Goal: Task Accomplishment & Management: Use online tool/utility

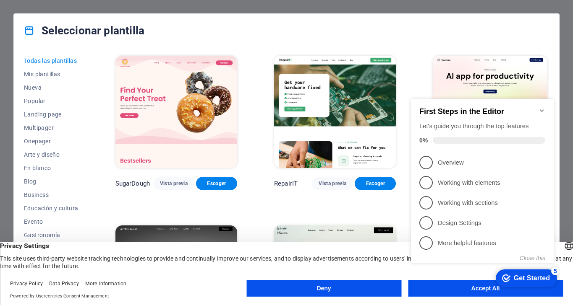
click at [458, 291] on appcues-checklist "Contextual help checklist present on screen" at bounding box center [483, 190] width 153 height 206
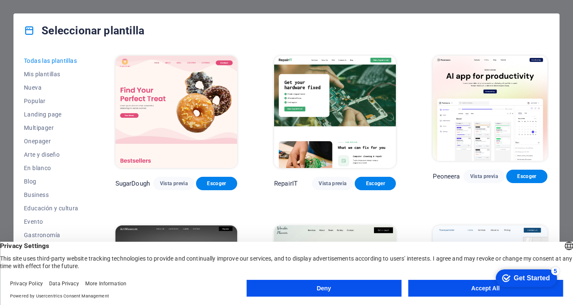
click at [471, 293] on button "Accept All" at bounding box center [485, 288] width 155 height 17
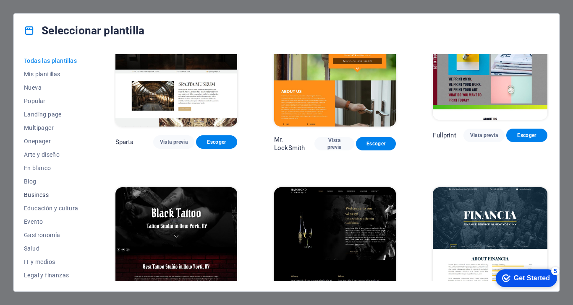
click at [40, 195] on span "Business" at bounding box center [51, 195] width 55 height 7
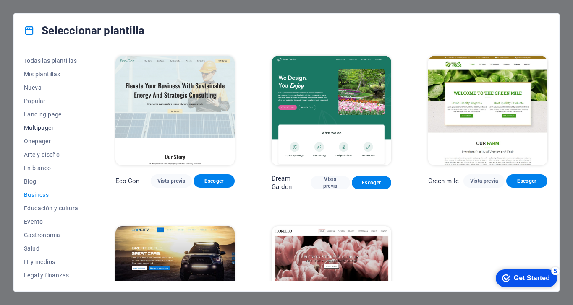
click at [47, 125] on span "Multipager" at bounding box center [51, 128] width 55 height 7
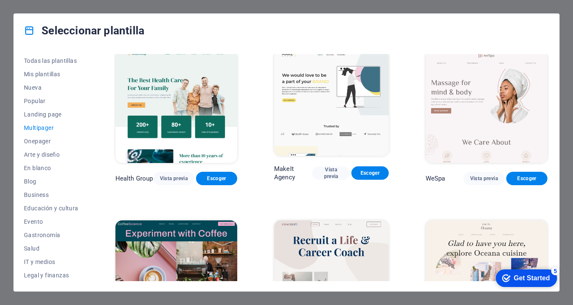
scroll to position [1017, 0]
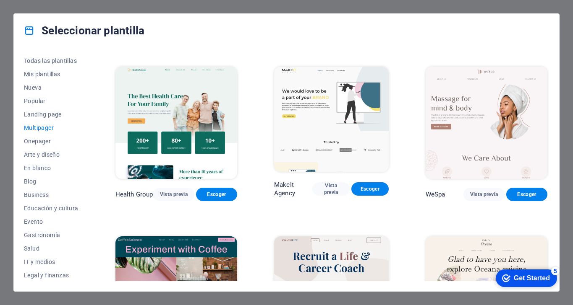
click at [324, 112] on img at bounding box center [331, 119] width 115 height 105
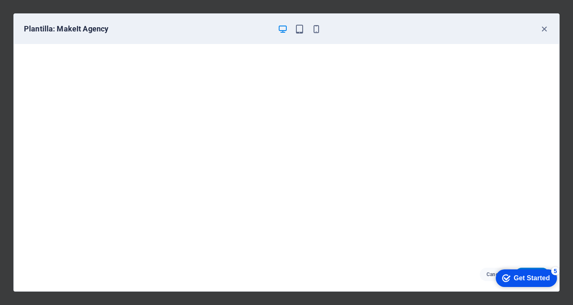
scroll to position [2, 0]
click at [296, 27] on icon "button" at bounding box center [300, 29] width 10 height 10
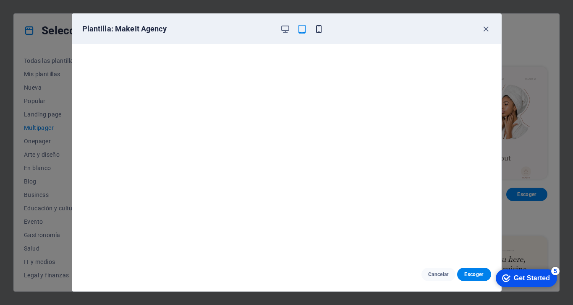
click at [318, 27] on icon "button" at bounding box center [319, 29] width 10 height 10
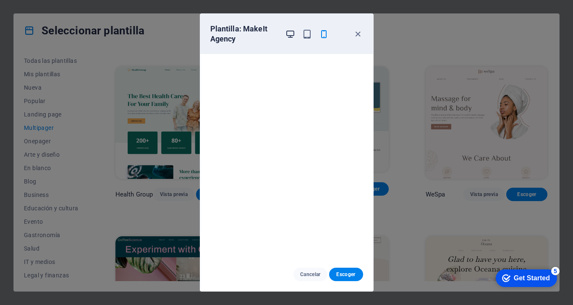
click at [287, 32] on icon "button" at bounding box center [290, 34] width 10 height 10
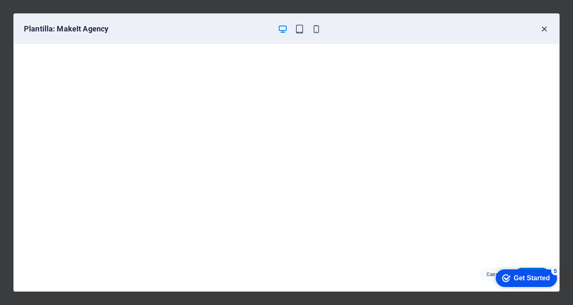
click at [543, 24] on icon "button" at bounding box center [544, 29] width 10 height 10
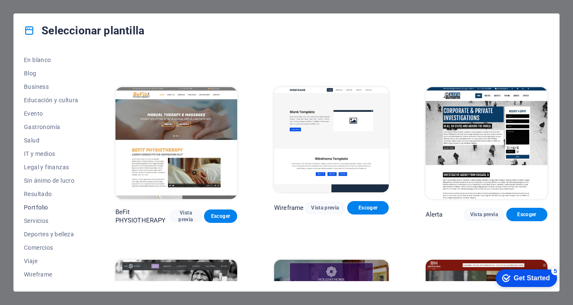
scroll to position [108, 0]
click at [41, 220] on span "Servicios" at bounding box center [51, 221] width 55 height 7
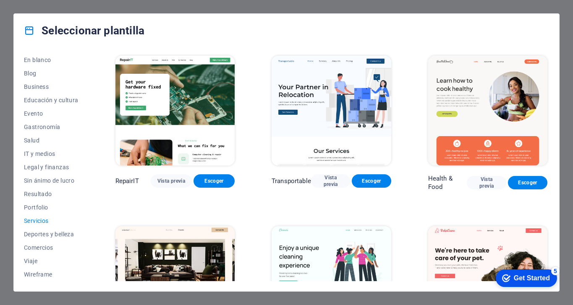
scroll to position [0, 0]
click at [53, 277] on span "Wireframe" at bounding box center [51, 274] width 55 height 7
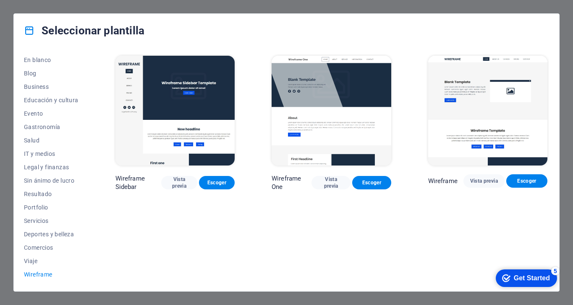
click at [380, 136] on img at bounding box center [330, 111] width 119 height 110
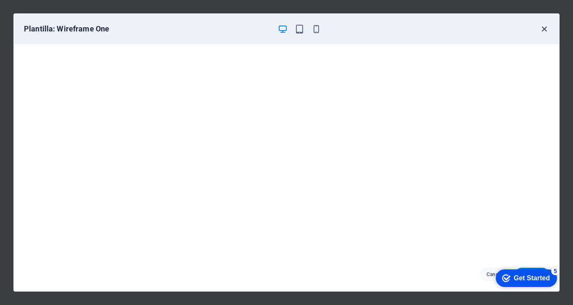
click at [547, 28] on icon "button" at bounding box center [544, 29] width 10 height 10
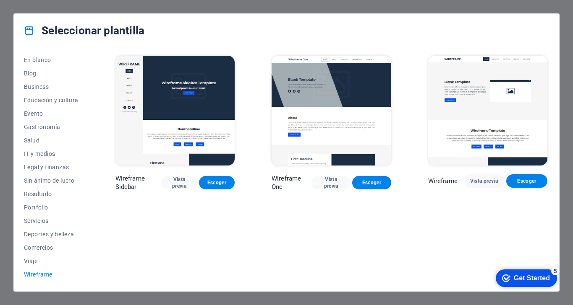
click at [469, 81] on img at bounding box center [487, 111] width 119 height 110
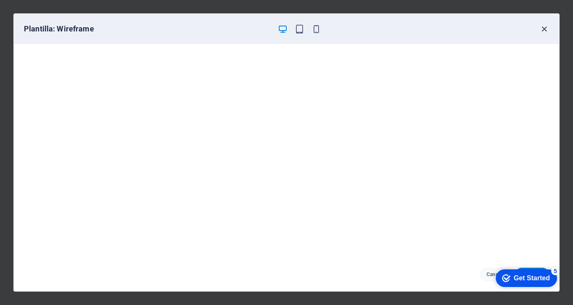
click at [542, 31] on icon "button" at bounding box center [544, 29] width 10 height 10
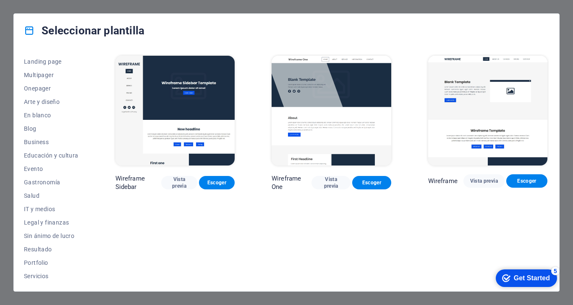
scroll to position [49, 0]
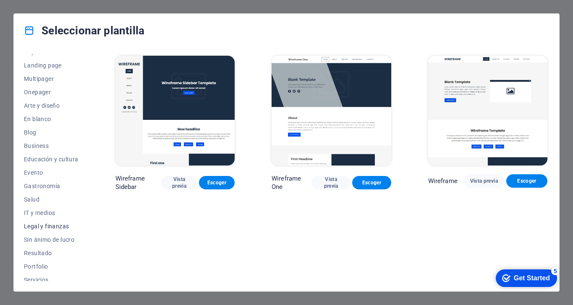
click at [63, 226] on span "Legal y finanzas" at bounding box center [51, 226] width 55 height 7
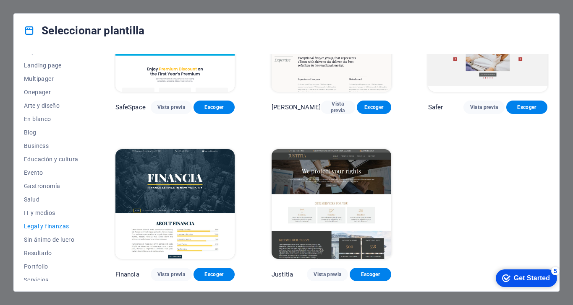
scroll to position [76, 0]
click at [41, 212] on span "IT y medios" at bounding box center [51, 213] width 55 height 7
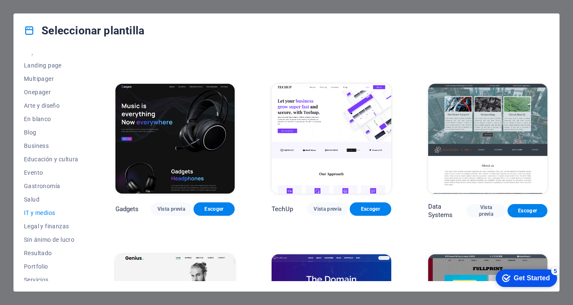
scroll to position [143, 0]
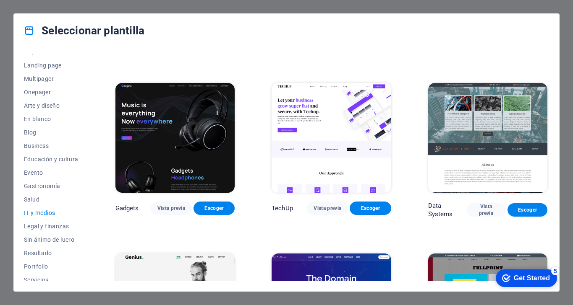
click at [325, 118] on img at bounding box center [330, 138] width 119 height 110
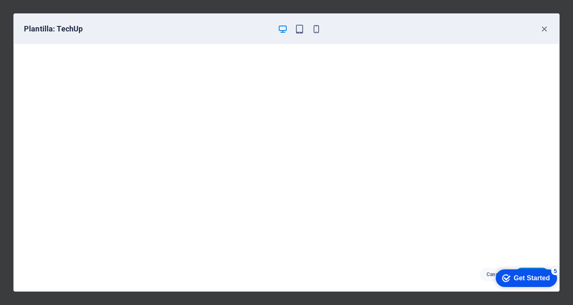
scroll to position [0, 0]
click at [544, 29] on icon "button" at bounding box center [544, 29] width 10 height 10
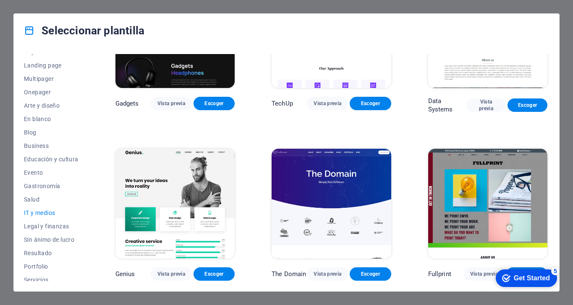
scroll to position [258, 0]
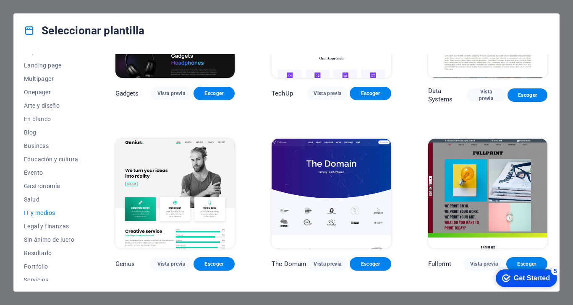
click at [193, 158] on img at bounding box center [174, 194] width 119 height 110
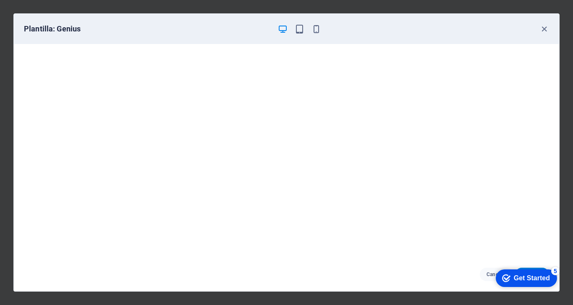
scroll to position [2, 0]
click at [545, 28] on icon "button" at bounding box center [544, 29] width 10 height 10
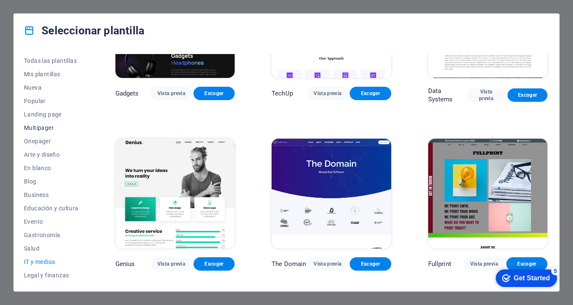
scroll to position [0, 0]
click at [42, 128] on span "Multipager" at bounding box center [51, 128] width 55 height 7
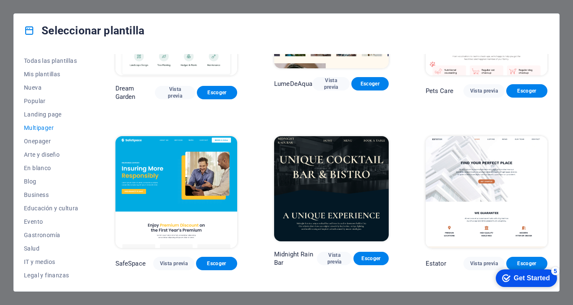
scroll to position [780, 0]
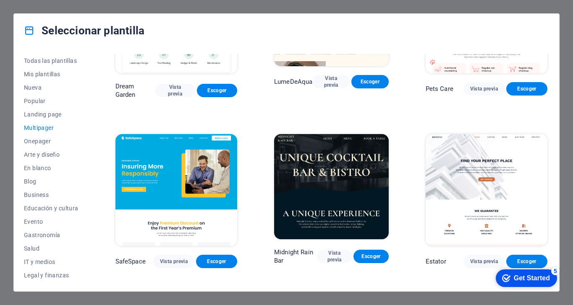
click at [462, 181] on img at bounding box center [486, 190] width 122 height 112
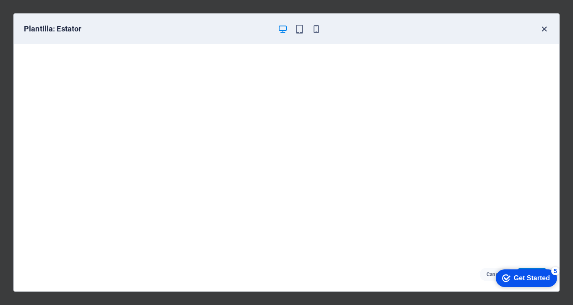
click at [545, 33] on icon "button" at bounding box center [544, 29] width 10 height 10
click at [544, 30] on icon "button" at bounding box center [544, 29] width 10 height 10
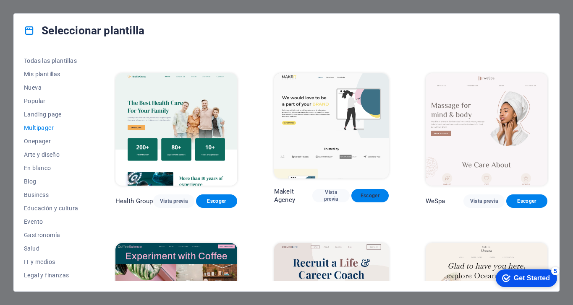
scroll to position [1014, 0]
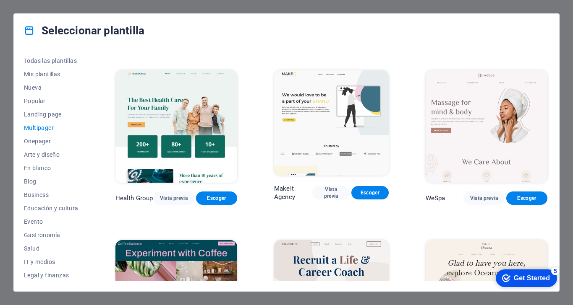
click at [314, 99] on img at bounding box center [331, 122] width 115 height 105
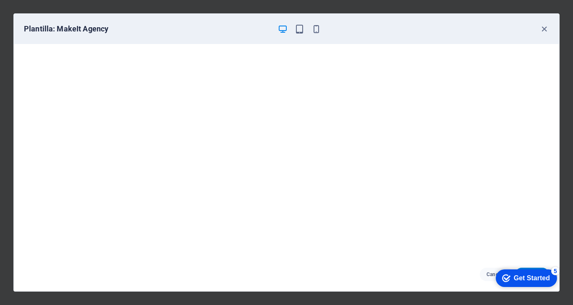
scroll to position [2, 0]
click at [543, 27] on icon "button" at bounding box center [544, 29] width 10 height 10
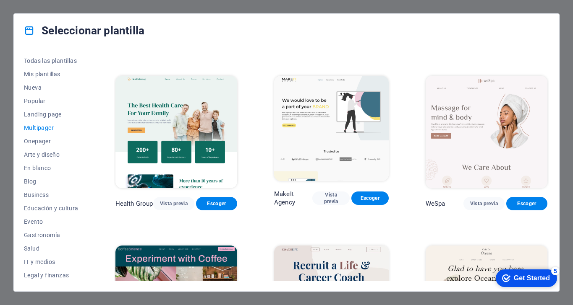
scroll to position [1021, 0]
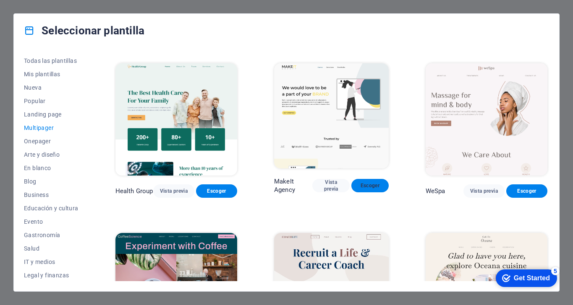
click at [370, 183] on span "Escoger" at bounding box center [370, 186] width 24 height 7
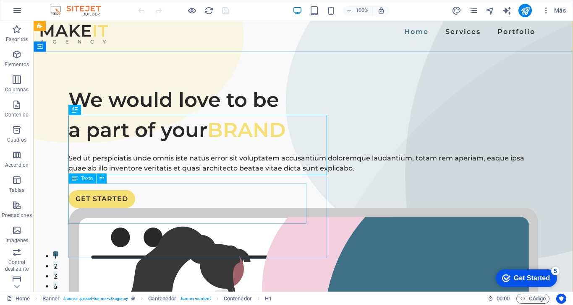
scroll to position [8, 0]
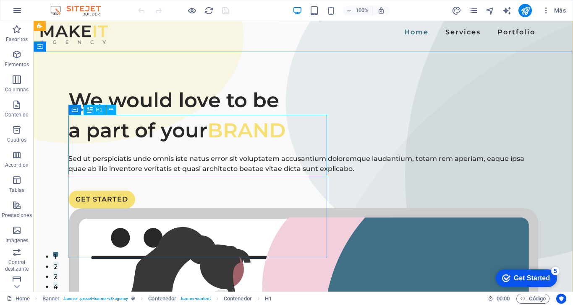
click at [158, 146] on div "We would love to be a part of your BRAND" at bounding box center [303, 115] width 470 height 60
click at [242, 146] on div "We would love to be a part of your BRAND" at bounding box center [303, 115] width 470 height 60
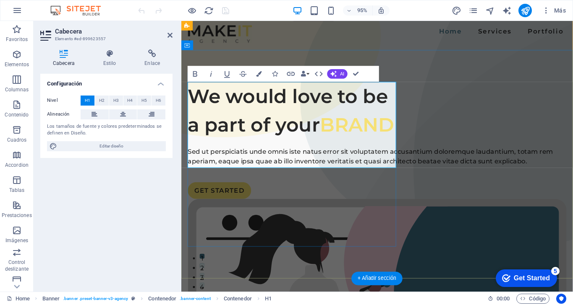
click at [279, 145] on h1 "We would love to be a part of your BRAND" at bounding box center [387, 115] width 399 height 60
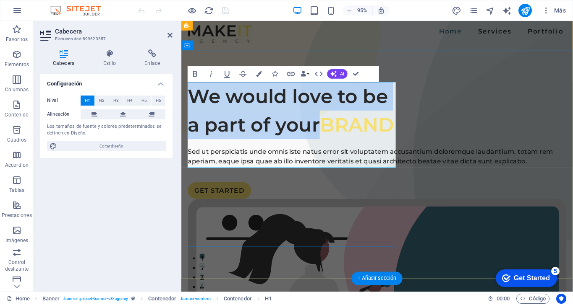
drag, startPoint x: 329, startPoint y: 136, endPoint x: 188, endPoint y: 102, distance: 144.7
click at [188, 102] on h1 "We would love to be a part of your BRAND" at bounding box center [387, 115] width 399 height 60
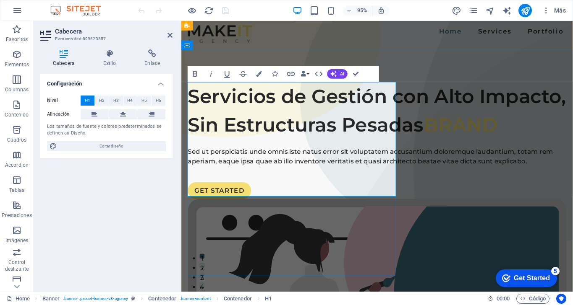
click at [436, 143] on span "BRAND" at bounding box center [475, 130] width 78 height 24
click at [250, 146] on h1 "Servicios de Gestión con Alto Impacto, Sin Estructuras Pesadas Pesadas" at bounding box center [387, 115] width 399 height 60
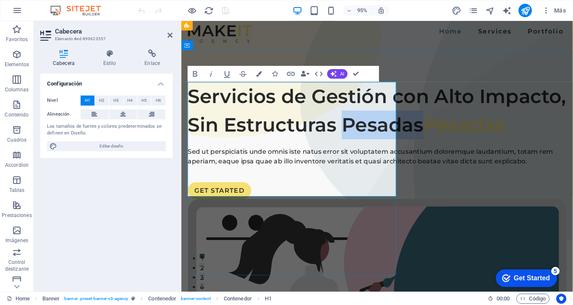
click at [250, 146] on h1 "Servicios de Gestión con Alto Impacto, Sin Estructuras Pesadas Pesadas" at bounding box center [387, 115] width 399 height 60
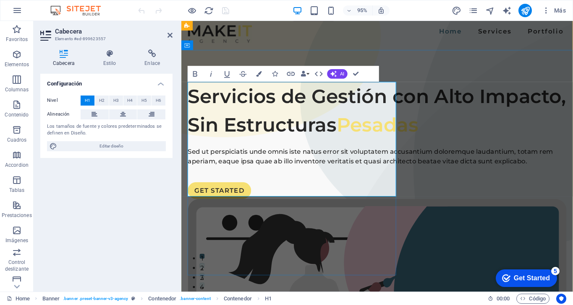
click at [344, 143] on span "Pesadas" at bounding box center [387, 130] width 86 height 24
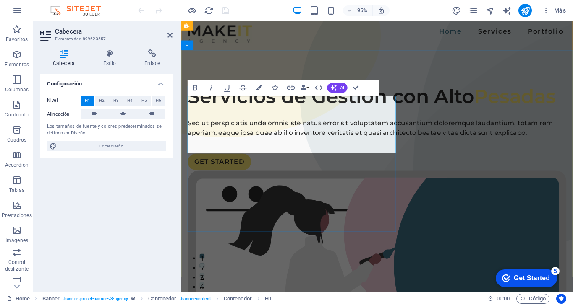
click at [489, 112] on span "Pesadas" at bounding box center [532, 100] width 86 height 24
click at [306, 144] on div "Sed ut perspiciatis unde omnis iste natus error sit voluptatem accusantium dolo…" at bounding box center [387, 134] width 399 height 20
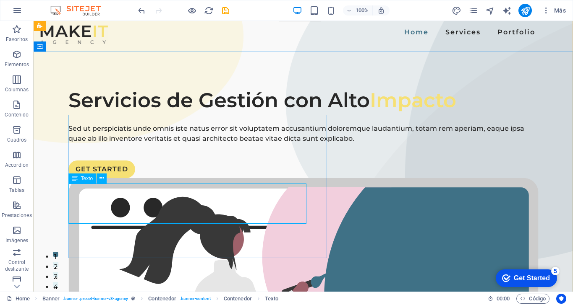
click at [199, 144] on div "Sed ut perspiciatis unde omnis iste natus error sit voluptatem accusantium dolo…" at bounding box center [303, 134] width 470 height 20
click at [140, 144] on div "Sed ut perspiciatis unde omnis iste natus error sit voluptatem accusantium dolo…" at bounding box center [303, 134] width 470 height 20
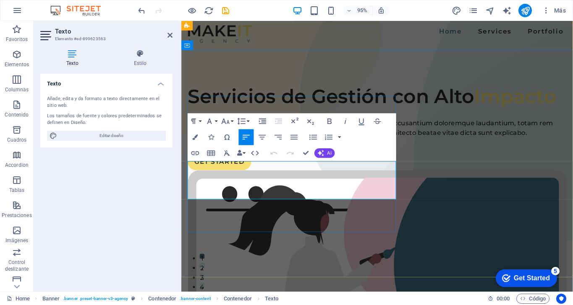
click at [236, 144] on p "Sed ut perspiciatis unde omnis iste natus error sit voluptatem accusantium dolo…" at bounding box center [387, 134] width 399 height 20
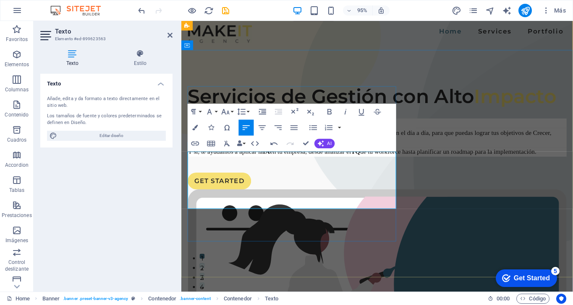
click at [308, 154] on p "Generamos valor desde lo estratégico y te ayudamos a aplicarlo en lo operativo,…" at bounding box center [387, 144] width 399 height 20
click at [263, 154] on p "Generamos valor desde lo estratégico y te ayudamos a aplicarlo en lo operativo,…" at bounding box center [387, 144] width 399 height 20
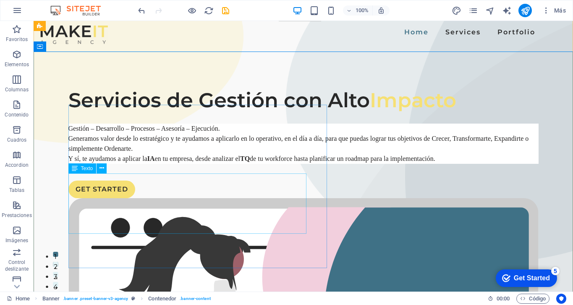
click at [167, 164] on div "Gestión – Desarrollo – Procesos – Asesoría – Ejecución. Generamos valor desde l…" at bounding box center [303, 144] width 470 height 40
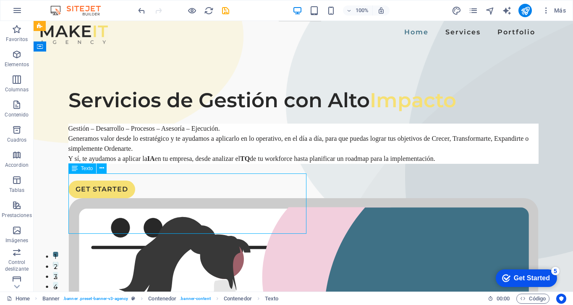
click at [167, 164] on div "Gestión – Desarrollo – Procesos – Asesoría – Ejecución. Generamos valor desde l…" at bounding box center [303, 144] width 470 height 40
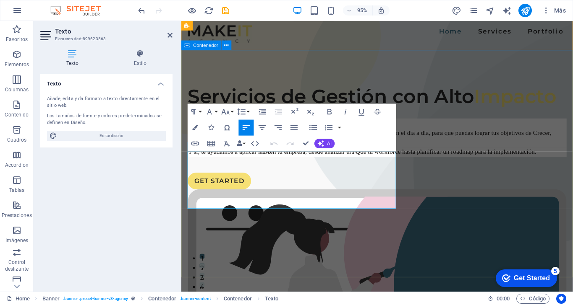
drag, startPoint x: 348, startPoint y: 162, endPoint x: 186, endPoint y: 164, distance: 162.0
click at [328, 110] on icon "button" at bounding box center [329, 111] width 4 height 5
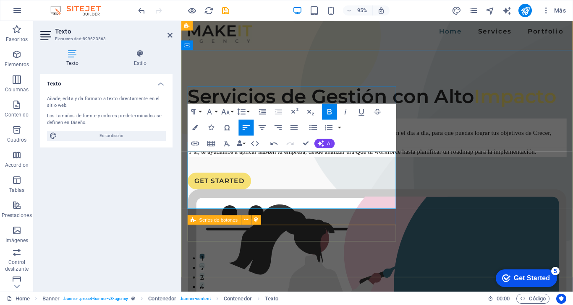
click at [369, 198] on div "GET STARTED" at bounding box center [387, 190] width 399 height 18
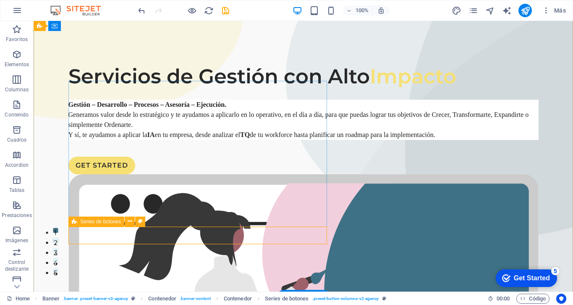
scroll to position [33, 0]
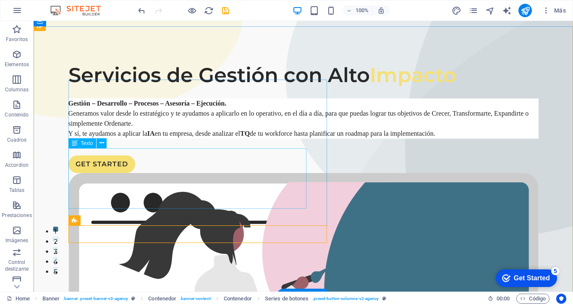
click at [193, 139] on div "Gestión – Desarrollo – Procesos – Asesoría – Ejecución. Generamos valor desde l…" at bounding box center [303, 119] width 470 height 40
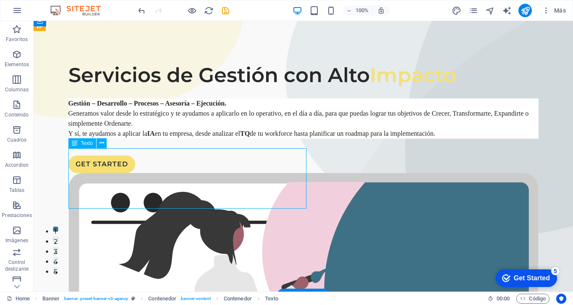
click at [193, 139] on div "Gestión – Desarrollo – Procesos – Asesoría – Ejecución. Generamos valor desde l…" at bounding box center [303, 119] width 470 height 40
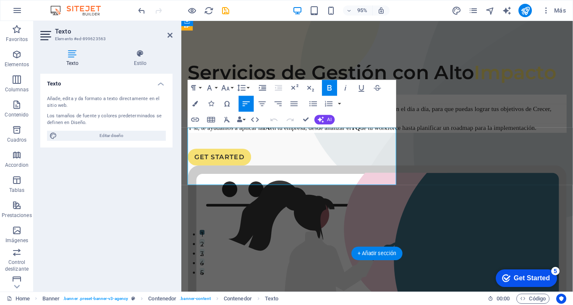
click at [247, 139] on p "Y sí, te ayudamos a aplicar la IA en tu empresa, desde analizar el TQ de tu wor…" at bounding box center [387, 134] width 399 height 10
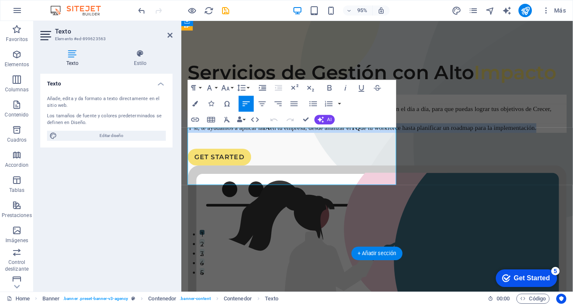
click at [247, 139] on p "Y sí, te ayudamos a aplicar la IA en tu empresa, desde analizar el TQ de tu wor…" at bounding box center [387, 134] width 399 height 10
click at [305, 139] on p "Y sí, te ayudamos a aplicar la IA en tu empresa, desde analizar el TQ de tu wor…" at bounding box center [387, 134] width 399 height 10
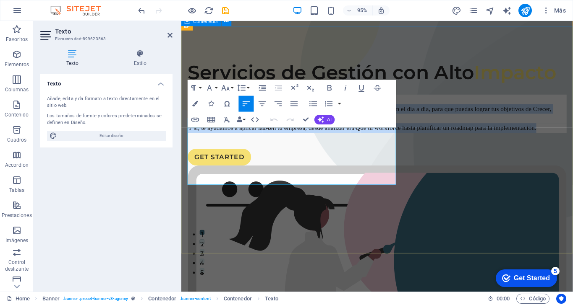
drag, startPoint x: 364, startPoint y: 187, endPoint x: 183, endPoint y: 133, distance: 188.6
click at [183, 133] on div "Servicios de Gestión con Alto Impacto Gestión – Desarrollo – Procesos – Asesorí…" at bounding box center [387, 306] width 412 height 560
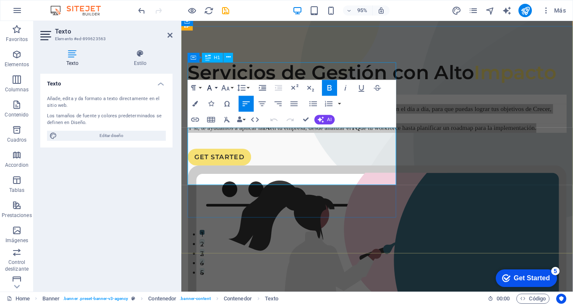
click at [215, 87] on button "Font Family" at bounding box center [210, 88] width 15 height 16
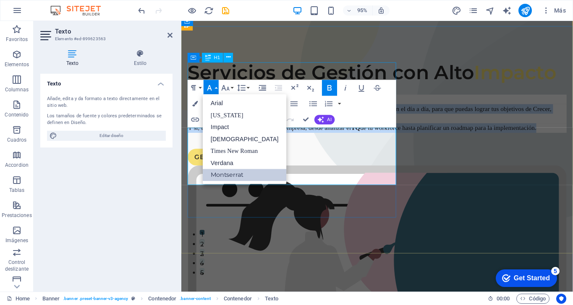
click at [240, 175] on link "Montserrat" at bounding box center [245, 175] width 84 height 12
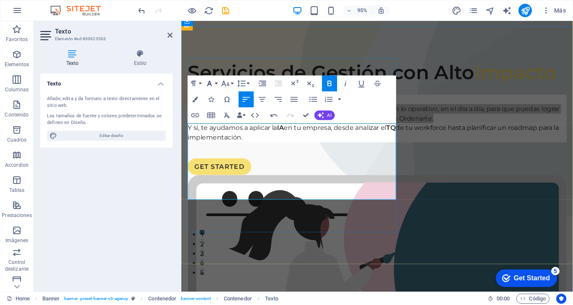
click at [214, 83] on icon "button" at bounding box center [210, 84] width 10 height 10
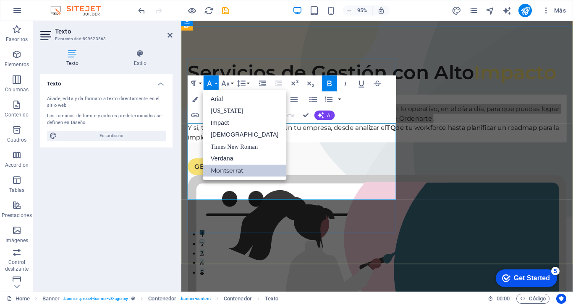
scroll to position [0, 0]
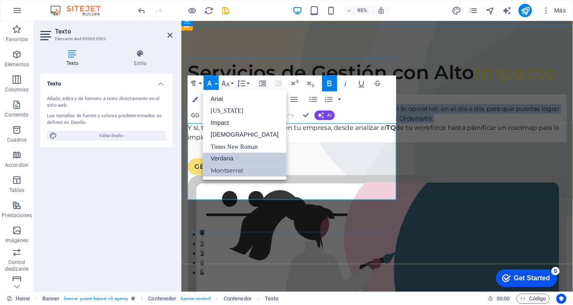
click at [232, 159] on link "Verdana" at bounding box center [245, 159] width 84 height 12
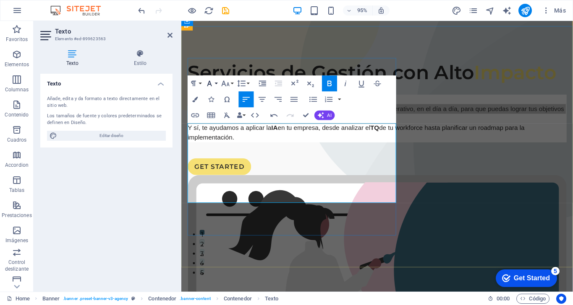
click at [217, 81] on button "Font Family" at bounding box center [210, 84] width 15 height 16
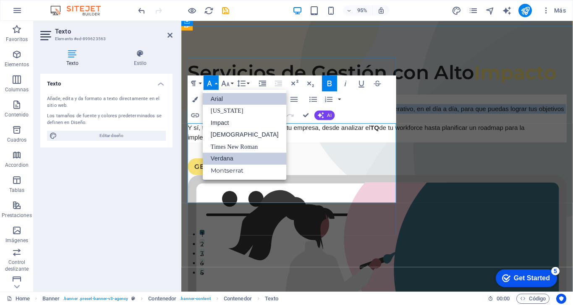
click at [228, 102] on link "Arial" at bounding box center [245, 99] width 84 height 12
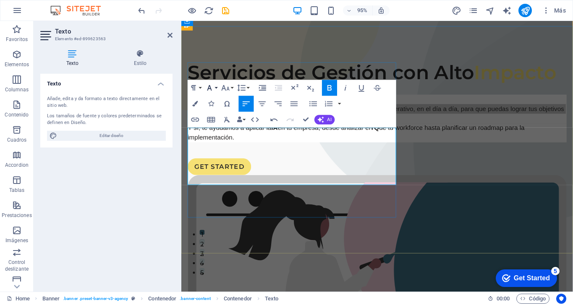
click at [216, 87] on button "Font Family" at bounding box center [210, 88] width 15 height 16
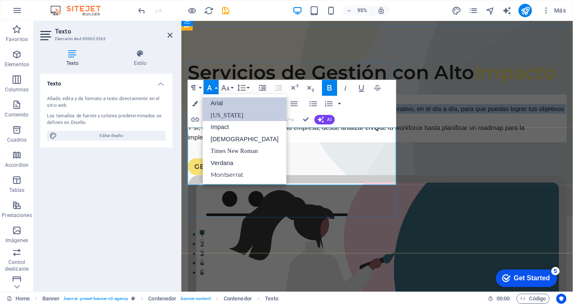
click at [233, 119] on link "[US_STATE]" at bounding box center [245, 115] width 84 height 12
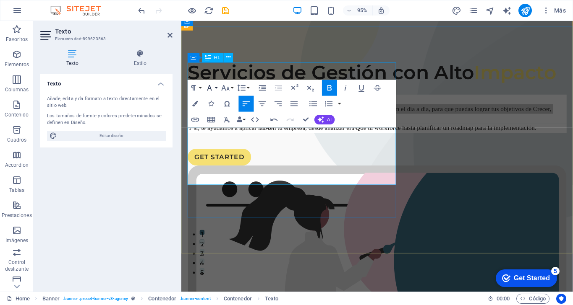
click at [214, 86] on button "Font Family" at bounding box center [210, 88] width 15 height 16
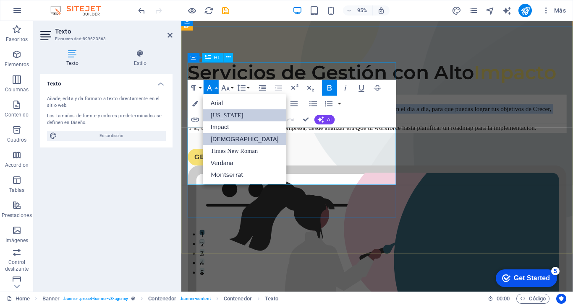
click at [228, 140] on link "[DEMOGRAPHIC_DATA]" at bounding box center [245, 139] width 84 height 12
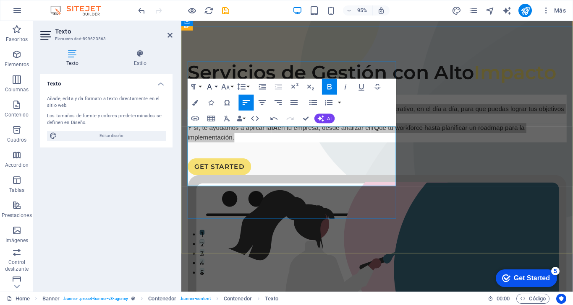
click at [214, 85] on icon "button" at bounding box center [210, 87] width 10 height 10
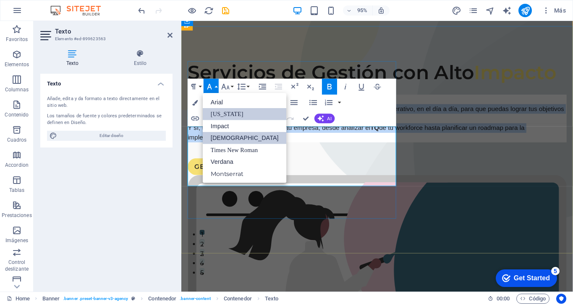
click at [235, 115] on link "[US_STATE]" at bounding box center [245, 114] width 84 height 12
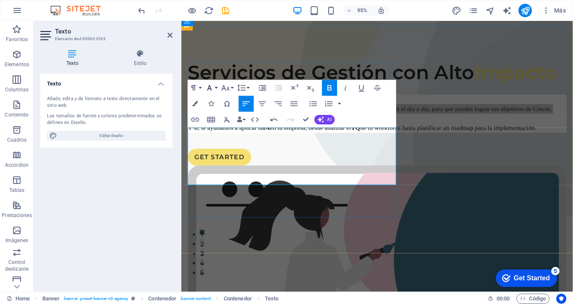
click at [214, 87] on icon "button" at bounding box center [210, 88] width 10 height 10
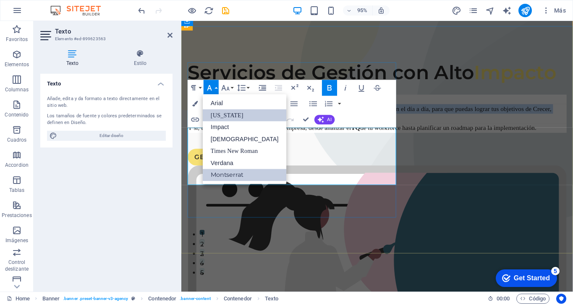
click at [229, 173] on link "Montserrat" at bounding box center [245, 175] width 84 height 12
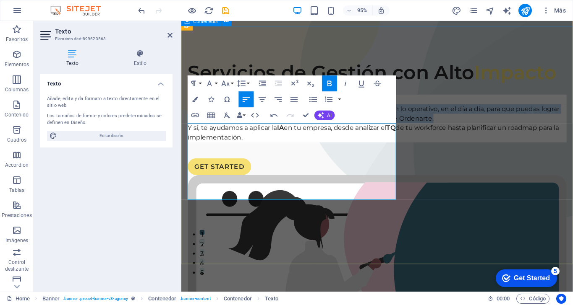
click at [346, 267] on div "Servicios de Gestión con Alto Impacto Gestión – Desarrollo – Procesos – Asesorí…" at bounding box center [387, 311] width 412 height 570
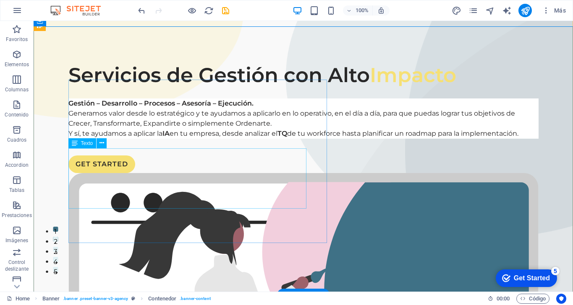
click at [232, 139] on div "Gestión – Desarrollo – Procesos – Asesoría – Ejecución. Generamos valor desde l…" at bounding box center [303, 119] width 470 height 40
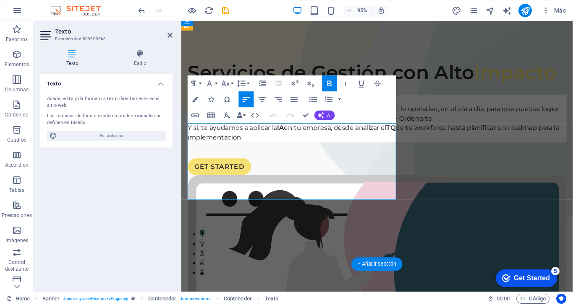
click at [239, 129] on p "Generamos valor desde lo estratégico y te ayudamos a aplicarlo en lo operativo,…" at bounding box center [387, 119] width 399 height 20
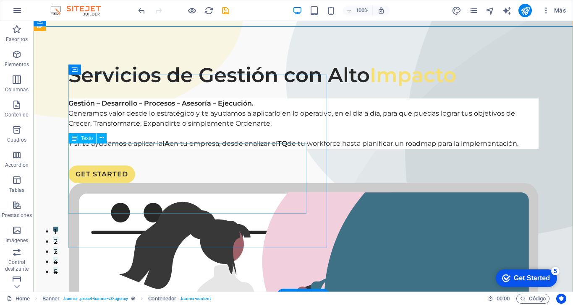
click at [247, 149] on div "Gestión – Desarrollo – Procesos – Asesoría – Ejecución. Generamos valor desde l…" at bounding box center [303, 124] width 470 height 50
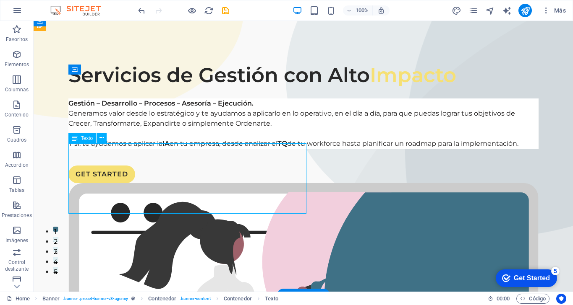
click at [247, 149] on div "Gestión – Desarrollo – Procesos – Asesoría – Ejecución. Generamos valor desde l…" at bounding box center [303, 124] width 470 height 50
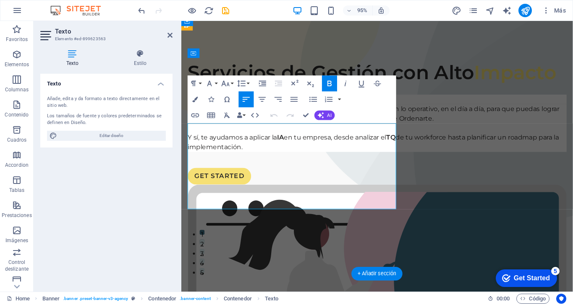
click at [386, 109] on p "Gestión – Desarrollo – Procesos – Asesoría – Ejecución." at bounding box center [387, 104] width 399 height 10
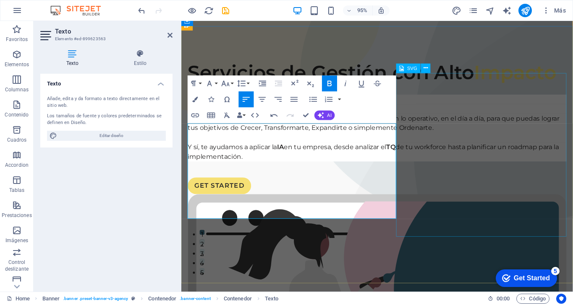
select select "xMidYMid"
select select "%"
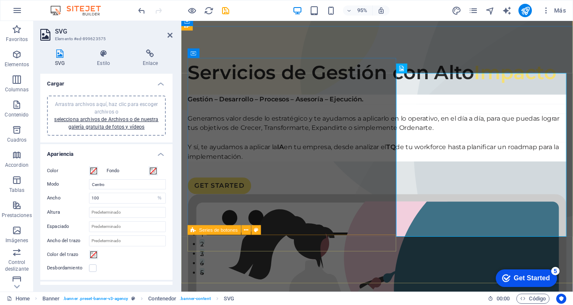
click at [283, 203] on div "GET STARTED" at bounding box center [387, 195] width 399 height 18
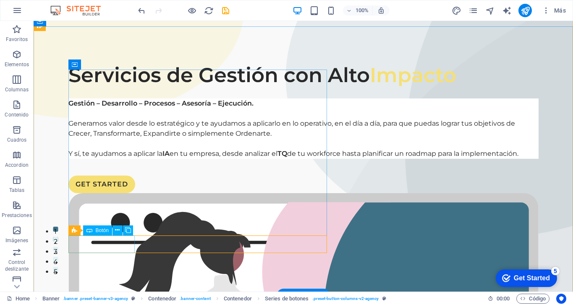
click at [102, 193] on div "GET STARTED" at bounding box center [303, 185] width 470 height 18
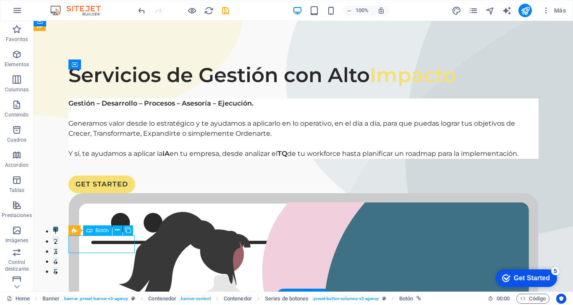
click at [102, 193] on div "GET STARTED" at bounding box center [303, 185] width 470 height 18
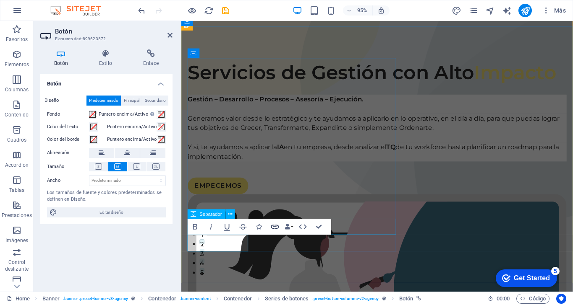
click at [276, 227] on icon "button" at bounding box center [275, 227] width 8 height 4
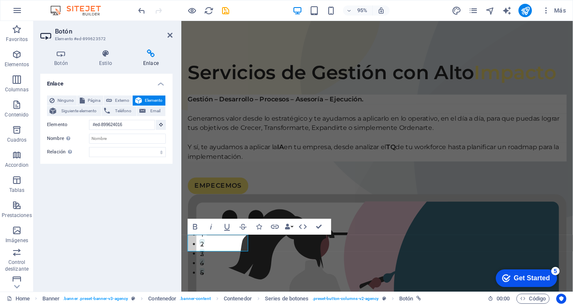
click at [148, 54] on icon at bounding box center [150, 54] width 43 height 8
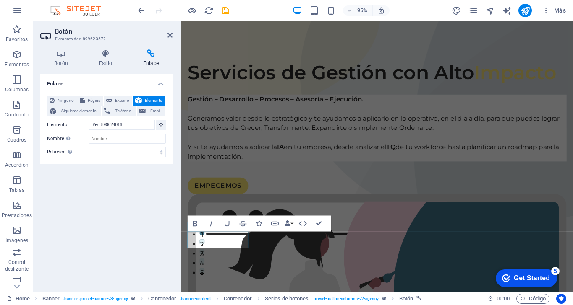
scroll to position [33, 0]
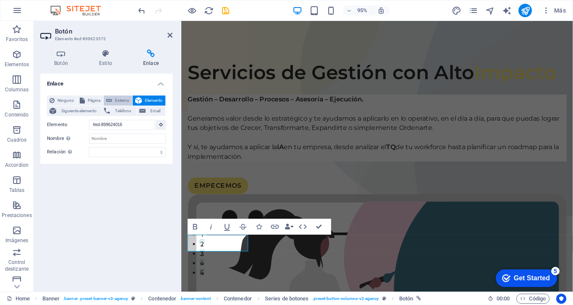
click at [114, 98] on button "Externo" at bounding box center [118, 101] width 29 height 10
select select "blank"
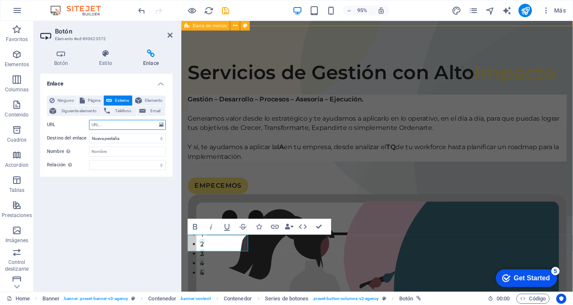
paste input "[URL][DOMAIN_NAME]"
type input "[URL][DOMAIN_NAME]"
click at [114, 149] on input "Nombre Una descripción adicional del enlace no debería ser igual al texto del e…" at bounding box center [127, 152] width 77 height 10
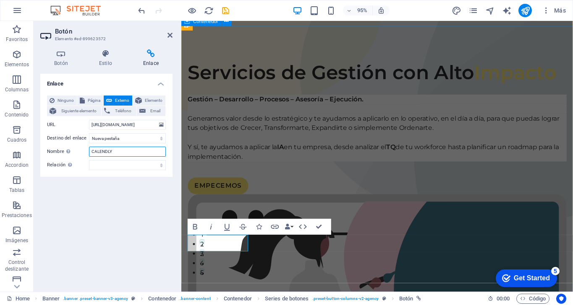
type input "CALENDLY"
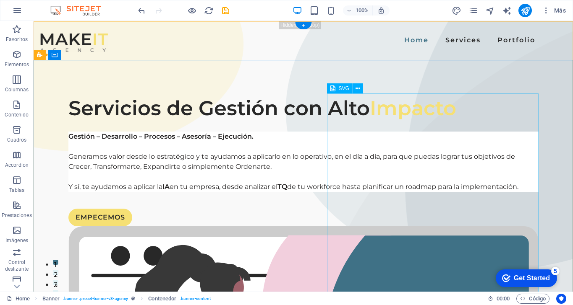
scroll to position [0, 0]
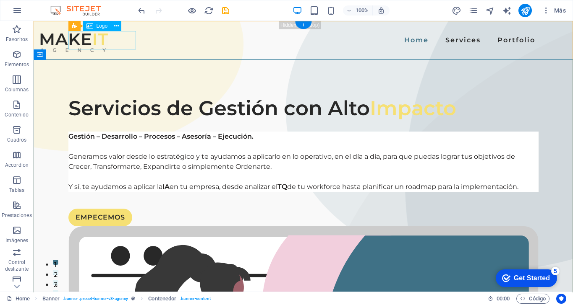
click at [108, 48] on div at bounding box center [74, 43] width 68 height 18
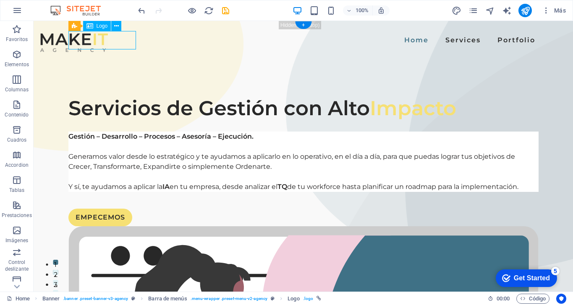
click at [108, 39] on div at bounding box center [74, 43] width 68 height 18
select select "px"
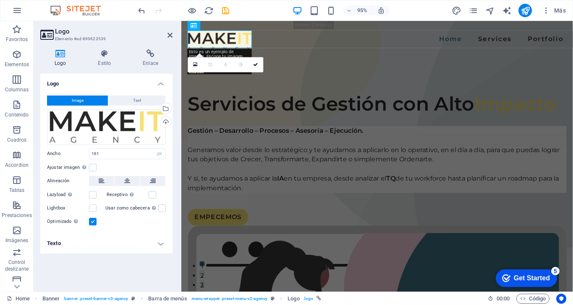
click at [79, 99] on span "Image" at bounding box center [78, 101] width 12 height 10
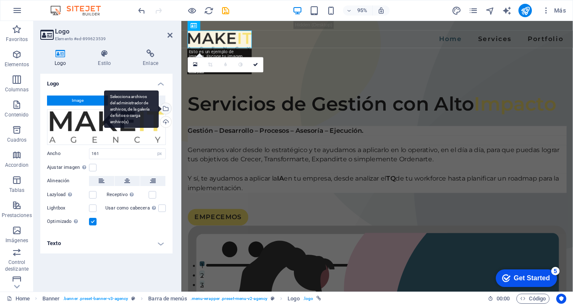
click at [168, 103] on div "Selecciona archivos del administrador de archivos, de la galería de fotos o car…" at bounding box center [165, 109] width 13 height 13
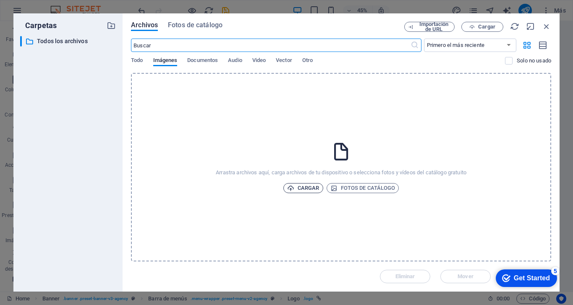
click at [308, 193] on span "Cargar" at bounding box center [303, 188] width 32 height 10
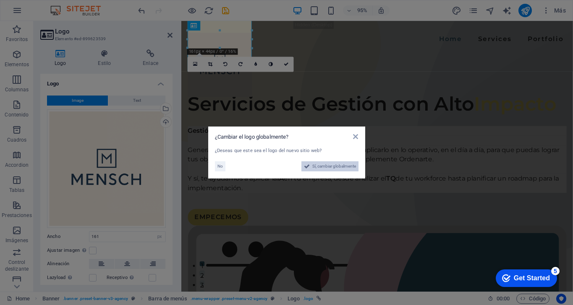
click at [332, 168] on span "Sí, cambiar globalmente" at bounding box center [334, 167] width 44 height 10
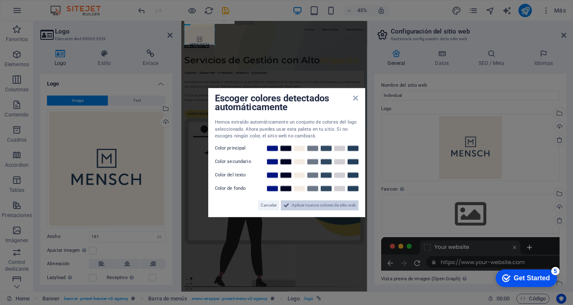
click at [308, 205] on span "Aplicar nuevos colores de sitio web" at bounding box center [324, 206] width 64 height 10
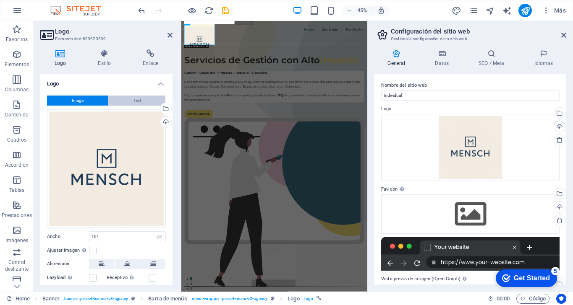
click at [152, 99] on button "Text" at bounding box center [136, 101] width 57 height 10
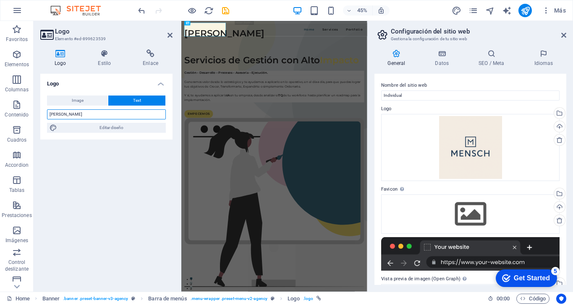
type input "[PERSON_NAME]"
click at [98, 170] on div "Logo Image Text Arrastra archivos aquí, haz clic para escoger archivos o selecc…" at bounding box center [106, 179] width 132 height 211
click at [155, 57] on icon at bounding box center [150, 54] width 44 height 8
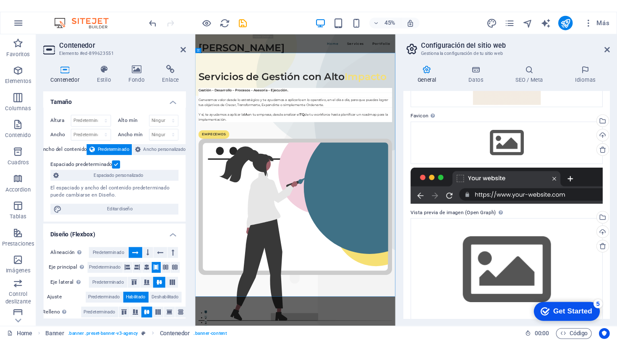
scroll to position [95, 0]
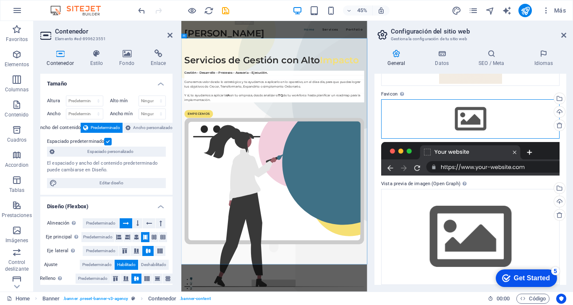
click at [473, 120] on div "Arrastra archivos aquí, haz clic para escoger archivos o selecciona archivos de…" at bounding box center [470, 118] width 178 height 39
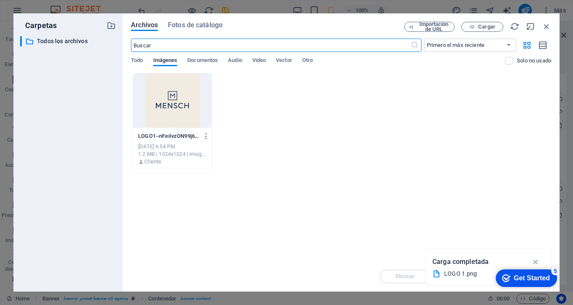
click at [175, 104] on div at bounding box center [172, 100] width 78 height 55
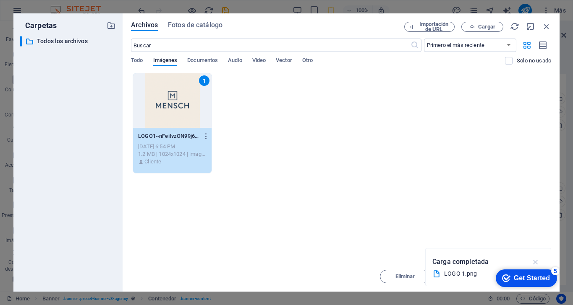
click at [537, 260] on icon "button" at bounding box center [536, 262] width 10 height 9
drag, startPoint x: 363, startPoint y: 21, endPoint x: 253, endPoint y: 14, distance: 111.0
click at [211, 0] on html "Individual Home Favoritos Elementos Columnas Contenido Cuadros Accordion Tablas…" at bounding box center [286, 152] width 573 height 305
click at [359, 195] on div "Arrastra archivos aquí para cargarlos de inmediato 1 LOGO1--nFeiIvzON99j6OHdc2S…" at bounding box center [341, 167] width 420 height 189
click at [207, 134] on icon "button" at bounding box center [206, 137] width 8 height 8
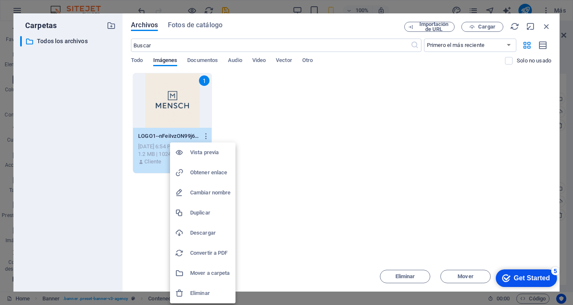
click at [295, 125] on div at bounding box center [286, 152] width 573 height 305
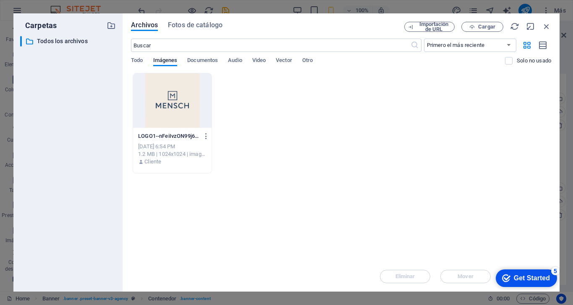
click at [178, 100] on div at bounding box center [172, 100] width 78 height 55
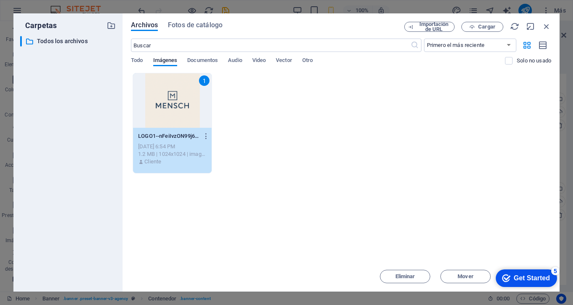
click at [549, 275] on div "Get Started" at bounding box center [532, 279] width 36 height 8
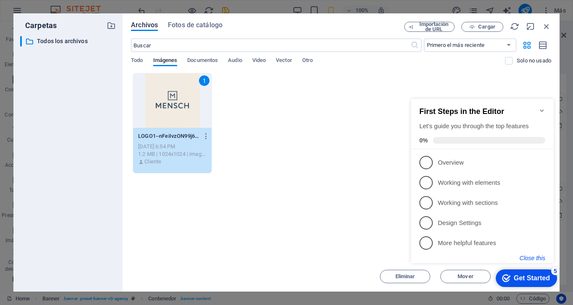
click at [532, 260] on button "Close this" at bounding box center [532, 258] width 26 height 7
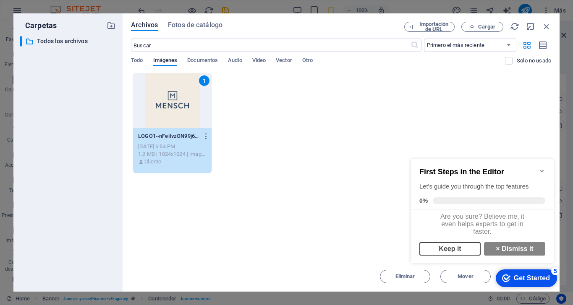
click at [477, 250] on link "Keep it" at bounding box center [449, 249] width 61 height 13
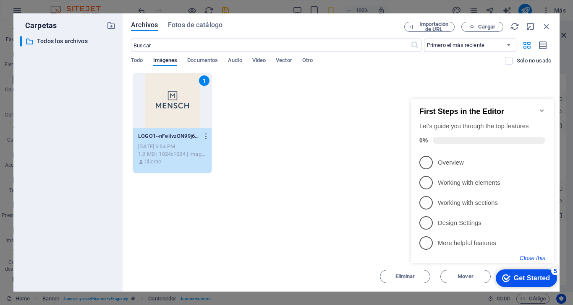
click at [540, 258] on button "Close this" at bounding box center [532, 258] width 26 height 7
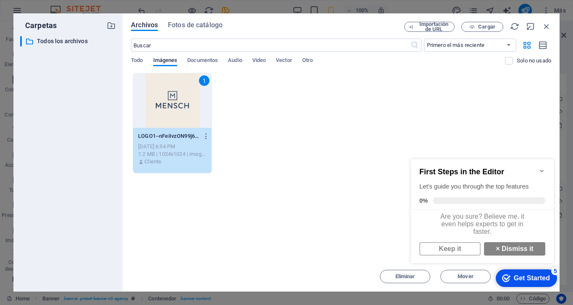
click at [542, 168] on icon "Minimize checklist" at bounding box center [541, 171] width 7 height 7
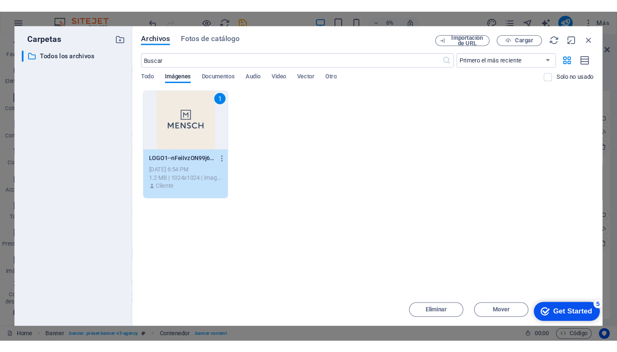
scroll to position [55, 0]
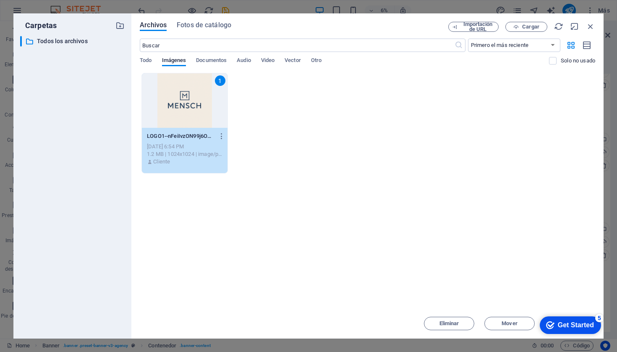
click at [572, 305] on div "Eliminar Mover Insertar" at bounding box center [367, 320] width 455 height 22
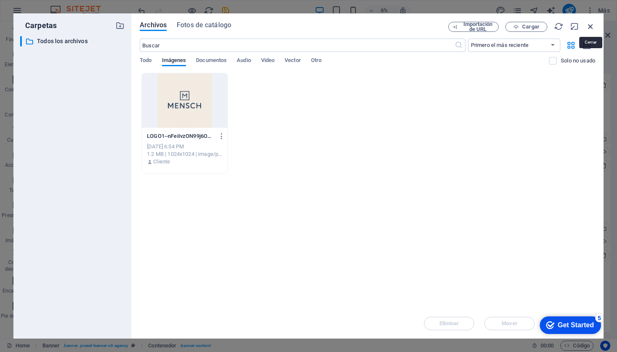
click at [572, 26] on icon "button" at bounding box center [590, 26] width 9 height 9
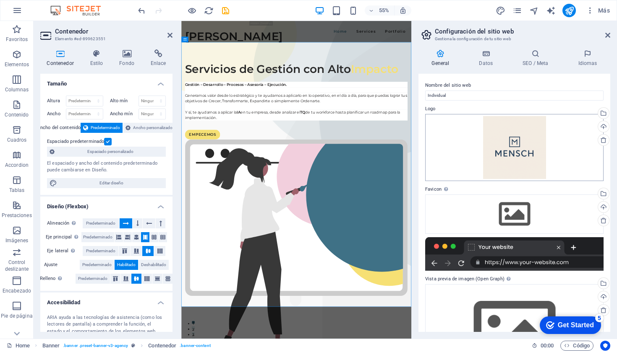
scroll to position [0, 0]
click at [572, 193] on div "Selecciona archivos del administrador de archivos, de la galería de fotos o car…" at bounding box center [602, 194] width 13 height 13
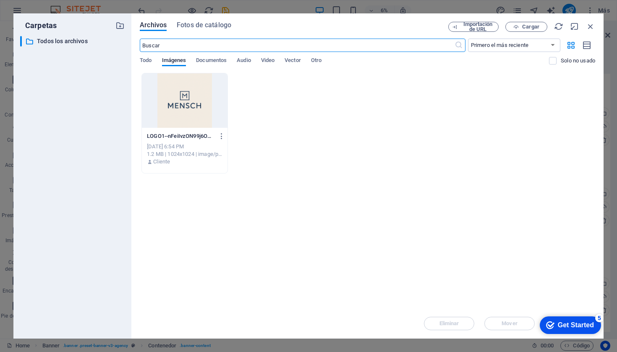
click at [202, 100] on div at bounding box center [185, 100] width 86 height 55
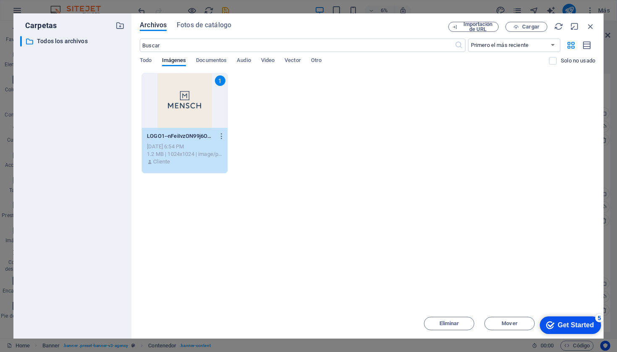
click div "checkmark Get Started 5 First Steps in the Editor Let's guide you through the t…"
click at [572, 305] on div "Get Started" at bounding box center [576, 326] width 36 height 8
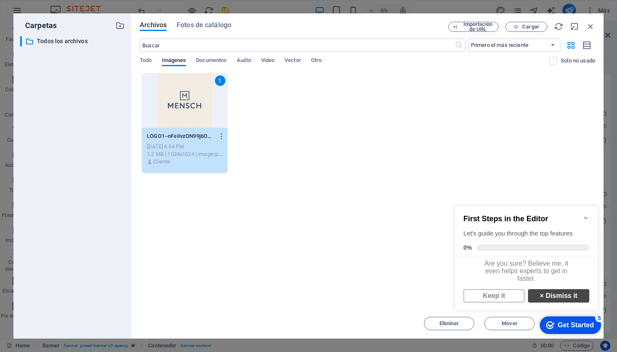
click at [562, 302] on link "× Dismiss it" at bounding box center [558, 296] width 61 height 13
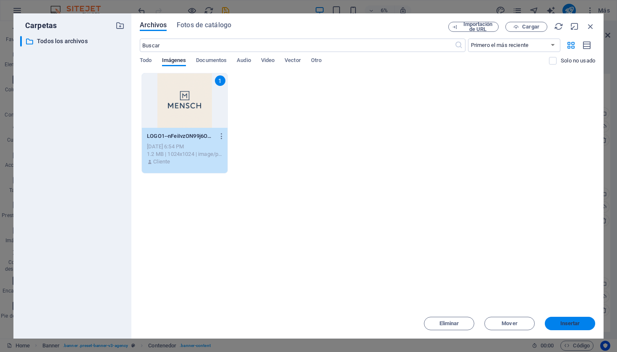
click at [572, 305] on span "Insertar" at bounding box center [570, 323] width 20 height 5
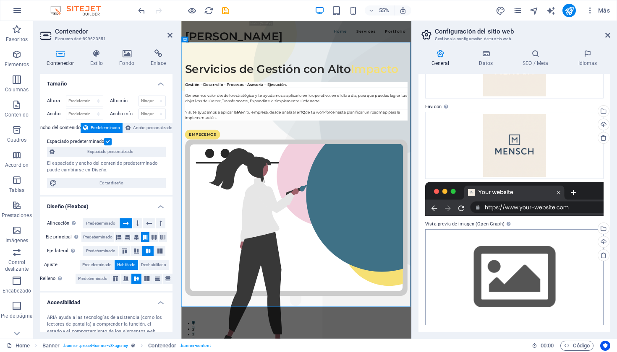
scroll to position [82, 0]
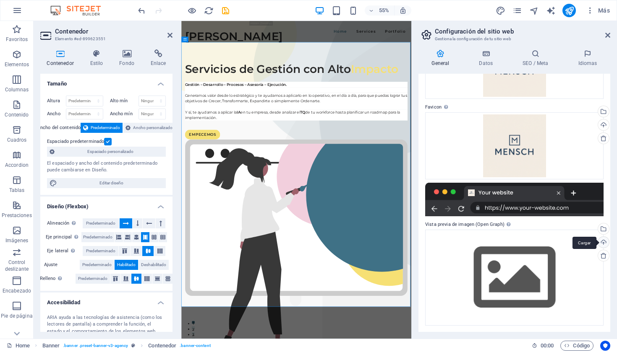
click at [572, 242] on div "Cargar" at bounding box center [602, 243] width 13 height 13
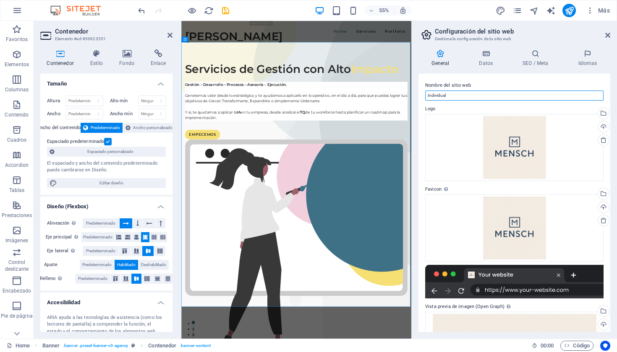
click at [472, 94] on input "Individual" at bounding box center [514, 96] width 178 height 10
type input "[PERSON_NAME]"
click at [489, 58] on h4 "Datos" at bounding box center [488, 59] width 44 height 18
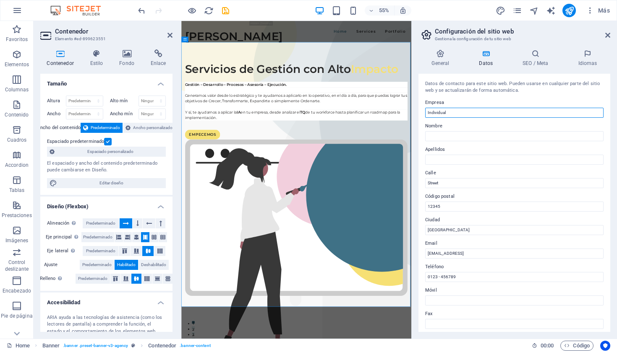
click at [453, 114] on input "Individual" at bounding box center [514, 113] width 178 height 10
type input "[PERSON_NAME]"
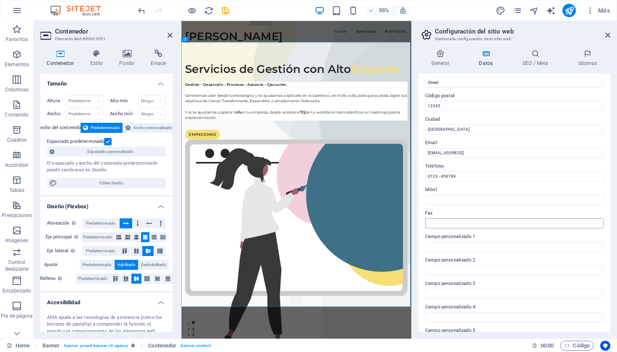
scroll to position [76, 0]
type input "[PERSON_NAME]"
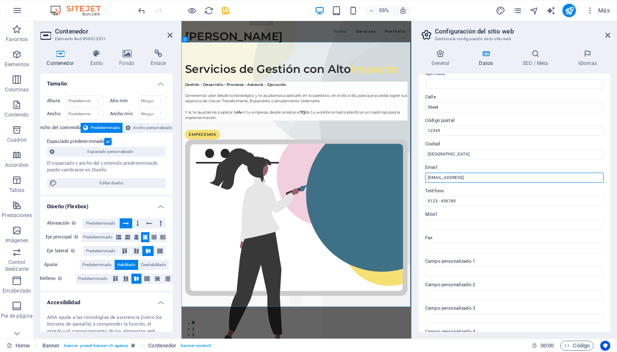
click at [481, 176] on input "[EMAIL_ADDRESS]" at bounding box center [514, 178] width 178 height 10
type input "C"
type input "[EMAIL_ADDRESS][PERSON_NAME][DOMAIN_NAME]"
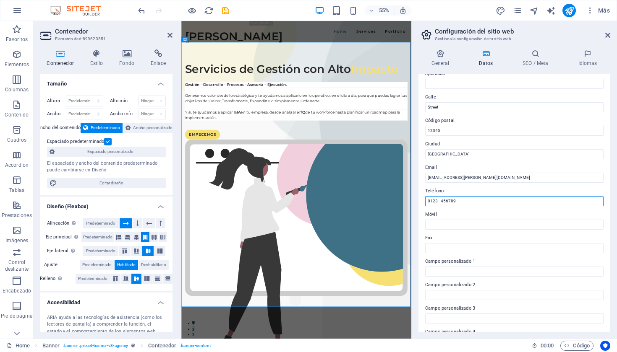
click at [467, 196] on input "0123 - 456789" at bounding box center [514, 201] width 178 height 10
click at [467, 200] on input "0123 - 456789" at bounding box center [514, 201] width 178 height 10
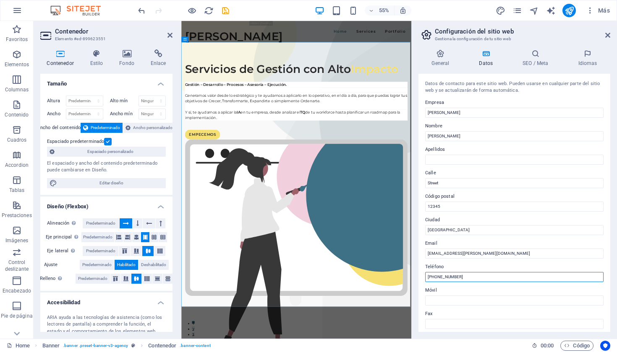
scroll to position [0, 0]
type input "[PHONE_NUMBER]"
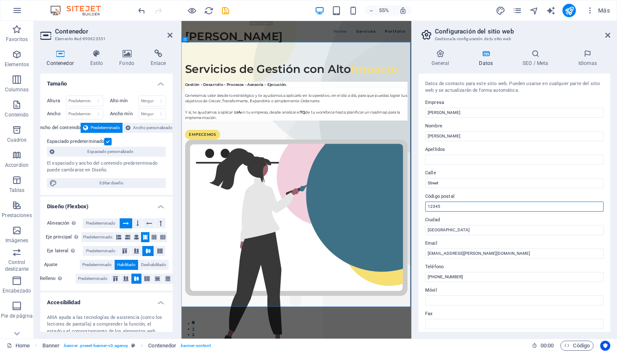
click at [443, 205] on input "12345" at bounding box center [514, 207] width 178 height 10
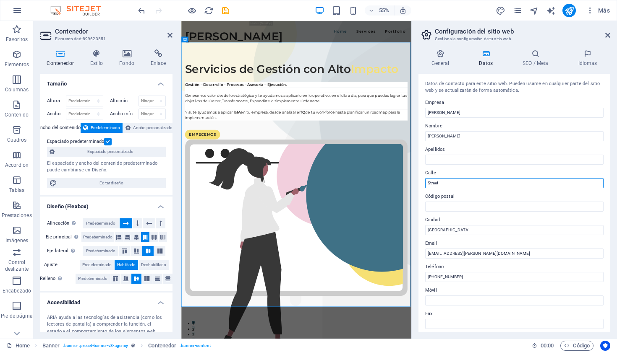
click at [442, 183] on input "Street" at bounding box center [514, 183] width 178 height 10
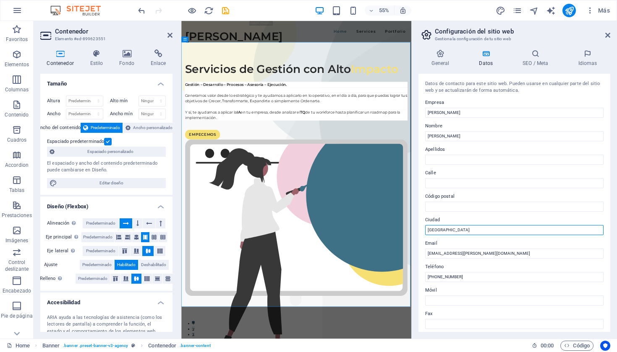
click at [438, 227] on input "[GEOGRAPHIC_DATA]" at bounding box center [514, 230] width 178 height 10
click at [534, 51] on icon at bounding box center [535, 54] width 52 height 8
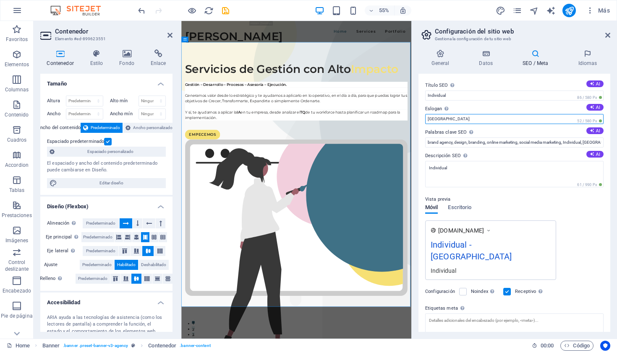
click at [454, 118] on input "[GEOGRAPHIC_DATA]" at bounding box center [514, 119] width 178 height 10
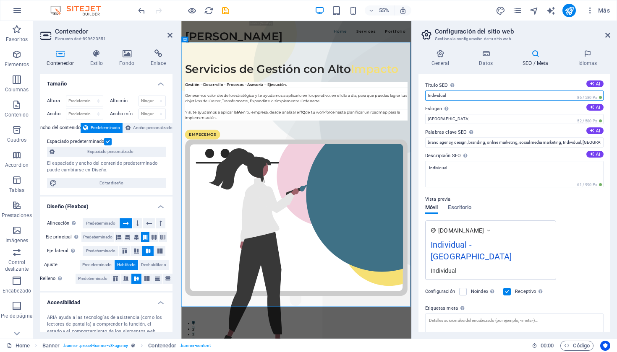
click at [446, 97] on input "Individual" at bounding box center [514, 96] width 178 height 10
type input "m"
type input "[PERSON_NAME]"
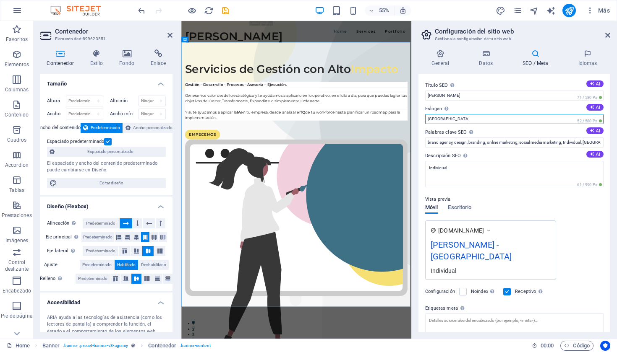
click at [444, 116] on input "[GEOGRAPHIC_DATA]" at bounding box center [514, 119] width 178 height 10
click at [443, 117] on input "argentina rrhh" at bounding box center [514, 119] width 178 height 10
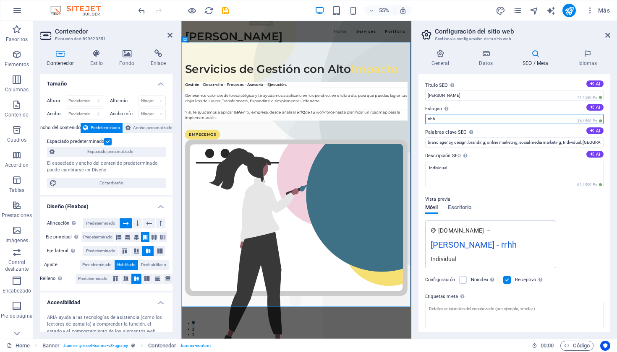
click at [446, 116] on input "rrhh" at bounding box center [514, 119] width 178 height 10
click at [443, 117] on input "rrhh" at bounding box center [514, 119] width 178 height 10
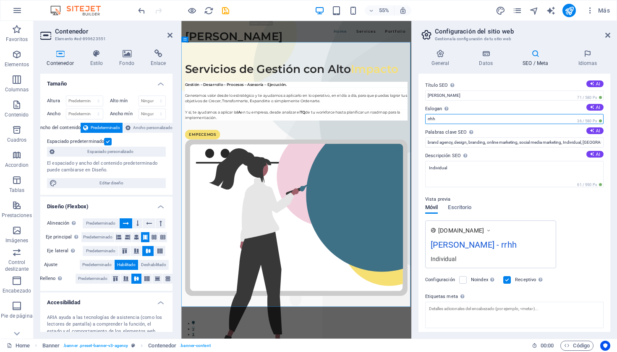
click at [443, 117] on input "rrhh" at bounding box center [514, 119] width 178 height 10
type input "r"
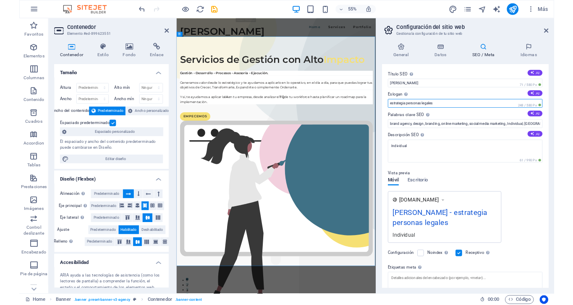
scroll to position [29, 0]
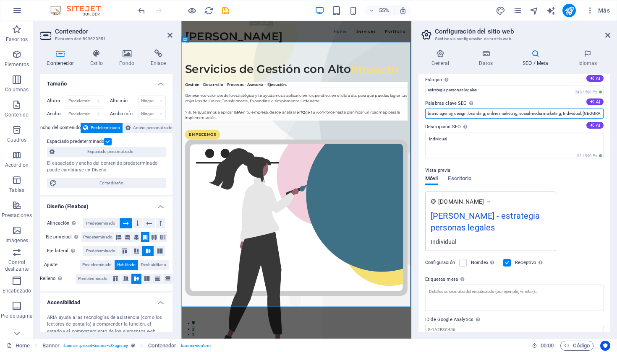
click at [444, 113] on input "brand agency, design, branding, online marketing, social media marketing, Indiv…" at bounding box center [514, 114] width 178 height 10
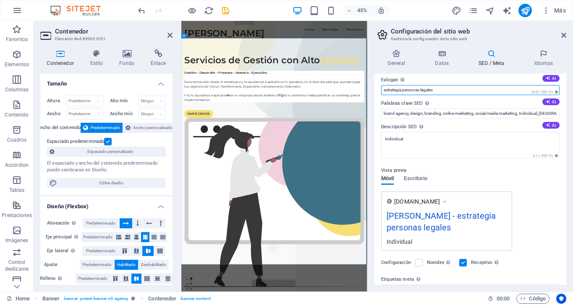
click at [456, 87] on input "estrategia personas legales" at bounding box center [470, 90] width 178 height 10
paste input "RRHH + L"
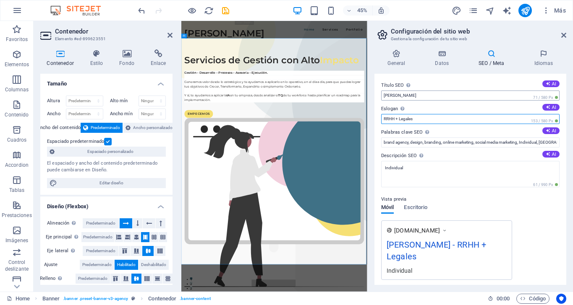
scroll to position [0, 0]
type input "RRHH + Legales"
click at [394, 97] on input "[PERSON_NAME]" at bounding box center [470, 96] width 178 height 10
type input "[PERSON_NAME]"
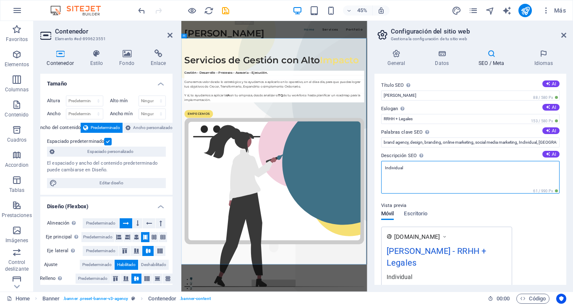
click at [445, 175] on textarea "Individual" at bounding box center [470, 177] width 178 height 33
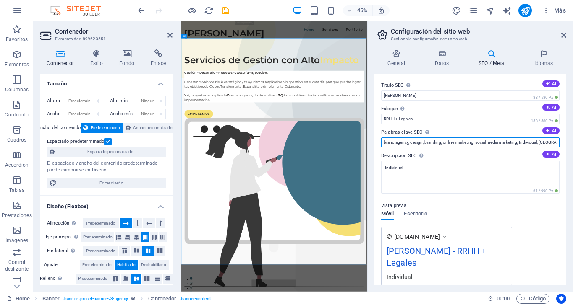
click at [430, 138] on input "brand agency, design, branding, online marketing, social media marketing, Indiv…" at bounding box center [470, 143] width 178 height 10
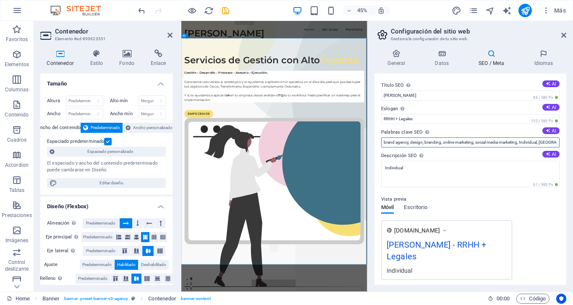
click at [430, 138] on input "brand agency, design, branding, online marketing, social media marketing, Indiv…" at bounding box center [470, 143] width 178 height 10
drag, startPoint x: 594, startPoint y: 162, endPoint x: 531, endPoint y: 267, distance: 122.7
click at [420, 141] on input "[GEOGRAPHIC_DATA]" at bounding box center [470, 143] width 178 height 10
type input "A"
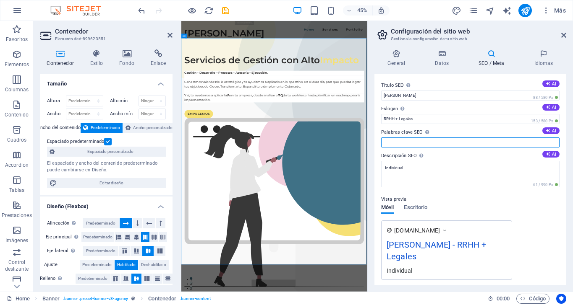
paste input "consultora de recursos humanos argentina hr as a service argentina hr complianc…"
paste input "cómo contratar empleados en [GEOGRAPHIC_DATA] cómo cumplir con leyes laborales …"
paste input "soluciones rrhh y legales confiables consultora boutique rrhh executive hr cons…"
paste input "servicios legales y rrhh en argentina consultoría pyme argentina consultoría st…"
type input "consultora de recursos humanos argentina hr as a service [GEOGRAPHIC_DATA] hr c…"
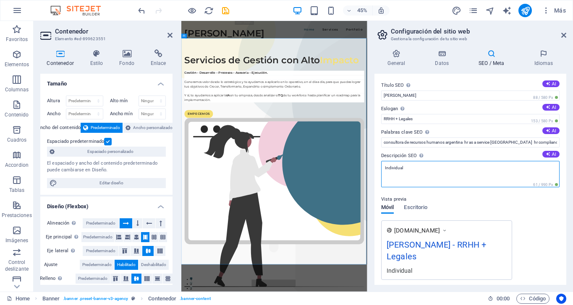
click at [425, 175] on textarea "Individual" at bounding box center [470, 174] width 178 height 26
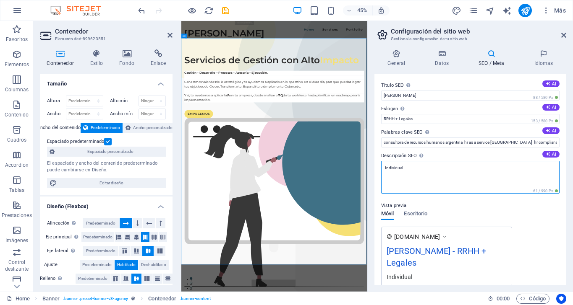
drag, startPoint x: 416, startPoint y: 172, endPoint x: 370, endPoint y: 167, distance: 46.4
click at [370, 167] on div "General Datos SEO / Meta Idiomas Nombre del sitio web [PERSON_NAME] Logo Arrast…" at bounding box center [470, 167] width 205 height 249
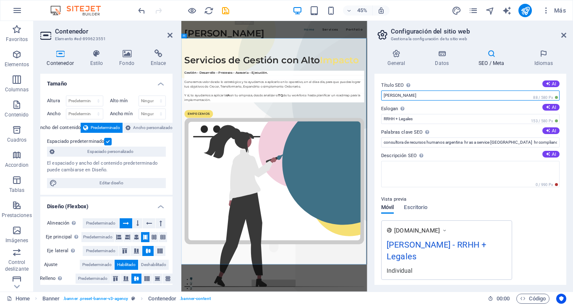
click at [383, 94] on input "[PERSON_NAME]" at bounding box center [470, 96] width 178 height 10
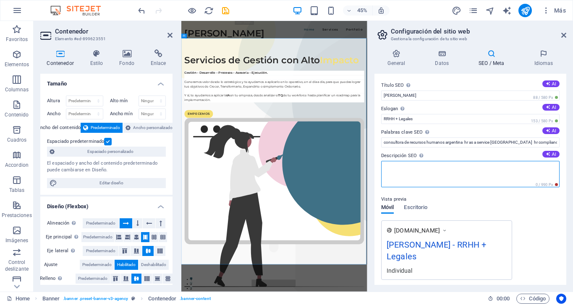
click at [497, 166] on textarea "Descripción SEO Describe el contenido de tu sitio web - ¡crucial para los busca…" at bounding box center [470, 174] width 178 height 26
click at [549, 156] on button "AI" at bounding box center [550, 154] width 17 height 7
type textarea "Unlock your brands potential with our expert branding, marketing, and social me…"
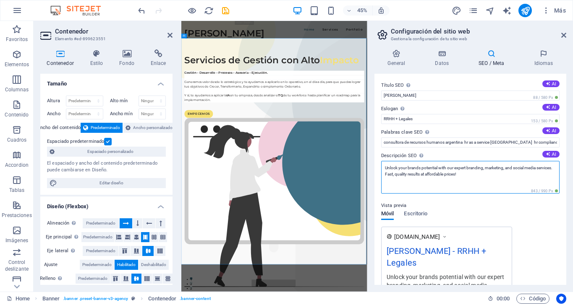
drag, startPoint x: 491, startPoint y: 175, endPoint x: 383, endPoint y: 164, distance: 108.7
click at [383, 164] on textarea "Unlock your brands potential with our expert branding, marketing, and social me…" at bounding box center [470, 177] width 178 height 33
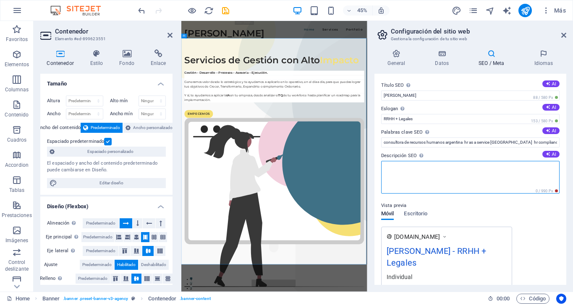
paste textarea "“Entrar al mercado argentino” → contenido SEO para empresas extranjeras. “Soluc…"
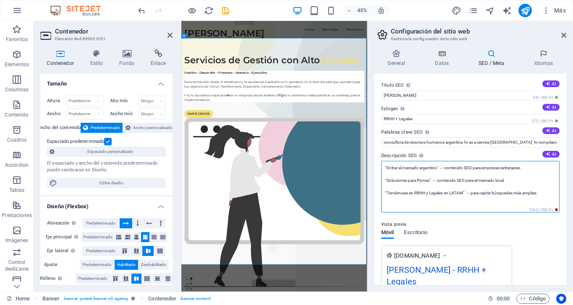
drag, startPoint x: 535, startPoint y: 170, endPoint x: 442, endPoint y: 166, distance: 93.2
click at [442, 166] on textarea "“Entrar al mercado argentino” → contenido SEO para empresas extranjeras. “Soluc…" at bounding box center [470, 187] width 178 height 52
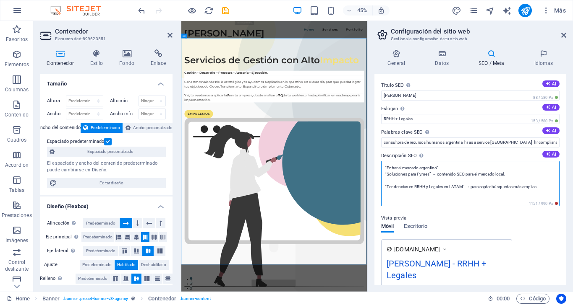
drag, startPoint x: 434, startPoint y: 172, endPoint x: 507, endPoint y: 172, distance: 73.0
click at [507, 172] on textarea "“Entrar al mercado argentino” “Soluciones para Pymes” → contenido SEO para el m…" at bounding box center [470, 183] width 178 height 45
click at [547, 185] on textarea "“Entrar al mercado argentino” “Soluciones para Pymes” “Tendencias en RRHH y Leg…" at bounding box center [470, 183] width 178 height 45
drag, startPoint x: 547, startPoint y: 185, endPoint x: 468, endPoint y: 187, distance: 78.5
click at [468, 187] on textarea "“Entrar al mercado argentino” “Soluciones para Pymes” “Tendencias en RRHH y Leg…" at bounding box center [470, 183] width 178 height 45
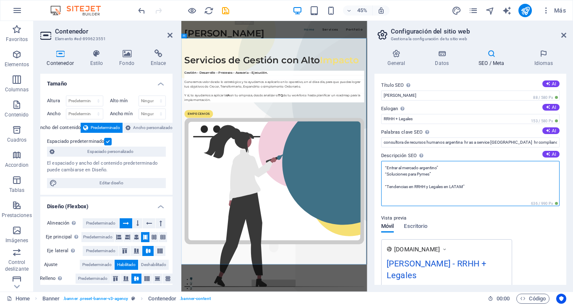
click at [385, 173] on textarea "“Entrar al mercado argentino” “Soluciones para Pymes” “Tendencias en RRHH y Leg…" at bounding box center [470, 183] width 178 height 45
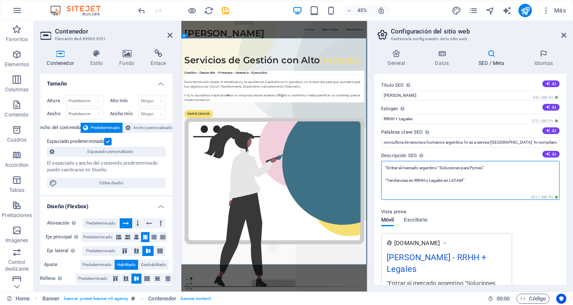
click at [387, 180] on textarea "“Entrar al mercado argentino “Soluciones para Pymes” “Tendencias en RRHH y Lega…" at bounding box center [470, 180] width 178 height 39
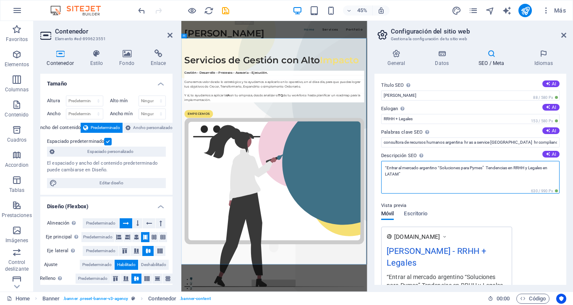
drag, startPoint x: 410, startPoint y: 178, endPoint x: 378, endPoint y: 163, distance: 35.5
click at [379, 164] on div "Título SEO El título de tu sitio web. Elige algo que destaque en los resultados…" at bounding box center [470, 179] width 192 height 211
paste textarea "soluciones rrhh y legales confiables consultora boutique rrhh executive hr cons…"
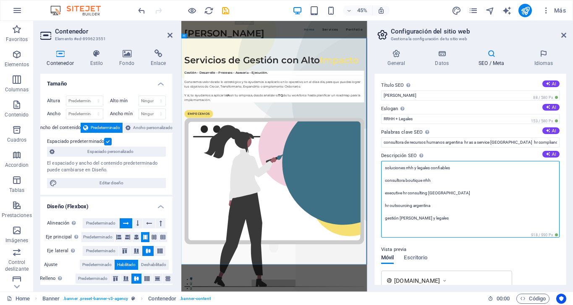
click at [385, 180] on textarea "soluciones rrhh y legales confiables consultora boutique rrhh executive hr cons…" at bounding box center [470, 199] width 178 height 77
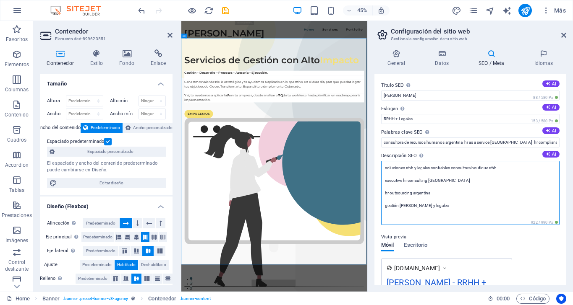
click at [388, 168] on textarea "soluciones rrhh y legales confiables consultora boutique rrhh executive hr cons…" at bounding box center [470, 193] width 178 height 64
click at [411, 167] on textarea "Soluciones rrhh y legales confiables consultora boutique rrhh executive hr cons…" at bounding box center [470, 193] width 178 height 64
click at [430, 167] on textarea "Soluciones en RRHH y legales confiables consultora boutique rrhh executive hr c…" at bounding box center [470, 193] width 178 height 64
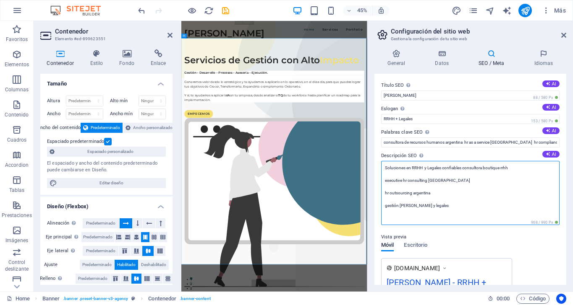
click at [465, 166] on textarea "Soluciones en RRHH y Legales confiables consultora boutique rrhh executive hr c…" at bounding box center [470, 193] width 178 height 64
click at [383, 168] on textarea "Soluciones en RRHH y Legales confiables consultora boutique rrhh executive hr c…" at bounding box center [470, 193] width 178 height 64
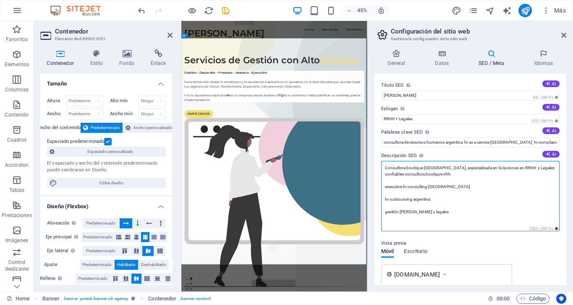
drag, startPoint x: 435, startPoint y: 175, endPoint x: 383, endPoint y: 173, distance: 52.1
click at [383, 173] on textarea "Consultora boutique [GEOGRAPHIC_DATA], especializada en Soluciones en RRHH y Le…" at bounding box center [470, 196] width 178 height 70
click at [386, 173] on textarea "Consultora boutique [GEOGRAPHIC_DATA], especializada en Soluciones en RRHH y Le…" at bounding box center [470, 196] width 178 height 70
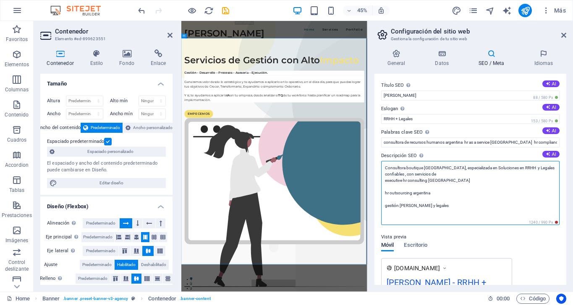
drag, startPoint x: 446, startPoint y: 204, endPoint x: 391, endPoint y: 177, distance: 61.9
click at [391, 177] on textarea "Consultora boutique [GEOGRAPHIC_DATA], especializada en Soluciones en RRHH y Le…" at bounding box center [470, 193] width 178 height 64
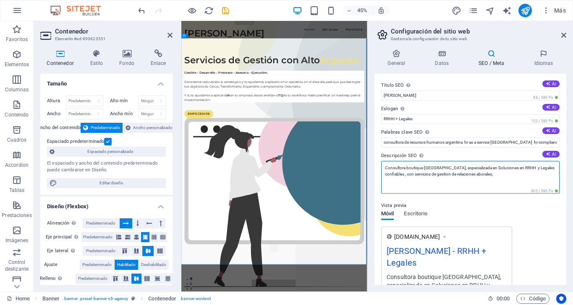
paste textarea "consultora de recursos humanos [GEOGRAPHIC_DATA] hr as a service [GEOGRAPHIC_DA…"
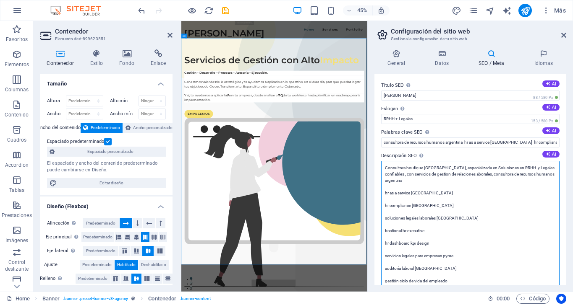
scroll to position [8, 0]
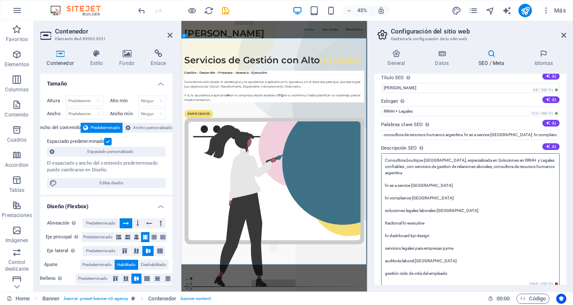
drag, startPoint x: 477, startPoint y: 166, endPoint x: 484, endPoint y: 179, distance: 14.5
click at [484, 179] on textarea "Consultora boutique [GEOGRAPHIC_DATA], especializada en Soluciones en RRHH y Le…" at bounding box center [470, 220] width 178 height 133
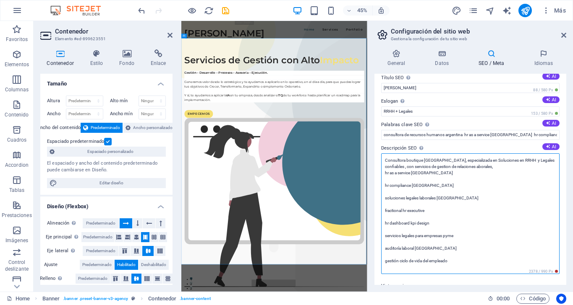
click at [384, 172] on textarea "Consultora boutique [GEOGRAPHIC_DATA], especializada en Soluciones en RRHH y Le…" at bounding box center [470, 214] width 178 height 121
click at [386, 170] on textarea "Consultora boutique [GEOGRAPHIC_DATA], especializada en Soluciones en RRHH y Le…" at bounding box center [470, 211] width 178 height 115
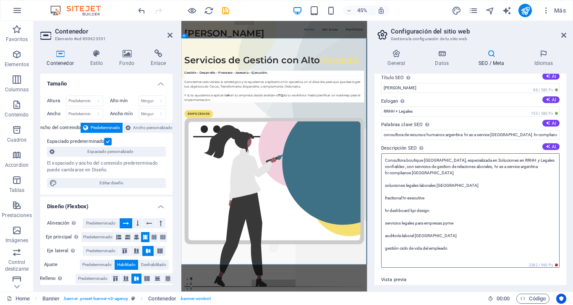
click at [553, 159] on textarea "Consultora boutique [GEOGRAPHIC_DATA], especializada en Soluciones en RRHH y Le…" at bounding box center [470, 211] width 178 height 115
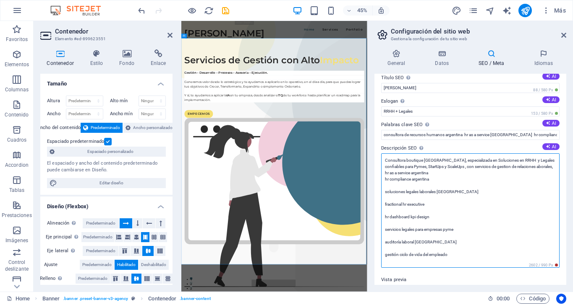
click at [450, 167] on textarea "Consultora boutique [GEOGRAPHIC_DATA], especializada en Soluciones en RRHH y Le…" at bounding box center [470, 211] width 178 height 115
click at [474, 165] on textarea "Consultora boutique [GEOGRAPHIC_DATA], especializada en soluciones en RRHH y le…" at bounding box center [470, 211] width 178 height 115
click at [534, 166] on textarea "Consultora boutique [GEOGRAPHIC_DATA], especializada en soluciones en RRHH y le…" at bounding box center [470, 211] width 178 height 115
click at [437, 174] on textarea "Consultora boutique [GEOGRAPHIC_DATA], especializada en soluciones en RRHH y le…" at bounding box center [470, 211] width 178 height 115
drag, startPoint x: 436, startPoint y: 174, endPoint x: 415, endPoint y: 172, distance: 20.6
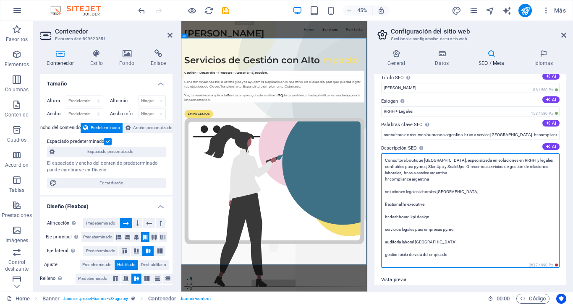
click at [415, 173] on textarea "Consultora boutique [GEOGRAPHIC_DATA], especializada en soluciones en RRHH y le…" at bounding box center [470, 211] width 178 height 115
click at [390, 179] on textarea "Consultora boutique [GEOGRAPHIC_DATA], especializada en soluciones en RRHH y le…" at bounding box center [470, 211] width 178 height 115
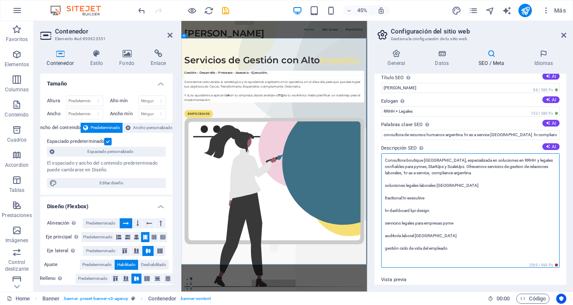
click at [385, 185] on textarea "Consultora boutique [GEOGRAPHIC_DATA], especializada en soluciones en RRHH y le…" at bounding box center [470, 211] width 178 height 115
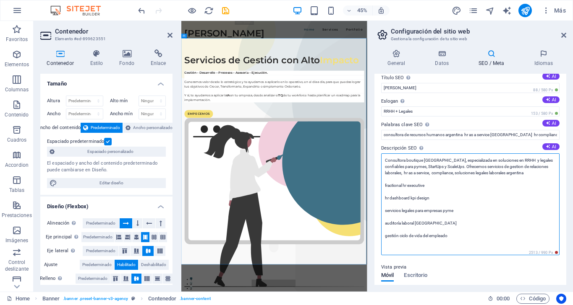
click at [472, 172] on textarea "Consultora boutique [GEOGRAPHIC_DATA], especializada en soluciones en RRHH y le…" at bounding box center [470, 205] width 178 height 102
click at [494, 176] on textarea "Consultora boutique [GEOGRAPHIC_DATA], especializada en soluciones en RRHH y le…" at bounding box center [470, 205] width 178 height 102
click at [492, 173] on textarea "Consultora boutique [GEOGRAPHIC_DATA], especializada en soluciones en RRHH y le…" at bounding box center [470, 205] width 178 height 102
click at [384, 186] on textarea "Consultora boutique [GEOGRAPHIC_DATA], especializada en soluciones en RRHH y le…" at bounding box center [470, 205] width 178 height 102
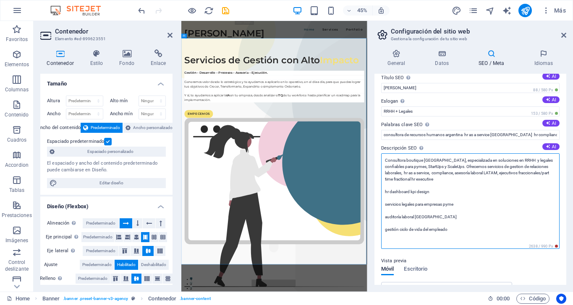
click at [390, 190] on textarea "Consultora boutique [GEOGRAPHIC_DATA], especializada en soluciones en RRHH y le…" at bounding box center [470, 202] width 178 height 96
drag, startPoint x: 390, startPoint y: 190, endPoint x: 382, endPoint y: 179, distance: 13.9
click at [382, 179] on textarea "Consultora boutique [GEOGRAPHIC_DATA], especializada en soluciones en RRHH y le…" at bounding box center [470, 202] width 178 height 96
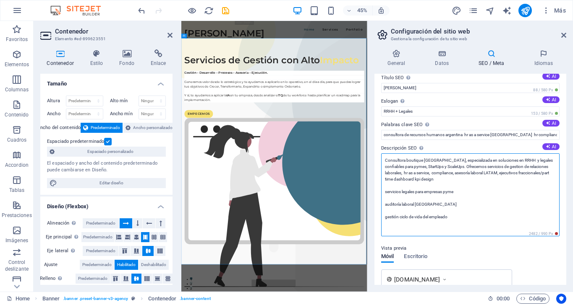
click at [405, 177] on textarea "Consultora boutique [GEOGRAPHIC_DATA], especializada en soluciones en RRHH y le…" at bounding box center [470, 195] width 178 height 83
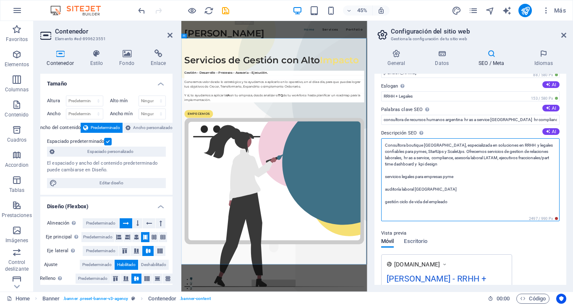
scroll to position [25, 0]
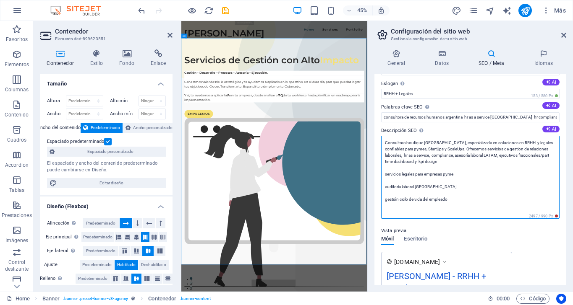
drag, startPoint x: 467, startPoint y: 202, endPoint x: 381, endPoint y: 172, distance: 90.8
click at [381, 172] on textarea "Consultora boutique [GEOGRAPHIC_DATA], especializada en soluciones en RRHH y le…" at bounding box center [470, 177] width 178 height 83
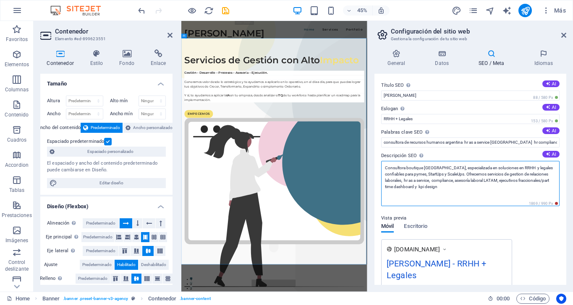
scroll to position [0, 0]
click at [413, 169] on textarea "Consultora boutique [GEOGRAPHIC_DATA], especializada en soluciones en RRHH y le…" at bounding box center [470, 183] width 178 height 45
click at [427, 167] on textarea "Consultora argentina, especializada en soluciones en RRHH y legales confiables …" at bounding box center [470, 183] width 178 height 45
click at [462, 185] on textarea "Consultora argentina especializada en soluciones en RRHH y legales confiables p…" at bounding box center [470, 183] width 178 height 45
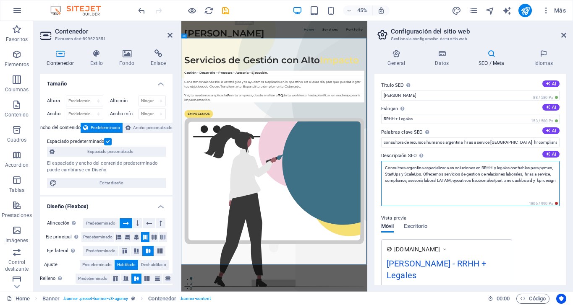
drag, startPoint x: 482, startPoint y: 167, endPoint x: 459, endPoint y: 169, distance: 22.7
click at [459, 169] on textarea "Consultora argentina especializada en soluciones en RRHH y legales confiables p…" at bounding box center [470, 183] width 178 height 45
click at [495, 187] on textarea "Consultora argentina especializada en RRHH y legales confiables para pymes, Sta…" at bounding box center [470, 183] width 178 height 45
click at [470, 167] on textarea "Consultora argentina especializada en RRHH y legales confiables para pymes, Sta…" at bounding box center [470, 183] width 178 height 45
click at [458, 166] on textarea "Consultora argentina especializada en RRHH y legales confiables para pymes, Sta…" at bounding box center [470, 183] width 178 height 45
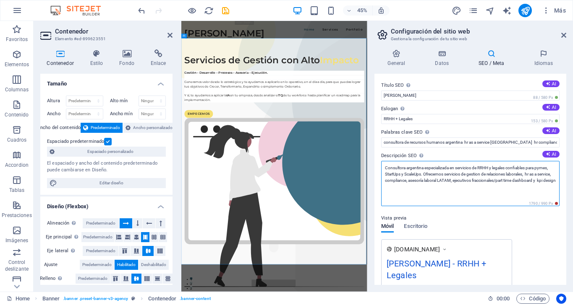
click at [443, 190] on textarea "Consultora argentina especializada en servicios de RRHH y legales confiables pa…" at bounding box center [470, 183] width 178 height 45
drag, startPoint x: 425, startPoint y: 175, endPoint x: 429, endPoint y: 187, distance: 12.5
click at [429, 187] on textarea "Consultora argentina especializada en servicios de RRHH y legales confiables pa…" at bounding box center [470, 183] width 178 height 45
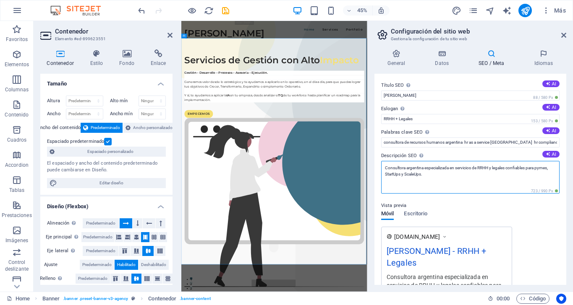
paste textarea "Ofrecemos servicios de gestion de relaciones laborales, hr as a service, compli…"
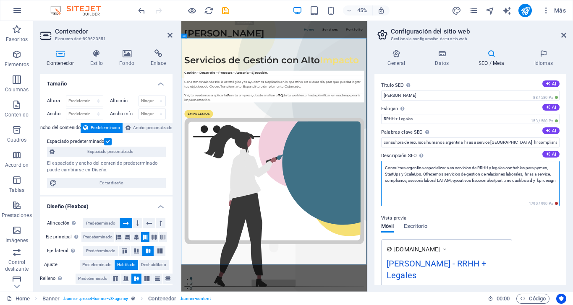
drag, startPoint x: 469, startPoint y: 175, endPoint x: 436, endPoint y: 173, distance: 33.2
click at [436, 173] on textarea "Consultora argentina especializada en servicios de RRHH y legales confiables pa…" at bounding box center [470, 183] width 178 height 45
drag, startPoint x: 431, startPoint y: 180, endPoint x: 532, endPoint y: 186, distance: 100.9
click at [532, 186] on textarea "Consultora argentina especializada en servicios de RRHH y legales confiables pa…" at bounding box center [470, 183] width 178 height 45
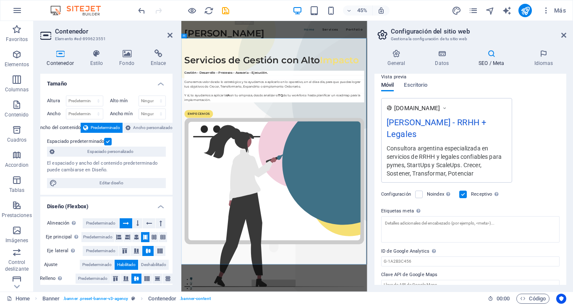
scroll to position [128, 0]
type textarea "Consultora argentina especializada en servicios de RRHH y legales confiables pa…"
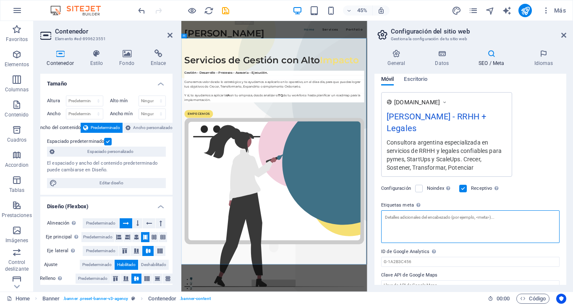
click at [485, 217] on textarea "Etiquetas meta Introduce aquí el código HTML que se incluirá en las etiquetas d…" at bounding box center [470, 227] width 178 height 33
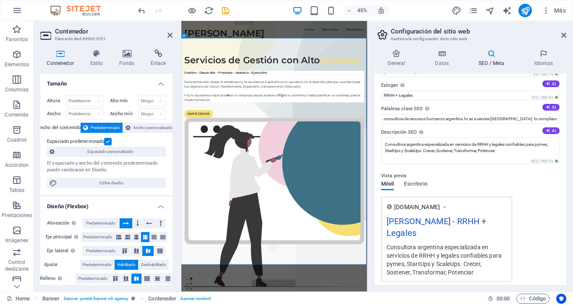
scroll to position [23, 0]
click at [410, 185] on span "Escritorio" at bounding box center [415, 186] width 23 height 12
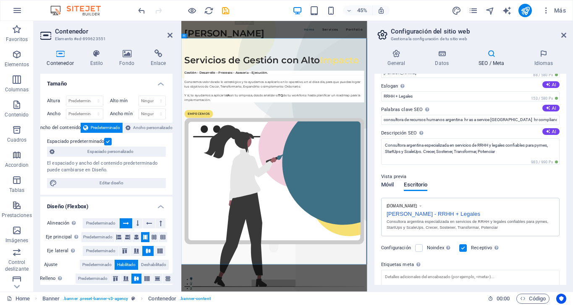
click at [390, 185] on span "Móvil" at bounding box center [387, 186] width 13 height 12
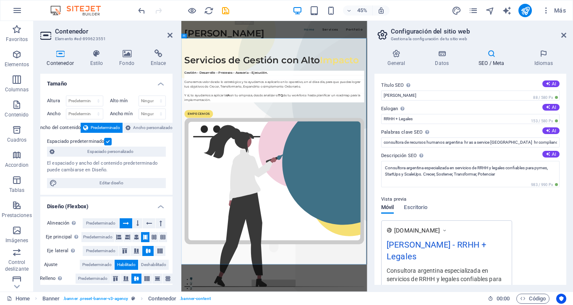
scroll to position [0, 0]
click at [541, 55] on icon at bounding box center [543, 54] width 45 height 8
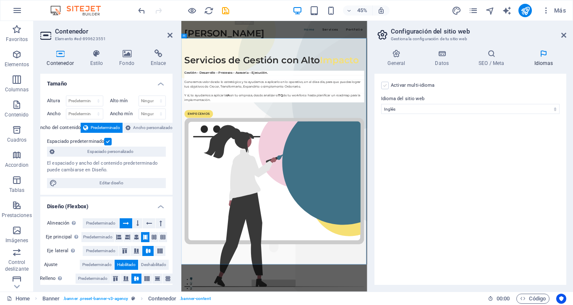
click at [381, 85] on label at bounding box center [385, 86] width 8 height 8
click at [0, 0] on input "Activar multi-idioma Para desactivar la opción multi-idioma, elimine todos los …" at bounding box center [0, 0] width 0 height 0
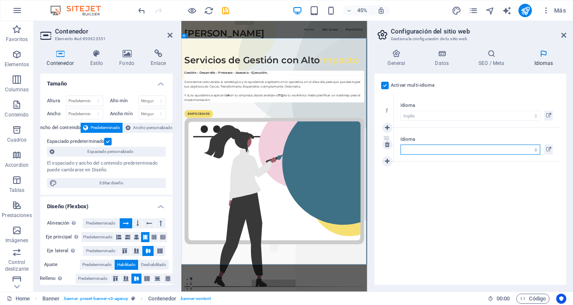
select select "44"
click at [388, 126] on icon at bounding box center [387, 128] width 5 height 6
select select
select select "44"
click at [388, 148] on link at bounding box center [387, 145] width 10 height 10
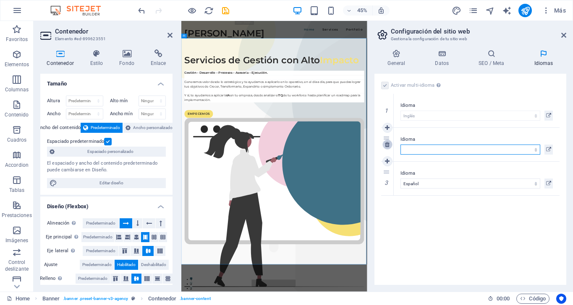
select select "44"
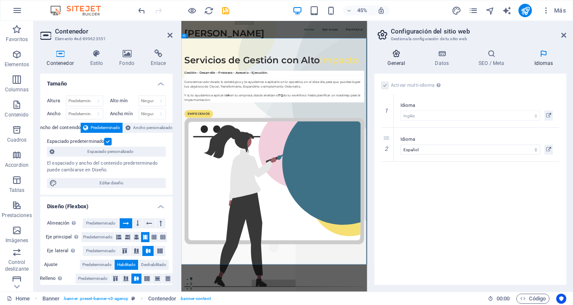
click at [394, 52] on icon at bounding box center [396, 54] width 44 height 8
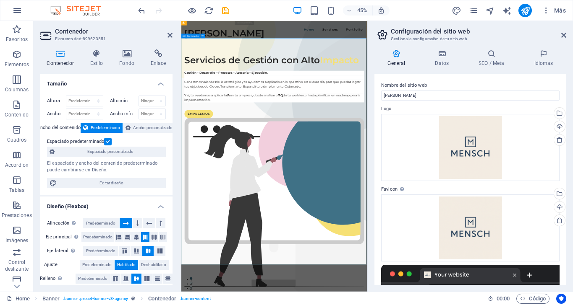
click at [562, 35] on icon at bounding box center [563, 35] width 5 height 7
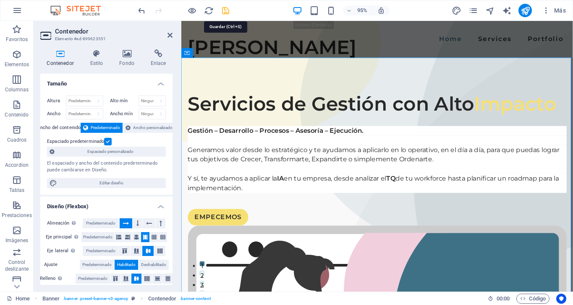
click at [224, 11] on icon "save" at bounding box center [226, 11] width 10 height 10
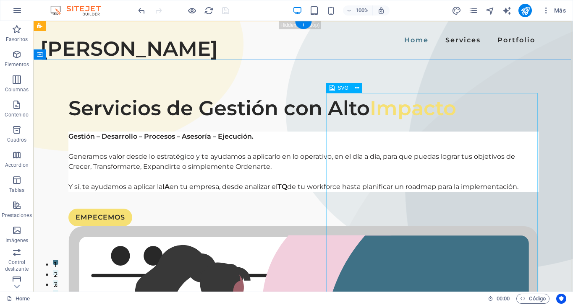
select select "xMidYMid"
select select "%"
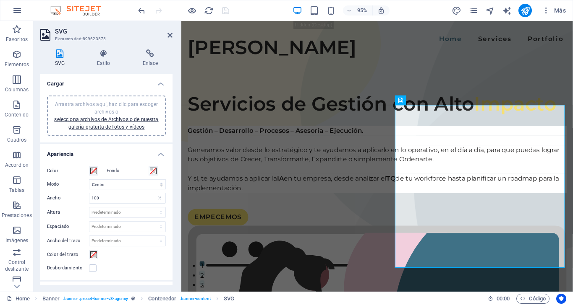
click at [108, 122] on div "Arrastra archivos aquí, haz clic para escoger archivos o selecciona archivos de…" at bounding box center [106, 116] width 109 height 30
click at [132, 128] on link "selecciona archivos de Archivos o de nuestra galería gratuita de fotos y vídeos" at bounding box center [106, 123] width 104 height 13
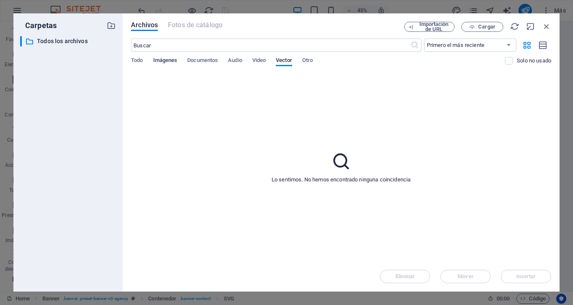
click at [164, 60] on span "Imágenes" at bounding box center [165, 61] width 24 height 12
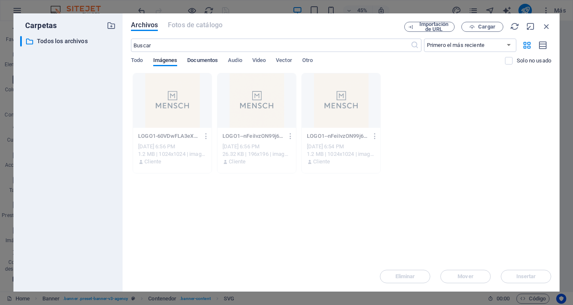
click at [208, 60] on span "Documentos" at bounding box center [202, 61] width 31 height 12
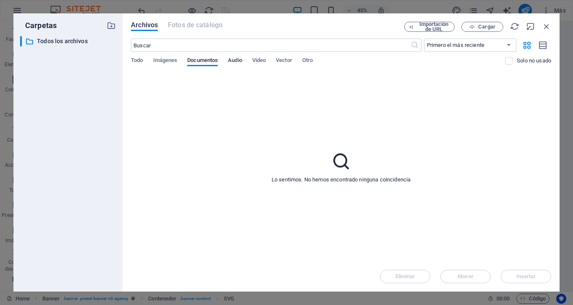
click at [237, 58] on span "Audio" at bounding box center [235, 61] width 14 height 12
click at [262, 61] on span "Video" at bounding box center [258, 61] width 13 height 12
click at [288, 60] on span "Vector" at bounding box center [284, 61] width 16 height 12
click at [548, 29] on icon "button" at bounding box center [546, 26] width 9 height 9
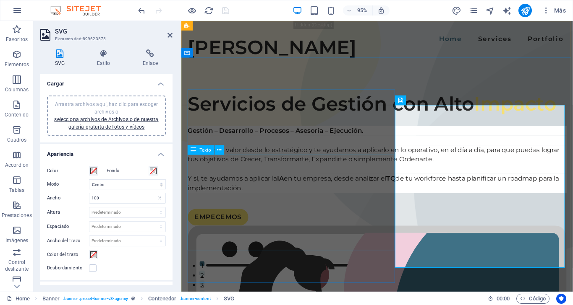
click at [340, 202] on div "Gestión – Desarrollo – Procesos – Asesoría – Ejecución. Generamos valor desde l…" at bounding box center [387, 167] width 399 height 70
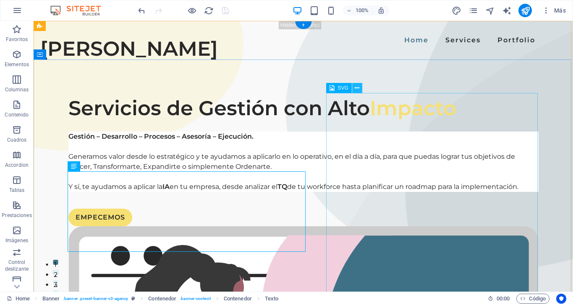
click at [357, 88] on icon at bounding box center [357, 88] width 5 height 9
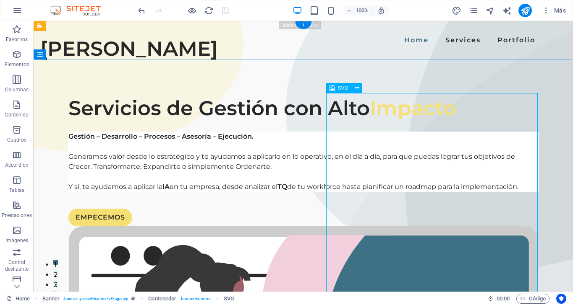
click at [334, 89] on div "SVG" at bounding box center [339, 88] width 26 height 10
select select "xMidYMid"
select select "%"
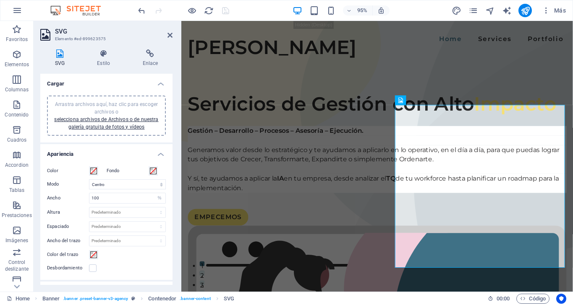
click at [56, 55] on icon at bounding box center [59, 54] width 39 height 8
click at [107, 57] on icon at bounding box center [104, 54] width 42 height 8
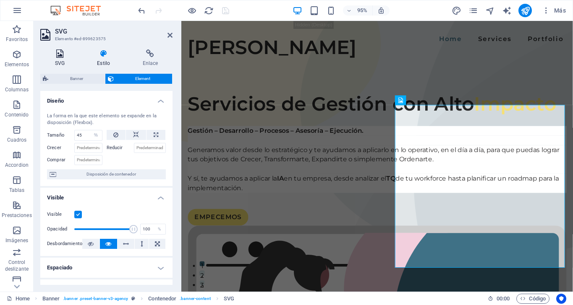
click at [60, 52] on icon at bounding box center [59, 54] width 39 height 8
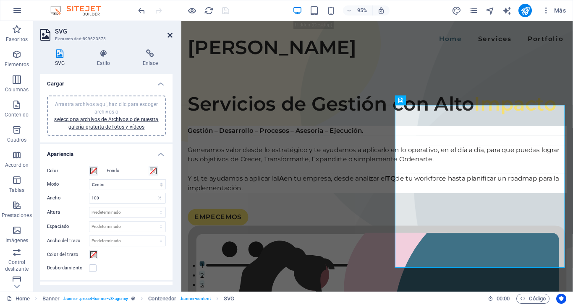
click at [170, 33] on icon at bounding box center [169, 35] width 5 height 7
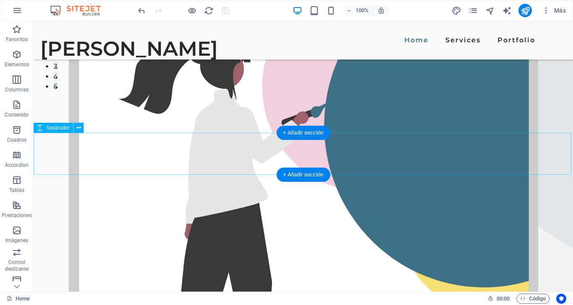
scroll to position [231, 0]
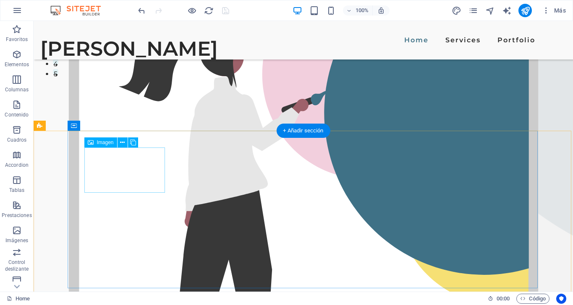
click at [102, 142] on span "Imagen" at bounding box center [105, 142] width 17 height 5
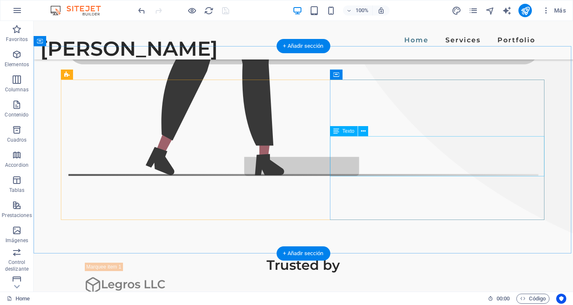
scroll to position [489, 0]
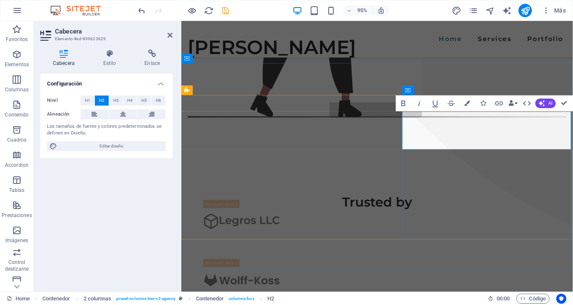
drag, startPoint x: 482, startPoint y: 146, endPoint x: 585, endPoint y: 154, distance: 103.6
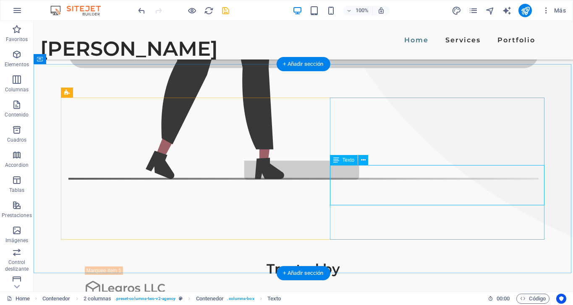
drag, startPoint x: 446, startPoint y: 199, endPoint x: 332, endPoint y: 172, distance: 117.6
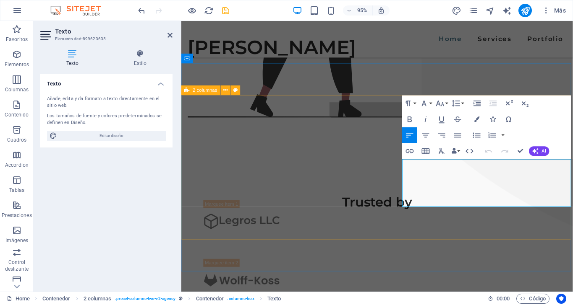
drag, startPoint x: 492, startPoint y: 211, endPoint x: 411, endPoint y: 165, distance: 93.4
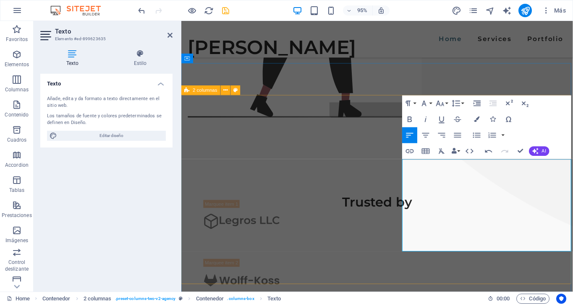
drag, startPoint x: 453, startPoint y: 258, endPoint x: 406, endPoint y: 162, distance: 107.1
click at [409, 118] on icon "button" at bounding box center [410, 120] width 10 height 10
click at [426, 102] on icon "button" at bounding box center [424, 104] width 10 height 10
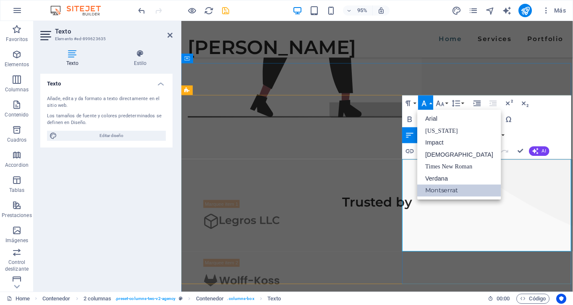
click at [441, 189] on link "Montserrat" at bounding box center [459, 191] width 84 height 12
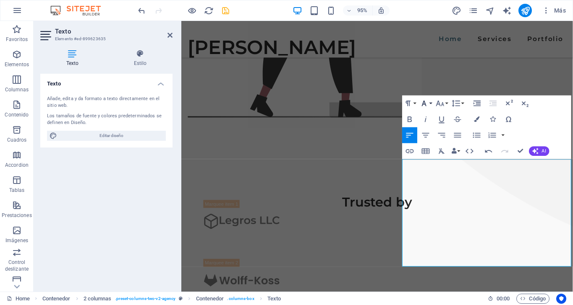
click at [429, 102] on button "Font Family" at bounding box center [425, 104] width 15 height 16
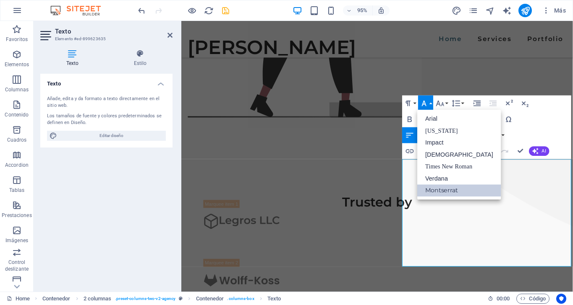
scroll to position [0, 0]
click at [441, 152] on link "[DEMOGRAPHIC_DATA]" at bounding box center [459, 155] width 84 height 12
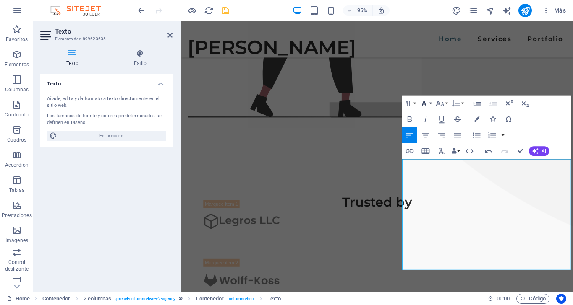
click at [429, 102] on button "Font Family" at bounding box center [425, 104] width 15 height 16
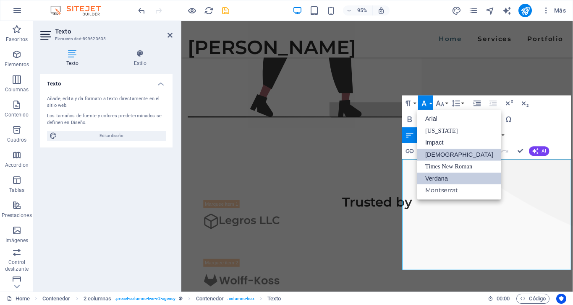
click at [440, 179] on link "Verdana" at bounding box center [459, 179] width 84 height 12
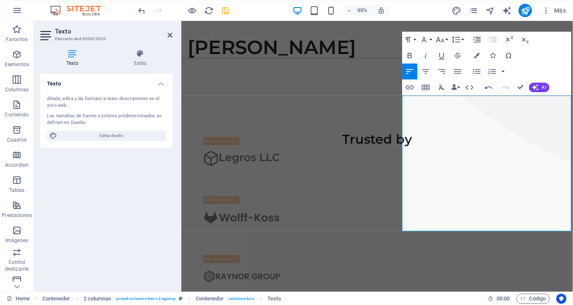
scroll to position [556, 0]
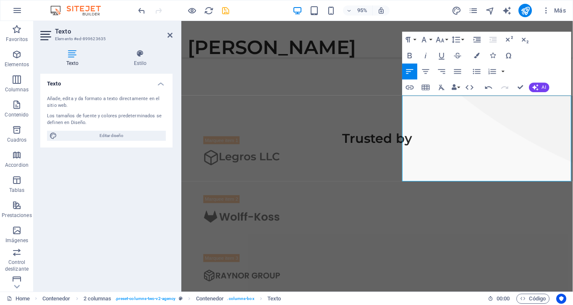
drag, startPoint x: 532, startPoint y: 132, endPoint x: 521, endPoint y: 185, distance: 54.5
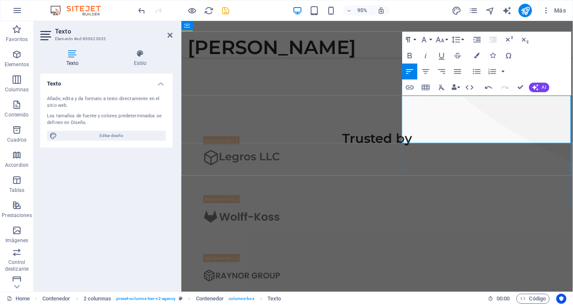
scroll to position [0, 0]
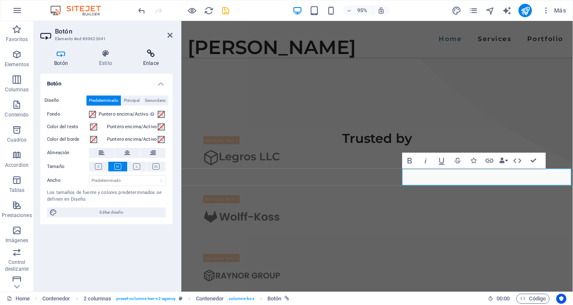
click at [149, 58] on h4 "Enlace" at bounding box center [150, 59] width 43 height 18
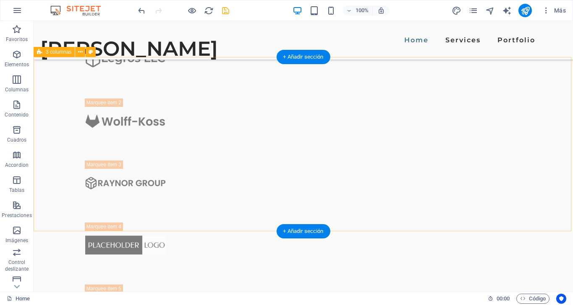
scroll to position [720, 0]
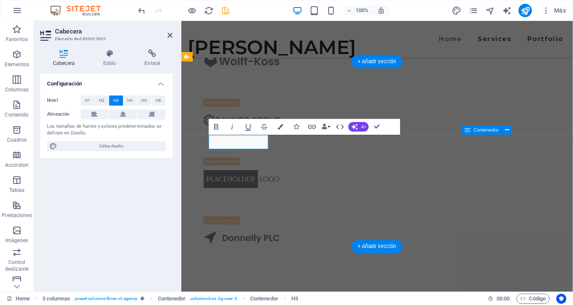
click at [128, 137] on div "Nivel H1 H2 H3 H4 H5 H6 Alineación Los tamaños de fuente y colores predetermina…" at bounding box center [106, 123] width 132 height 69
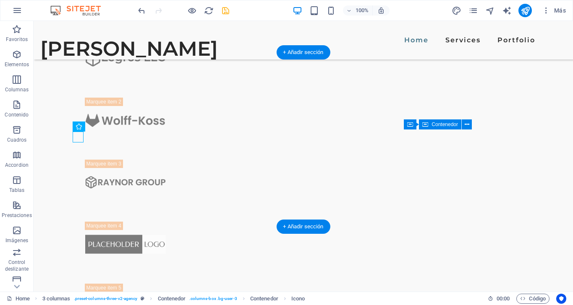
select select "xMidYMid"
select select "px"
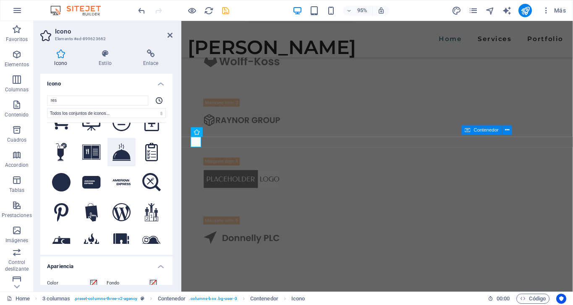
scroll to position [23, 0]
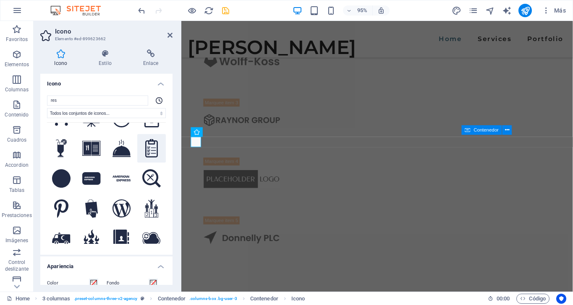
type input "res"
click at [148, 158] on icon at bounding box center [151, 148] width 13 height 18
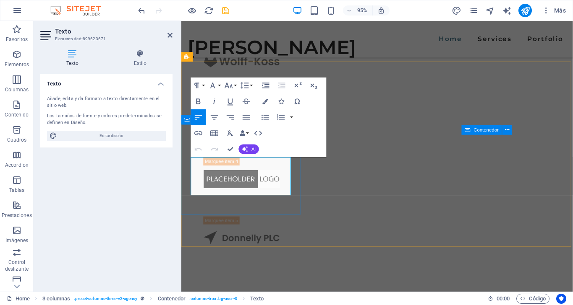
drag, startPoint x: 266, startPoint y: 199, endPoint x: 191, endPoint y: 172, distance: 79.4
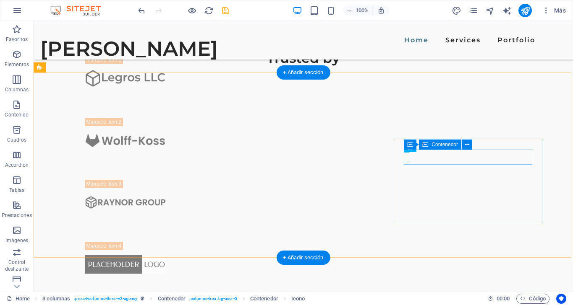
scroll to position [701, 0]
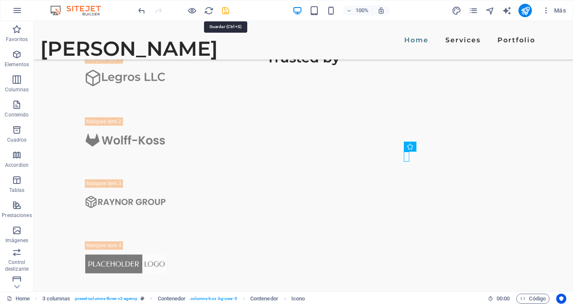
click at [226, 12] on icon "save" at bounding box center [226, 11] width 10 height 10
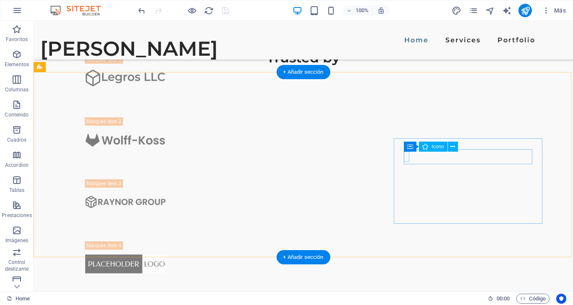
select select "xMidYMid"
select select "px"
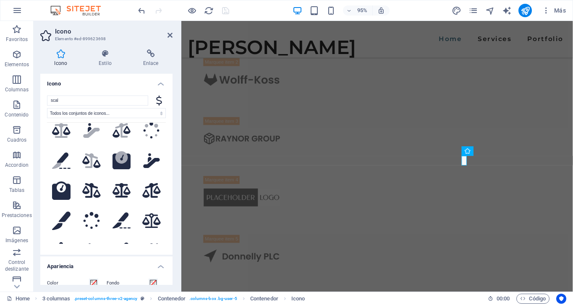
scroll to position [131, 0]
type input "scal"
click at [91, 132] on icon at bounding box center [91, 133] width 16 height 10
click at [146, 160] on icon at bounding box center [151, 160] width 16 height 15
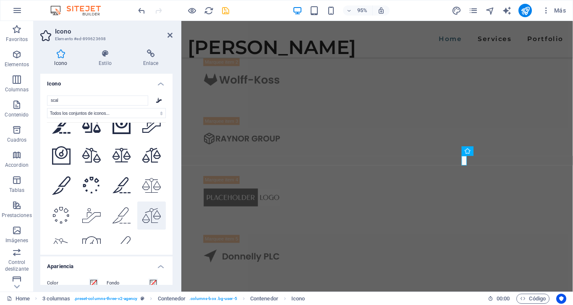
scroll to position [0, 0]
click at [66, 207] on icon at bounding box center [61, 216] width 18 height 18
click at [95, 177] on icon at bounding box center [91, 186] width 18 height 18
click at [121, 208] on icon at bounding box center [121, 216] width 18 height 16
click at [142, 209] on icon at bounding box center [151, 216] width 18 height 15
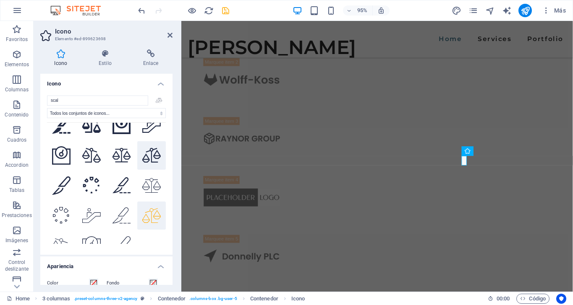
click at [151, 148] on icon at bounding box center [151, 155] width 18 height 15
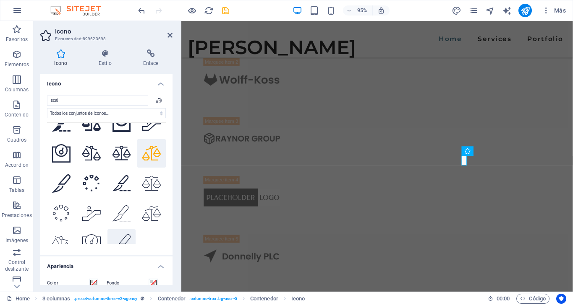
scroll to position [529, 0]
click at [76, 102] on input "scal" at bounding box center [97, 101] width 101 height 10
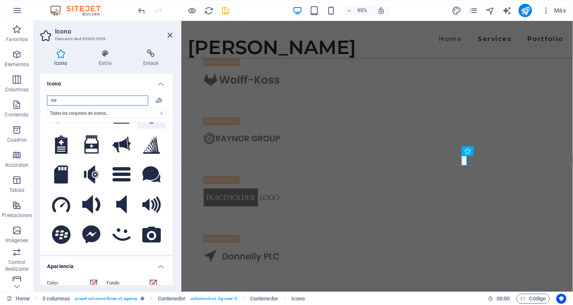
scroll to position [571, 0]
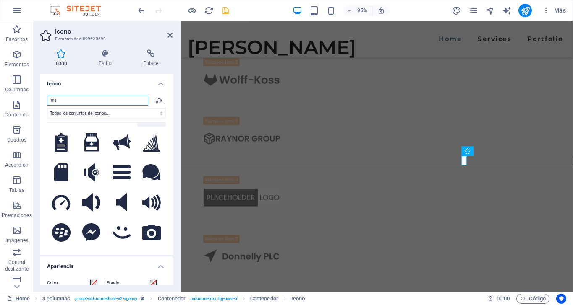
type input "me"
click at [148, 121] on icon at bounding box center [151, 112] width 18 height 18
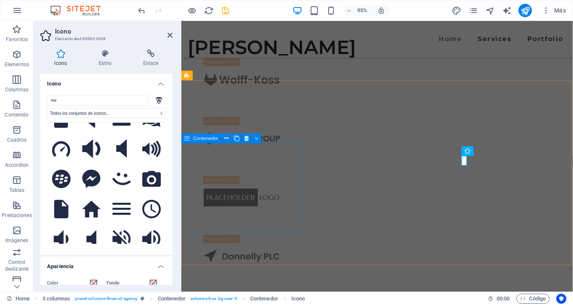
scroll to position [627, 0]
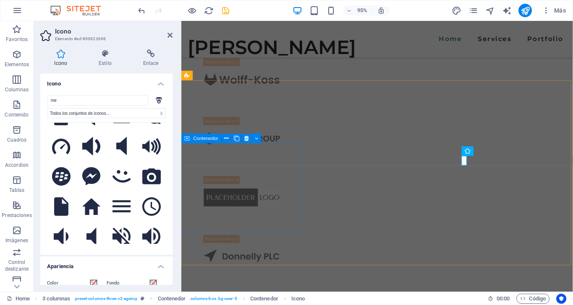
click at [65, 96] on icon at bounding box center [61, 86] width 13 height 18
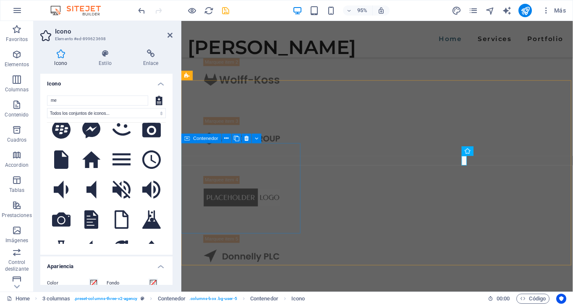
click at [127, 109] on icon at bounding box center [121, 99] width 11 height 18
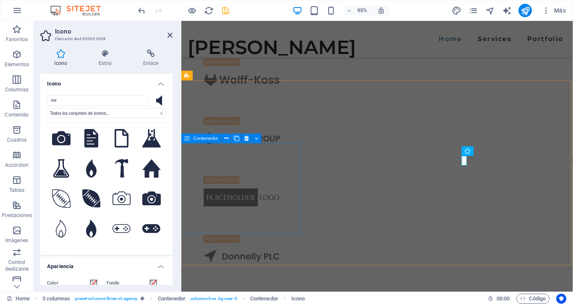
scroll to position [734, 0]
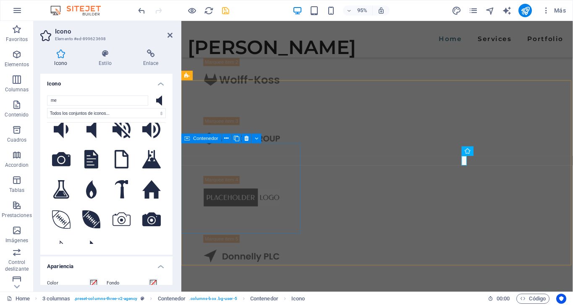
click at [116, 76] on icon at bounding box center [121, 69] width 18 height 13
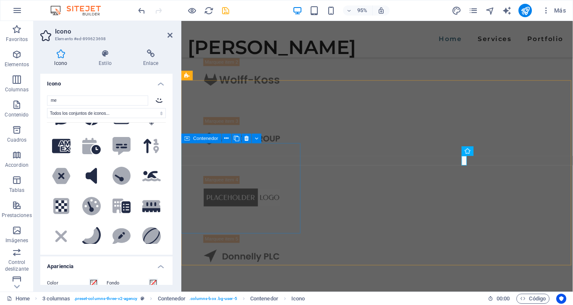
scroll to position [1324, 0]
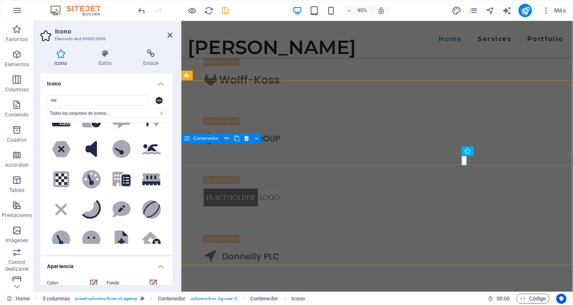
scroll to position [1347, 0]
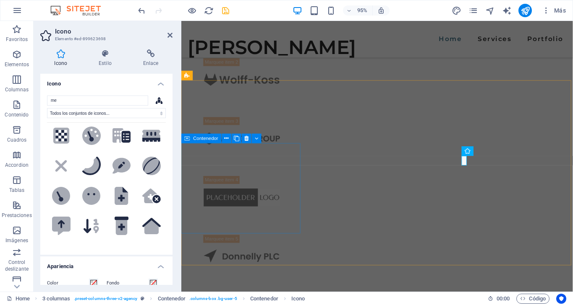
scroll to position [1390, 0]
click at [126, 24] on icon at bounding box center [121, 15] width 11 height 18
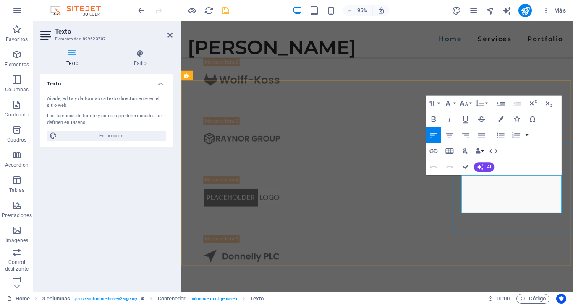
select select "px"
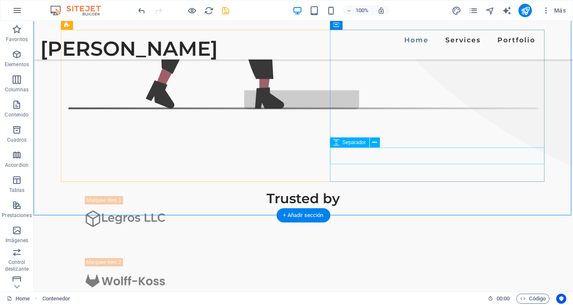
scroll to position [571, 0]
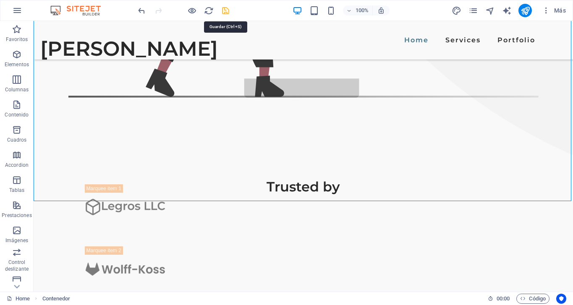
click at [226, 8] on icon "save" at bounding box center [226, 11] width 10 height 10
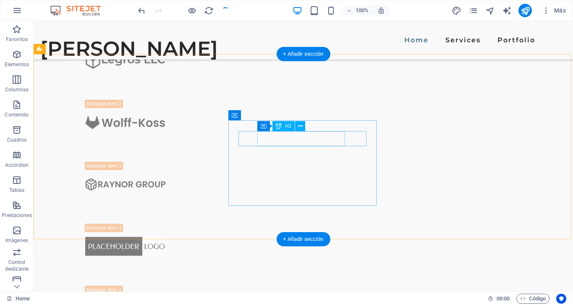
scroll to position [719, 0]
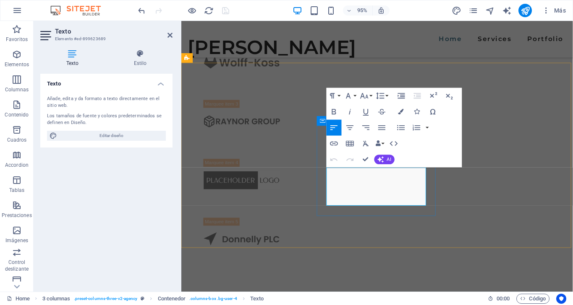
select select "px"
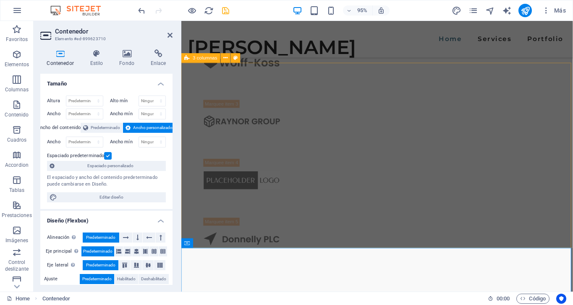
select select "px"
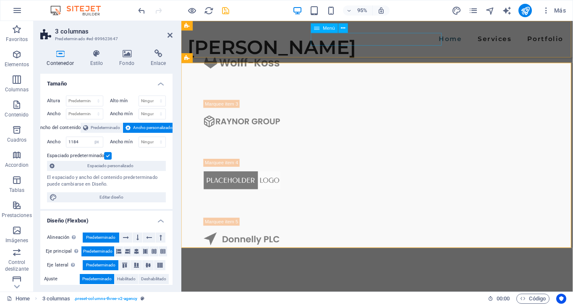
click at [318, 46] on nav "Home Services Portfolio" at bounding box center [387, 40] width 399 height 13
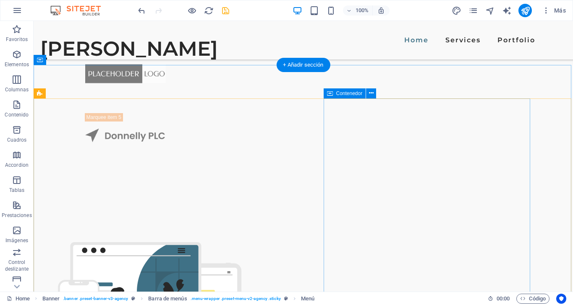
scroll to position [894, 0]
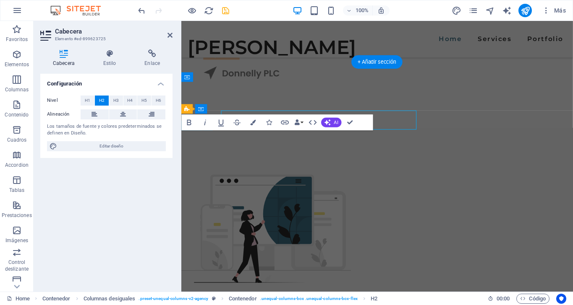
click at [207, 122] on icon "button" at bounding box center [206, 123] width 10 height 10
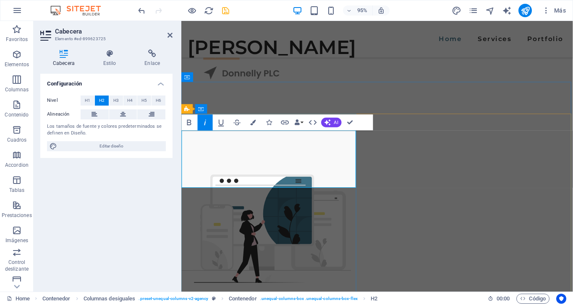
drag, startPoint x: 240, startPoint y: 165, endPoint x: 262, endPoint y: 184, distance: 29.5
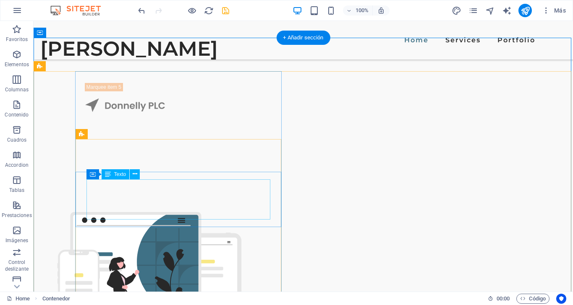
scroll to position [921, 0]
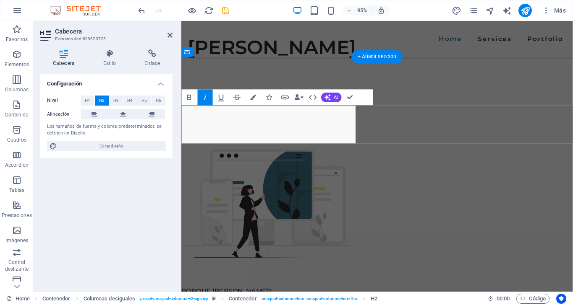
click at [165, 98] on button "H6" at bounding box center [158, 101] width 14 height 10
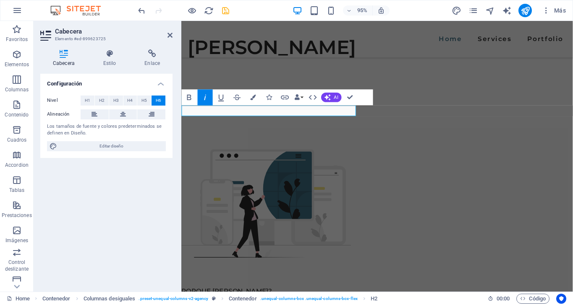
drag, startPoint x: 293, startPoint y: 113, endPoint x: 180, endPoint y: 113, distance: 112.9
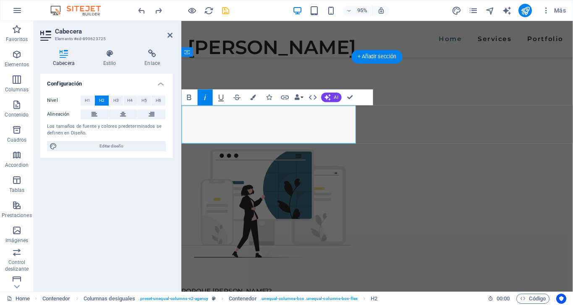
click at [158, 97] on span "H6" at bounding box center [158, 101] width 5 height 10
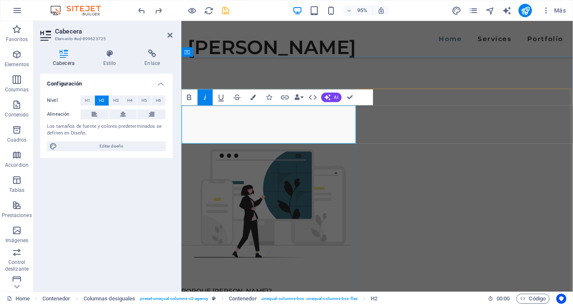
drag, startPoint x: 237, startPoint y: 139, endPoint x: 187, endPoint y: 124, distance: 52.6
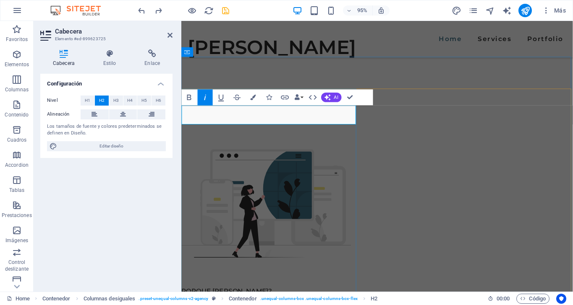
click at [208, 101] on icon "button" at bounding box center [206, 98] width 10 height 10
click at [193, 98] on icon "button" at bounding box center [190, 98] width 10 height 10
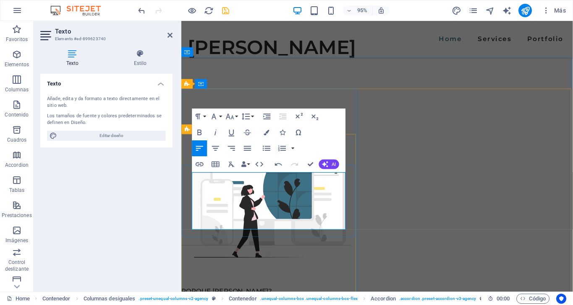
click strong "HR-as-a-Service:"
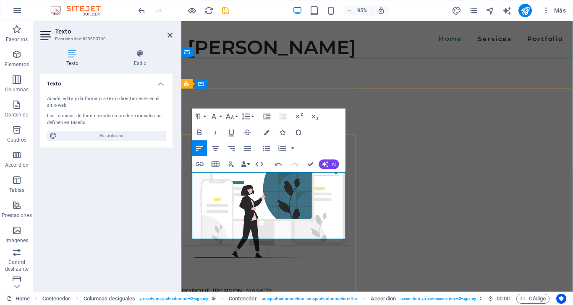
drag, startPoint x: 265, startPoint y: 196, endPoint x: 251, endPoint y: 187, distance: 16.3
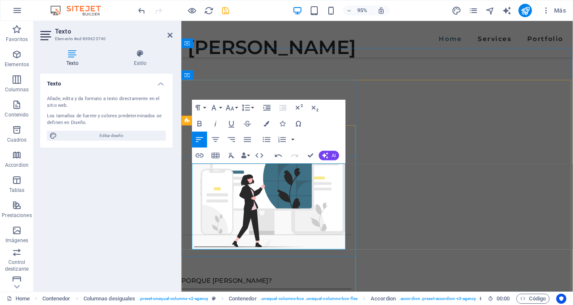
scroll to position [932, 0]
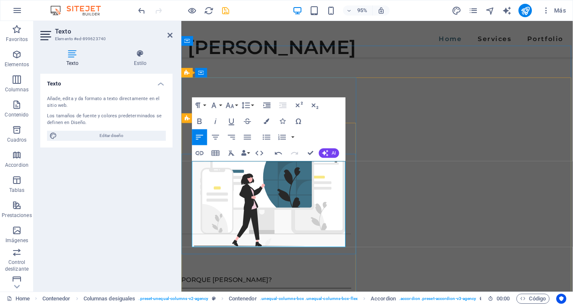
drag, startPoint x: 282, startPoint y: 212, endPoint x: 308, endPoint y: 251, distance: 46.7
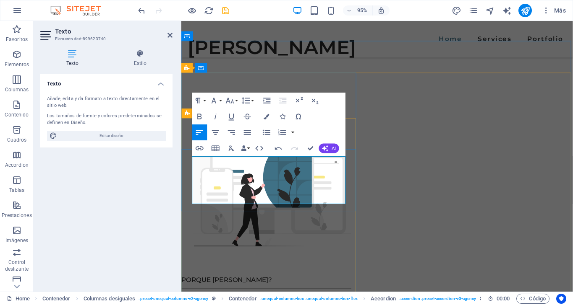
scroll to position [946, 0]
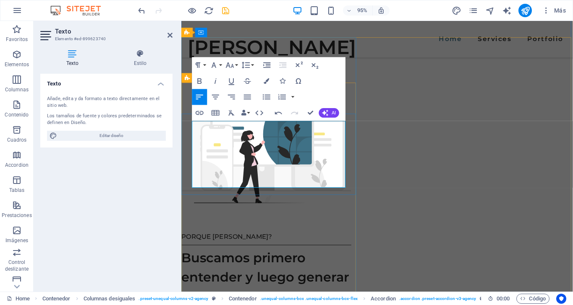
scroll to position [978, 0]
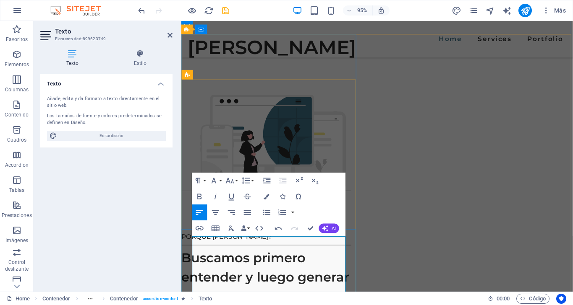
drag, startPoint x: 205, startPoint y: 274, endPoint x: 342, endPoint y: 275, distance: 136.8
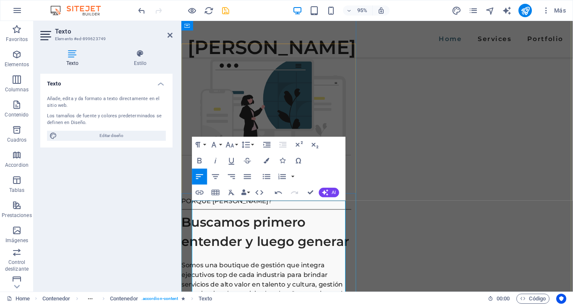
scroll to position [1016, 0]
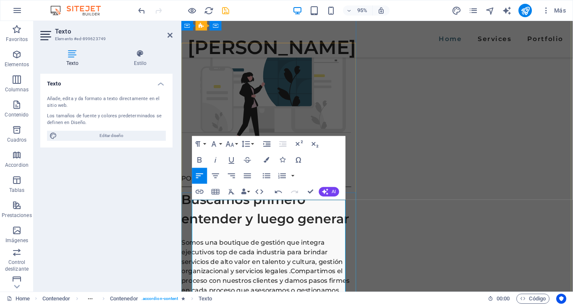
scroll to position [1047, 0]
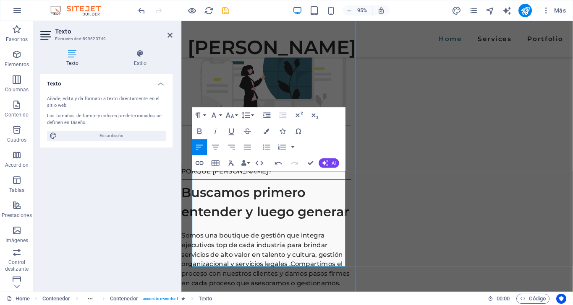
drag, startPoint x: 349, startPoint y: 226, endPoint x: 339, endPoint y: 273, distance: 48.4
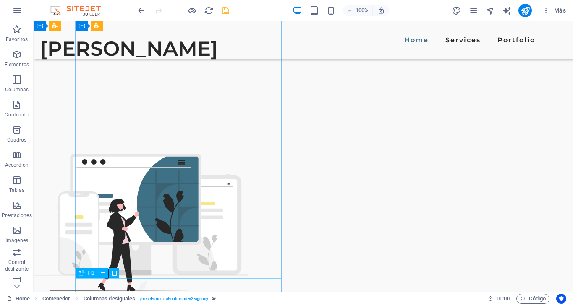
scroll to position [979, 0]
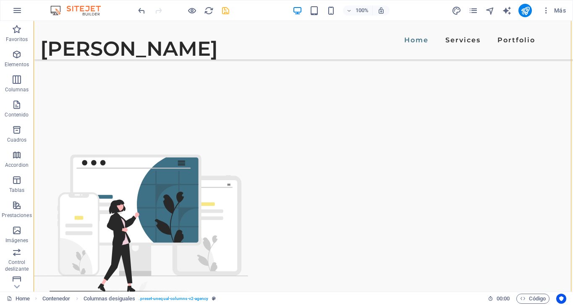
click at [227, 10] on icon "save" at bounding box center [226, 11] width 10 height 10
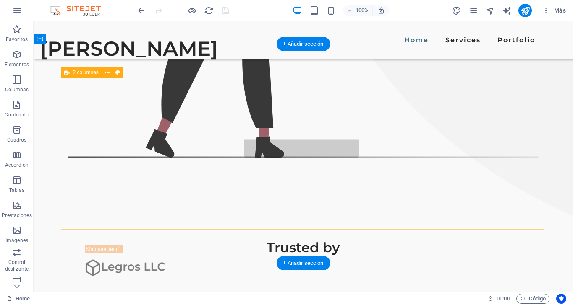
scroll to position [506, 0]
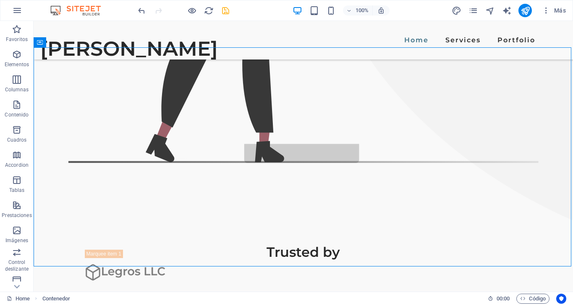
click at [226, 10] on icon "save" at bounding box center [226, 11] width 10 height 10
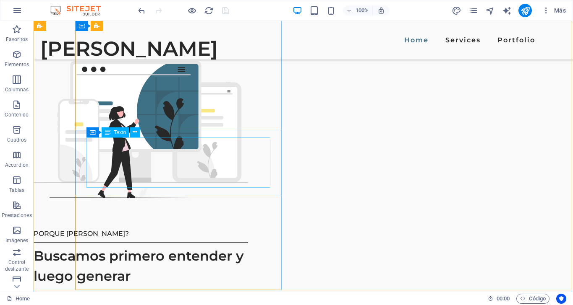
scroll to position [1057, 0]
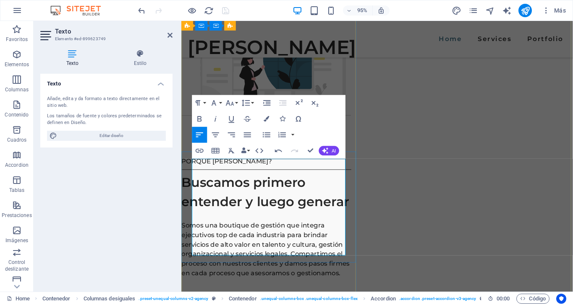
scroll to position [1063, 0]
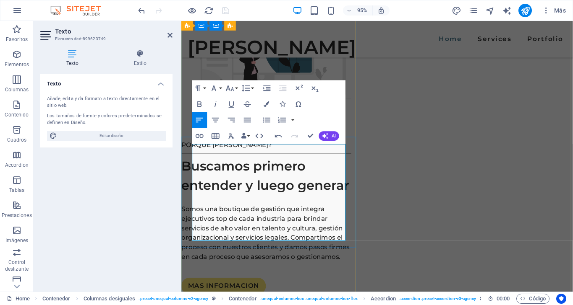
scroll to position [1076, 0]
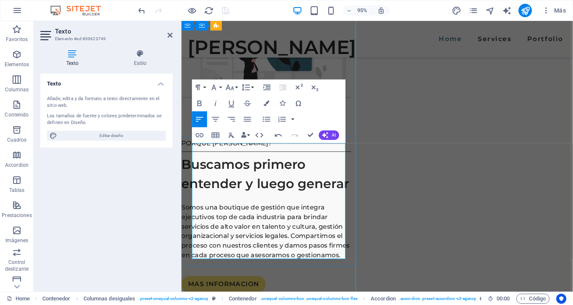
drag, startPoint x: 316, startPoint y: 213, endPoint x: 327, endPoint y: 274, distance: 62.8
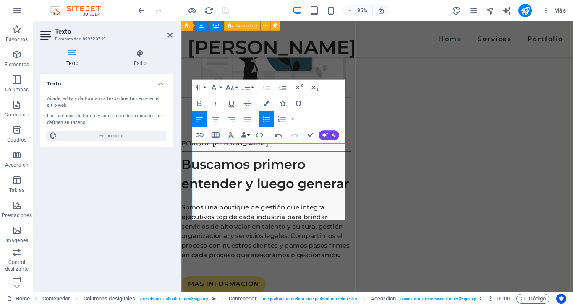
drag, startPoint x: 316, startPoint y: 210, endPoint x: 321, endPoint y: 230, distance: 20.5
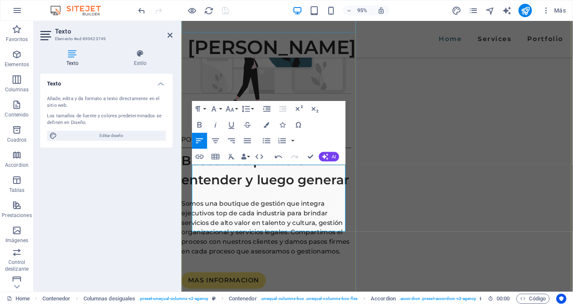
scroll to position [1092, 0]
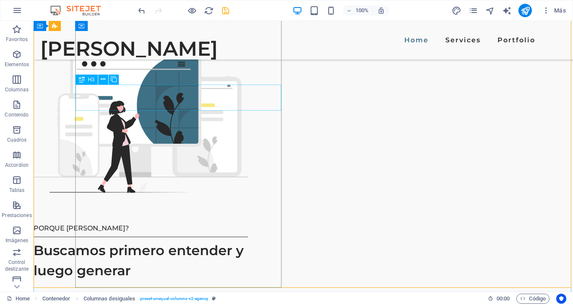
scroll to position [1083, 0]
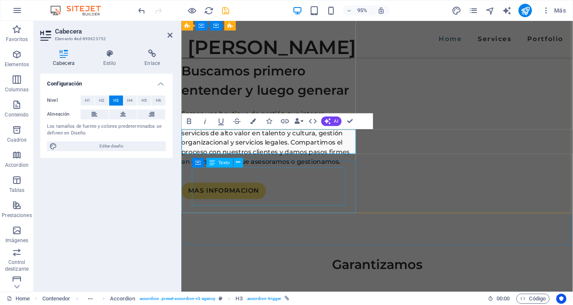
scroll to position [1176, 0]
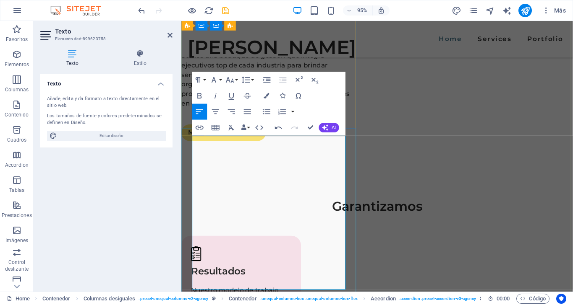
scroll to position [1251, 0]
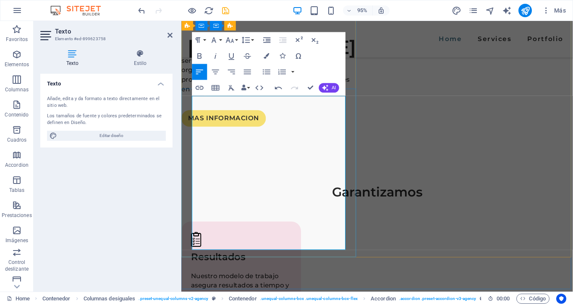
drag, startPoint x: 249, startPoint y: 165, endPoint x: 308, endPoint y: 254, distance: 107.4
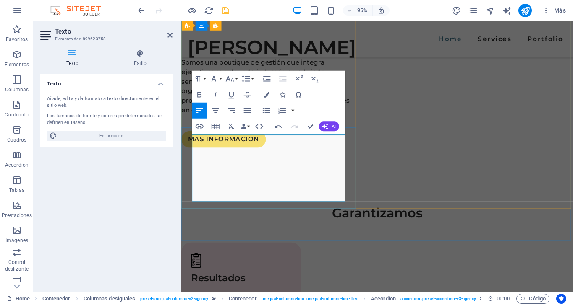
scroll to position [1197, 0]
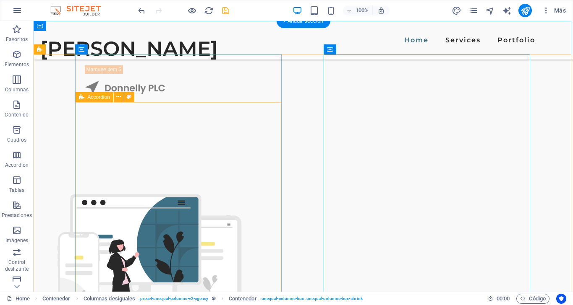
scroll to position [937, 0]
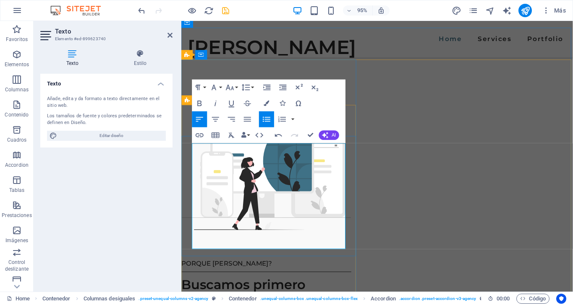
scroll to position [951, 0]
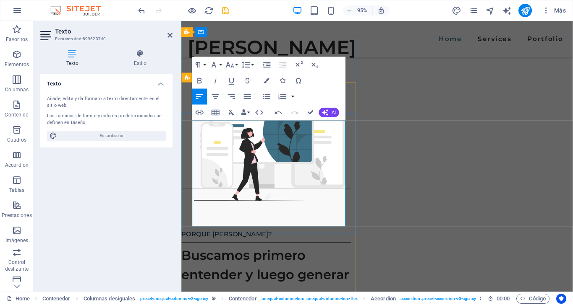
scroll to position [982, 0]
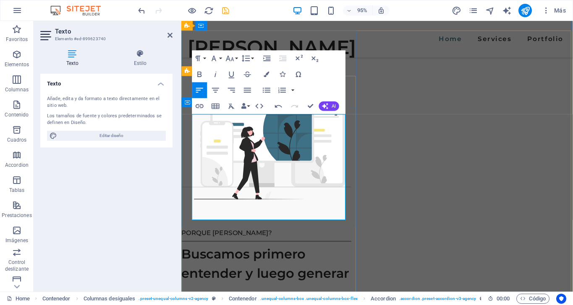
drag, startPoint x: 315, startPoint y: 186, endPoint x: 318, endPoint y: 231, distance: 45.0
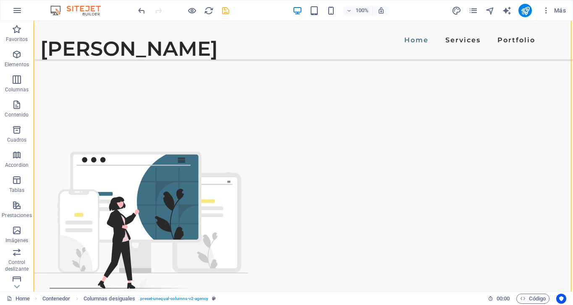
click at [225, 13] on icon "save" at bounding box center [226, 11] width 10 height 10
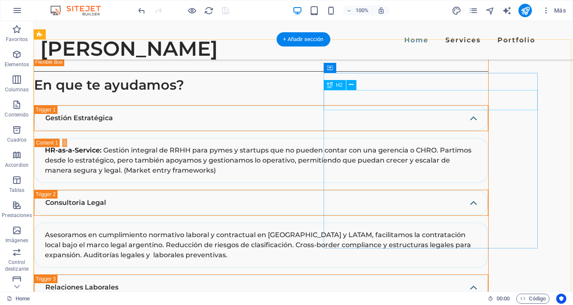
scroll to position [1885, 0]
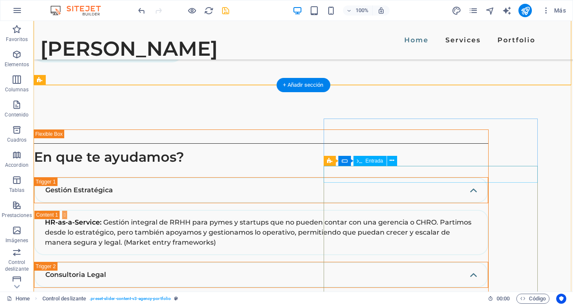
scroll to position [1827, 0]
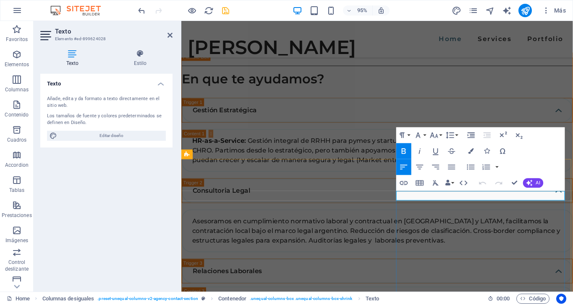
click at [451, 237] on div "Formulario de contacto Formulario Entrada" at bounding box center [433, 232] width 75 height 10
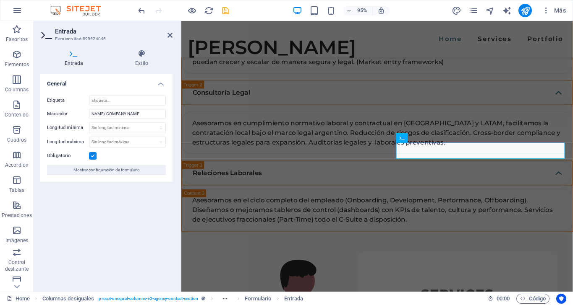
scroll to position [1936, 0]
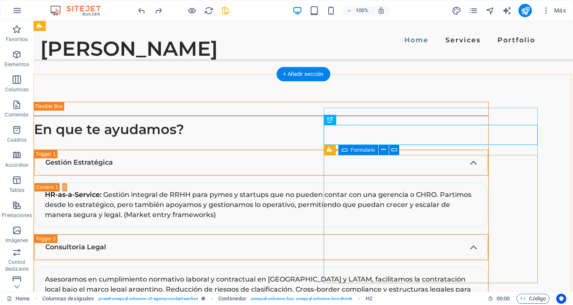
scroll to position [1826, 0]
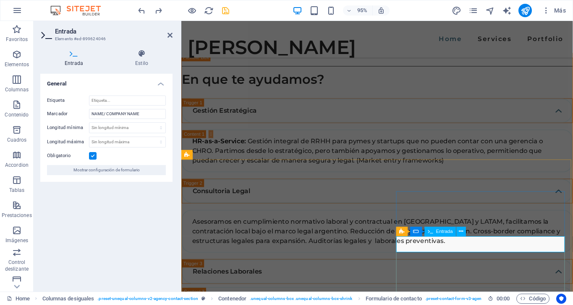
type input "N"
click at [102, 114] on input "NAME/ COMPANY NAME" at bounding box center [127, 114] width 77 height 10
click at [154, 112] on input "NOMBRE/ COMPANY NAME" at bounding box center [127, 114] width 77 height 10
type input "NOMBRE/ COMPAÑIA"
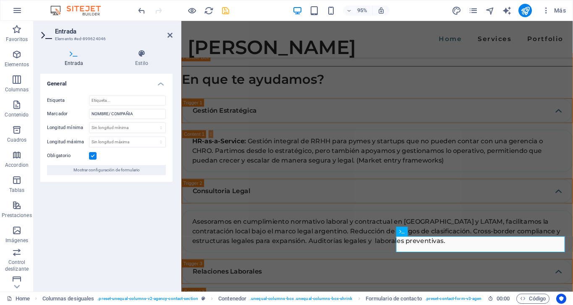
click at [140, 211] on div "General Etiqueta Marcador NOMBRE/ COMPAÑIA Longitud mínima Sin longitud mínima …" at bounding box center [106, 179] width 132 height 211
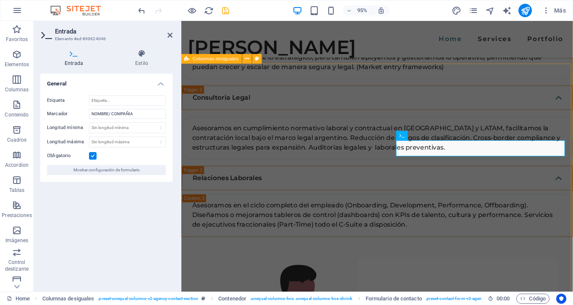
scroll to position [1928, 0]
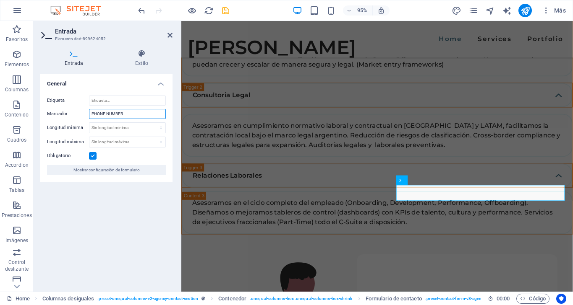
click at [126, 112] on input "PHONE NUMBER" at bounding box center [127, 114] width 77 height 10
type input "TELEFONO"
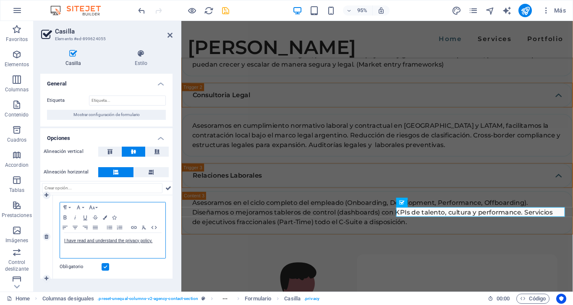
click at [157, 242] on p "I have read and understand the privacy policy." at bounding box center [112, 241] width 97 height 8
click at [64, 242] on div "I have read and understand the privacy policy." at bounding box center [112, 245] width 105 height 25
click at [79, 243] on link "I have read and understand the privacy policy." at bounding box center [108, 241] width 88 height 5
click at [66, 242] on link "I have read and understand the privacy policy." at bounding box center [108, 241] width 88 height 5
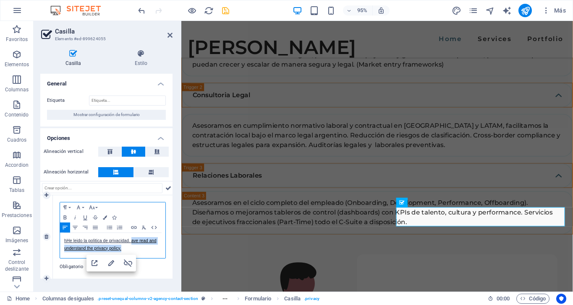
drag, startPoint x: 132, startPoint y: 241, endPoint x: 135, endPoint y: 250, distance: 9.3
click at [135, 250] on p "hHe leido la politica de privacidad. ave read and understand the privacy policy." at bounding box center [112, 244] width 97 height 15
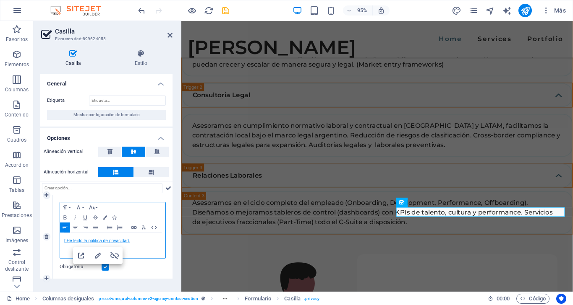
click at [68, 242] on link "hHe leido la politica de privacidad." at bounding box center [97, 241] width 66 height 5
click at [93, 241] on link "He leido la politica de privacidad." at bounding box center [95, 241] width 63 height 5
click at [150, 251] on div "He leido la política de privacidad." at bounding box center [112, 245] width 105 height 25
click at [74, 242] on link "He leido la política de privacidad." at bounding box center [96, 241] width 64 height 5
click at [141, 243] on p "He leído la política de privacidad." at bounding box center [112, 241] width 97 height 8
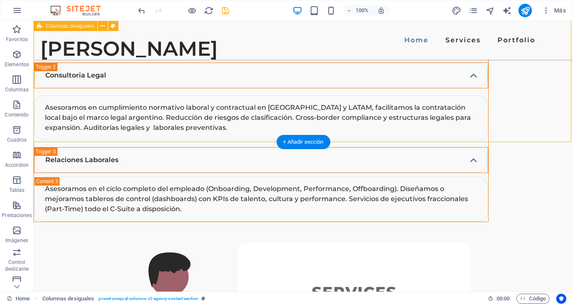
scroll to position [2061, 0]
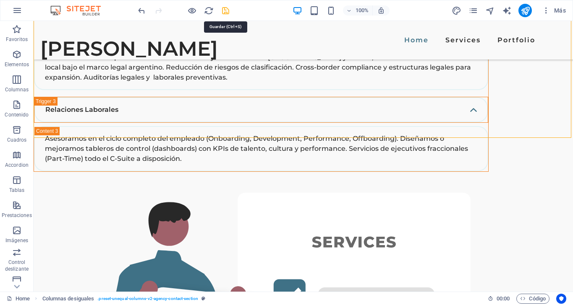
click at [227, 8] on icon "save" at bounding box center [226, 11] width 10 height 10
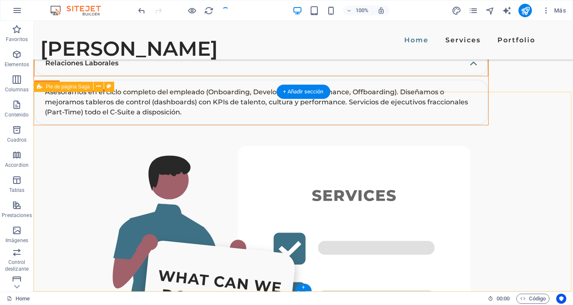
scroll to position [2108, 0]
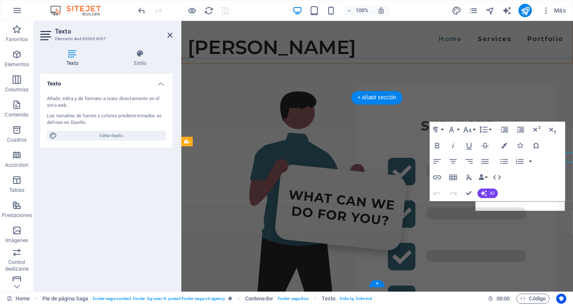
scroll to position [2097, 0]
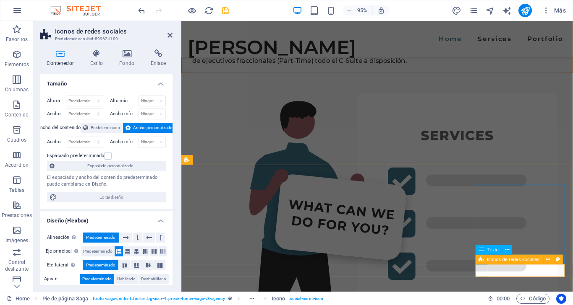
click at [480, 259] on icon at bounding box center [480, 260] width 5 height 10
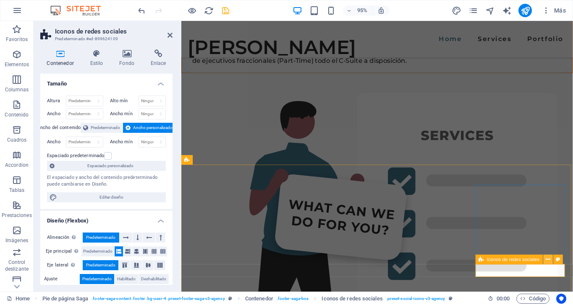
click at [548, 259] on icon at bounding box center [547, 260] width 4 height 8
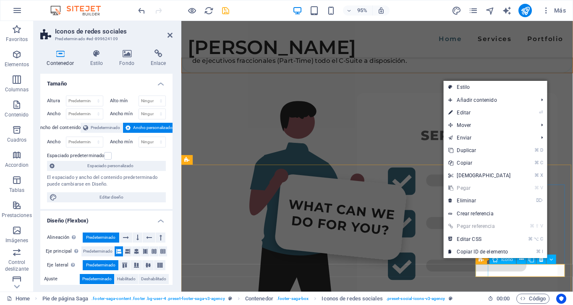
select select "xMidYMid"
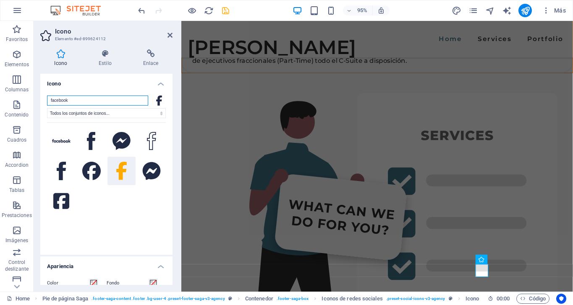
click at [94, 99] on input "facebook" at bounding box center [97, 101] width 101 height 10
type input "f"
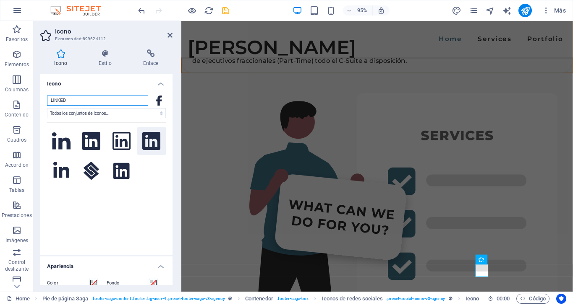
type input "LINKED"
click at [150, 139] on icon at bounding box center [151, 141] width 18 height 18
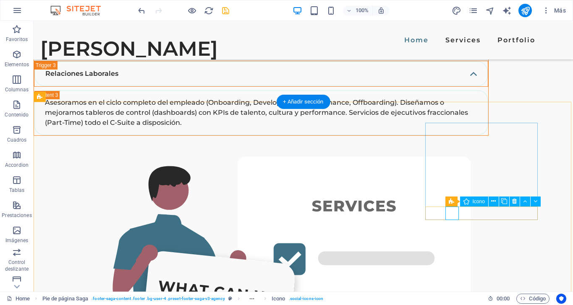
select select "xMidYMid"
select select "px"
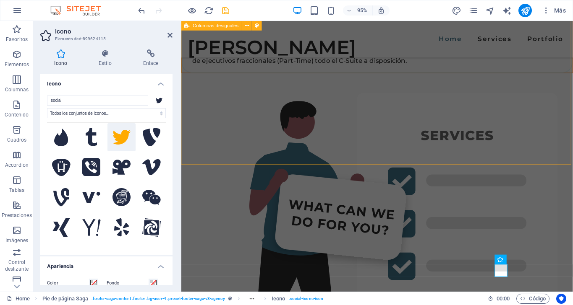
scroll to position [561, 0]
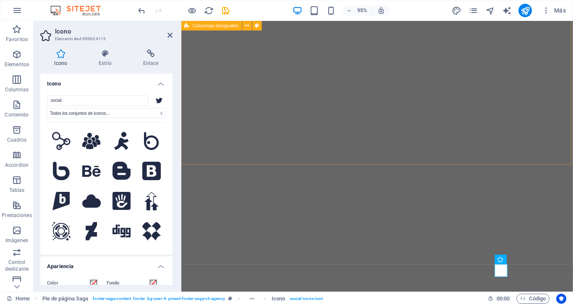
select select "xMidYMid"
select select "px"
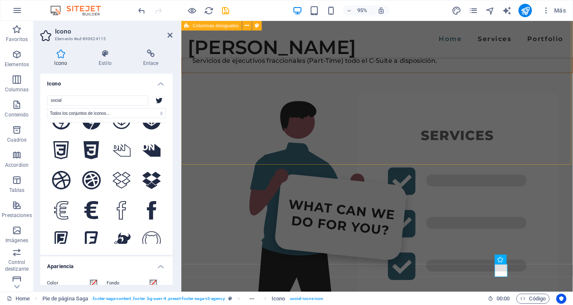
scroll to position [955, 0]
click at [91, 39] on icon at bounding box center [90, 29] width 15 height 18
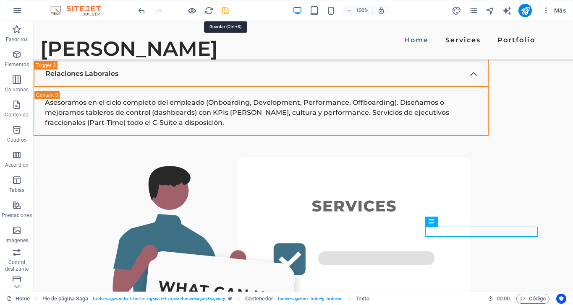
click at [223, 10] on icon "save" at bounding box center [226, 11] width 10 height 10
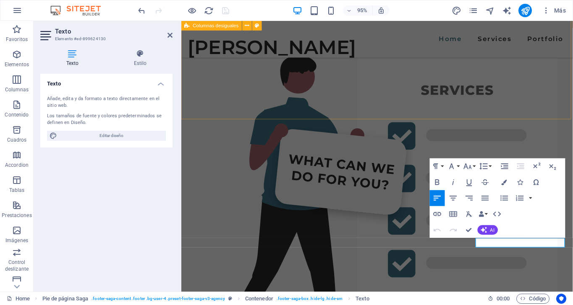
scroll to position [2146, 0]
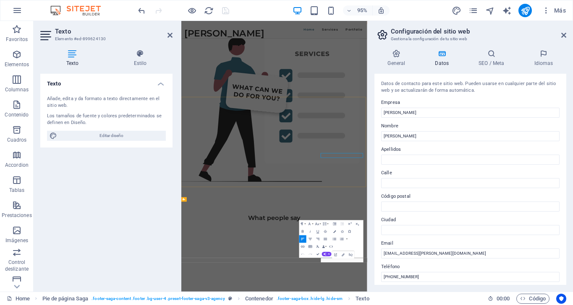
scroll to position [2079, 0]
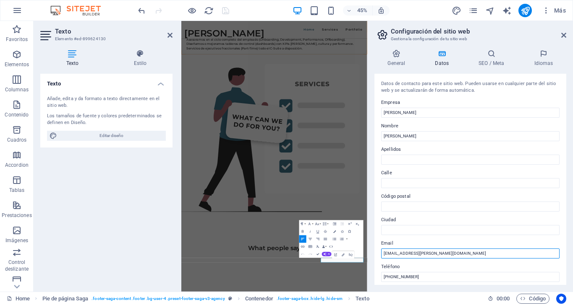
click at [395, 256] on input "[EMAIL_ADDRESS][PERSON_NAME][DOMAIN_NAME]" at bounding box center [470, 254] width 178 height 10
click at [398, 254] on input "[EMAIL_ADDRESS][PERSON_NAME][DOMAIN_NAME]" at bounding box center [470, 254] width 178 height 10
type input "contacto@mensch.ar"
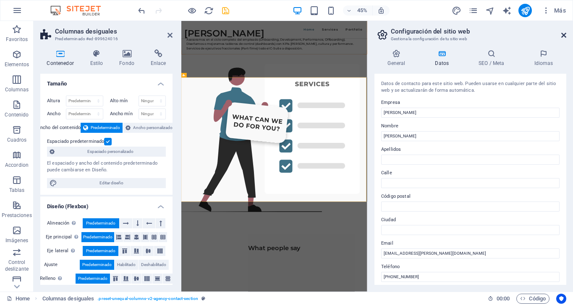
click at [564, 34] on icon at bounding box center [563, 35] width 5 height 7
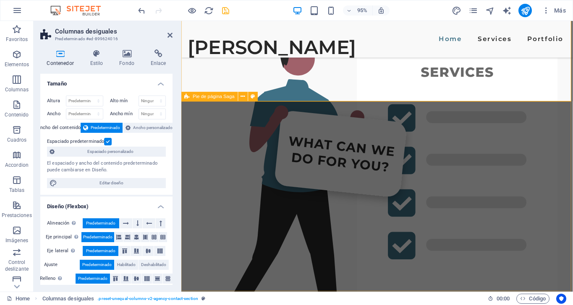
scroll to position [2164, 0]
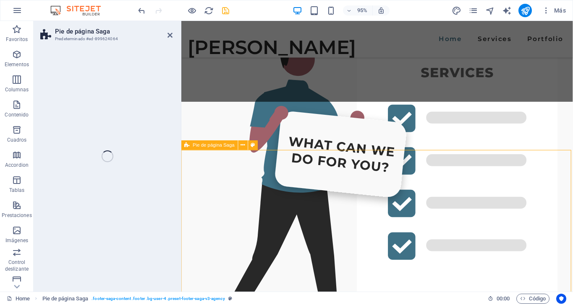
select select "footer"
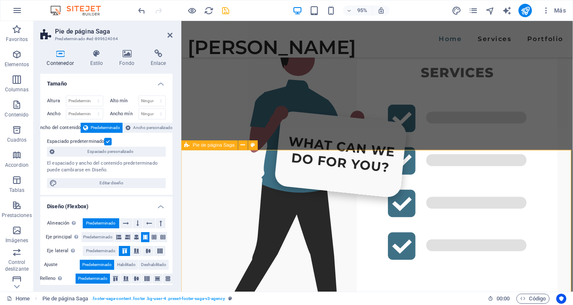
scroll to position [2113, 0]
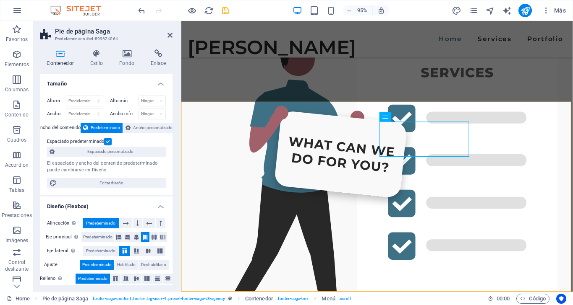
select select "4"
select select
select select "3"
select select
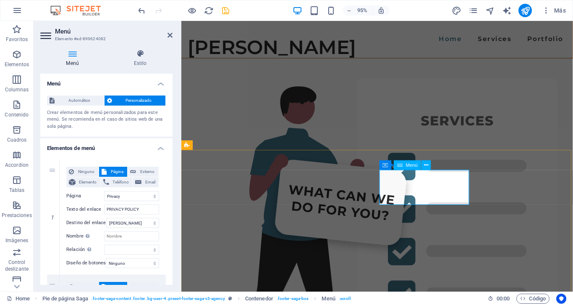
click at [131, 207] on input "PRIVACY POLICY" at bounding box center [131, 210] width 55 height 10
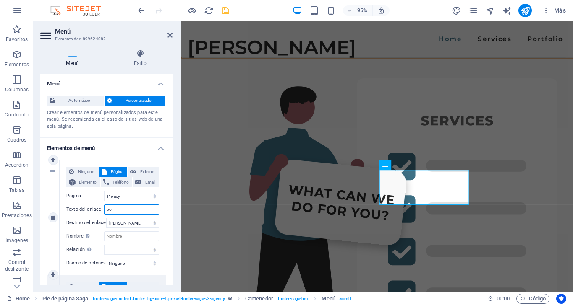
type input "p"
select select
type input "POLITICA DE PRIV"
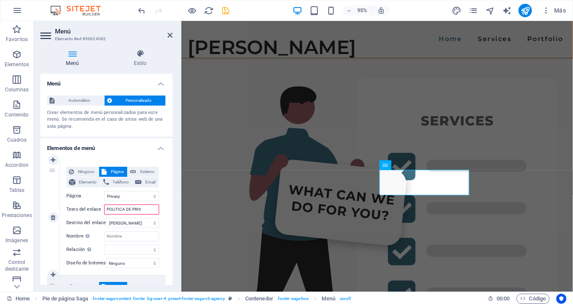
select select
type input "POLITICA DE PRIVACIDAD"
select select
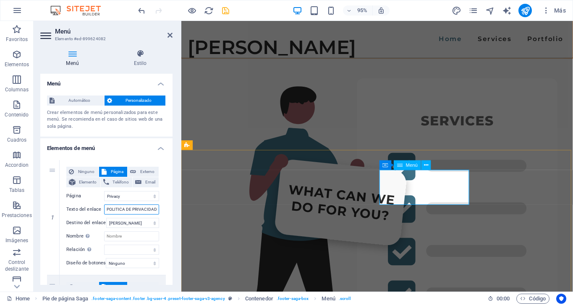
type input "POLITICA DE PRIVACIDAD"
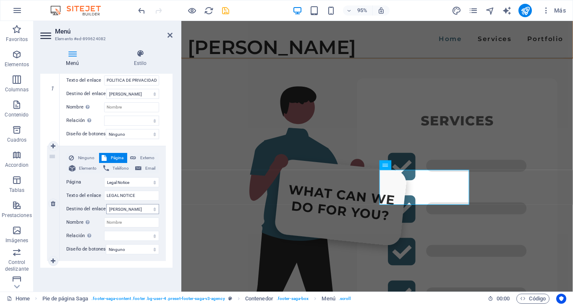
scroll to position [134, 0]
click at [139, 191] on input "LEGAL NOTICE" at bounding box center [131, 196] width 55 height 10
type input "LEGALES"
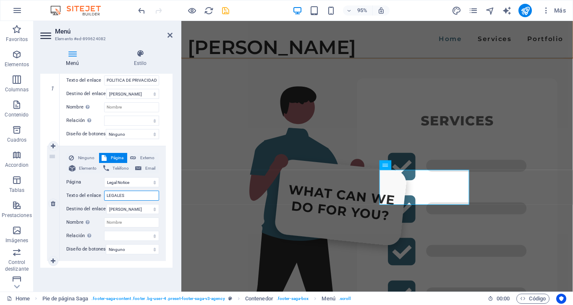
select select
type input "LEGALES"
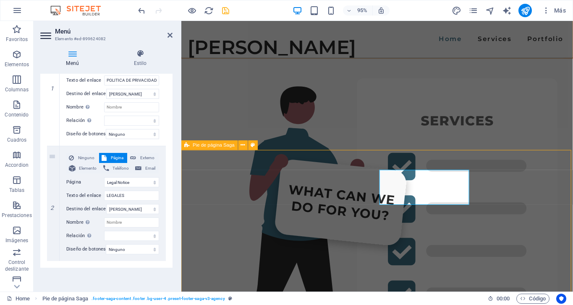
scroll to position [2108, 0]
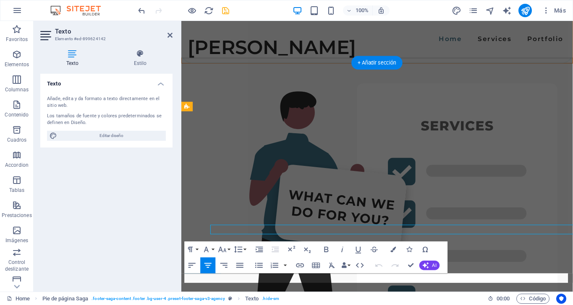
scroll to position [2164, 0]
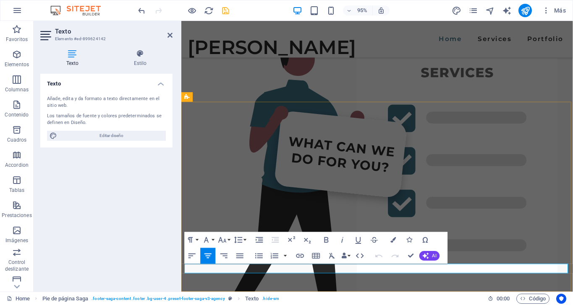
drag, startPoint x: 368, startPoint y: 282, endPoint x: 305, endPoint y: 282, distance: 62.9
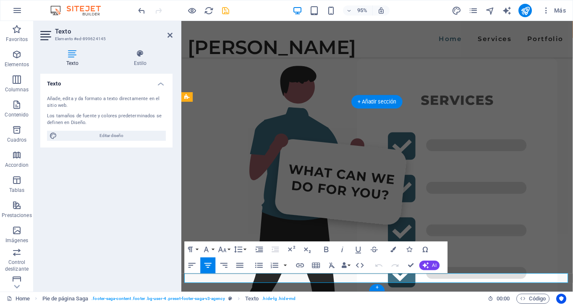
scroll to position [2164, 0]
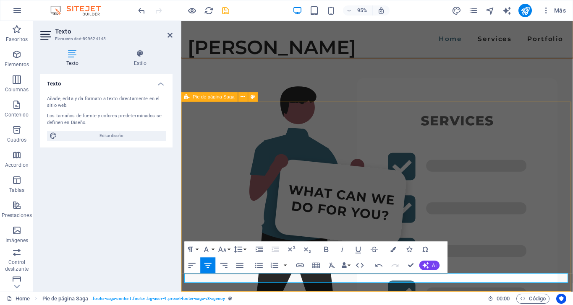
select select "footer"
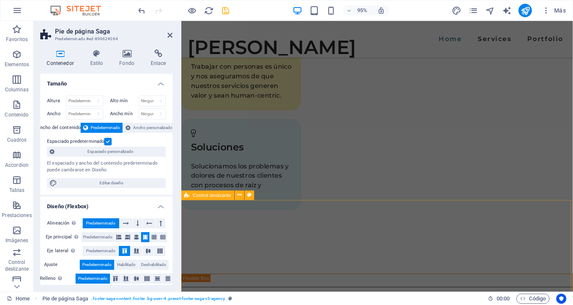
scroll to position [1589, 0]
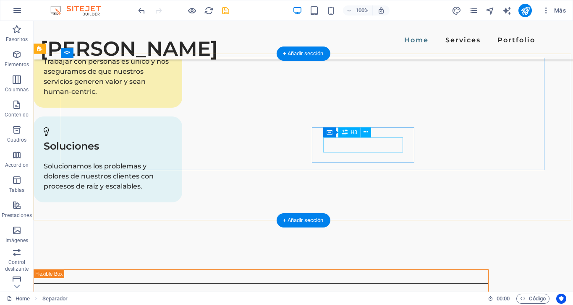
scroll to position [1713, 0]
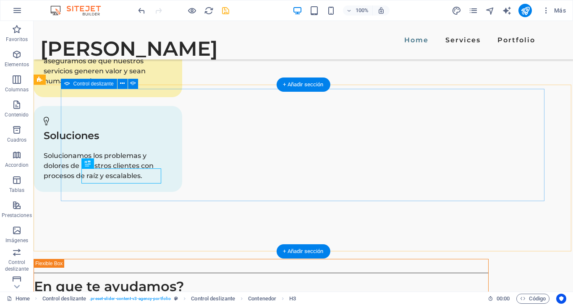
scroll to position [1672, 0]
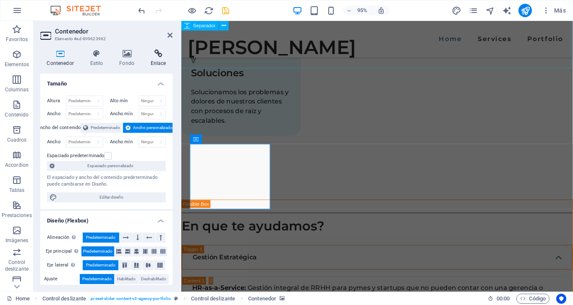
click at [158, 51] on icon at bounding box center [158, 54] width 29 height 8
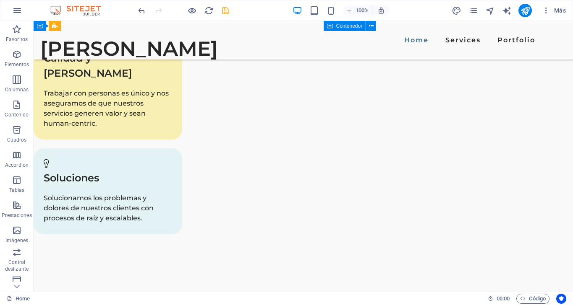
scroll to position [1628, 0]
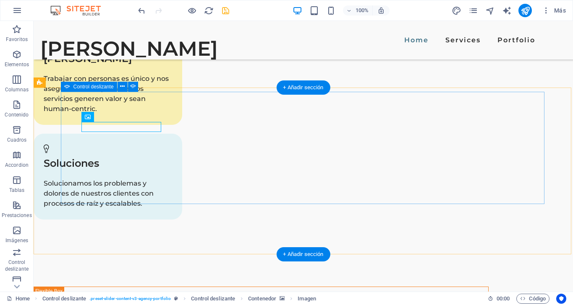
scroll to position [1688, 0]
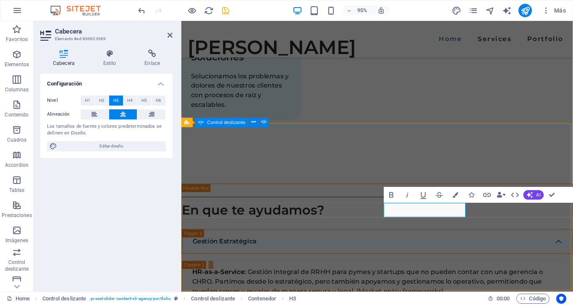
scroll to position [0, 13]
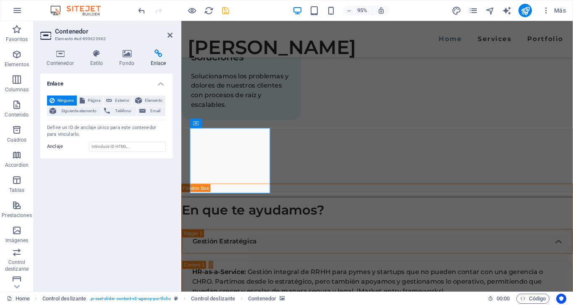
click at [58, 53] on icon at bounding box center [60, 54] width 40 height 8
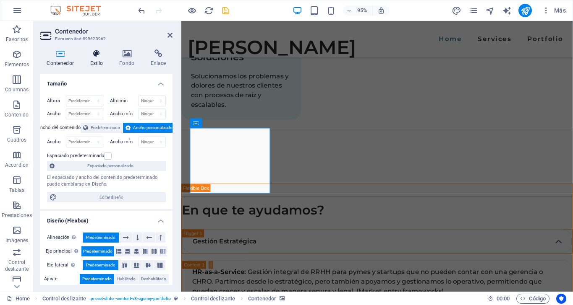
click at [94, 59] on h4 "Estilo" at bounding box center [97, 59] width 29 height 18
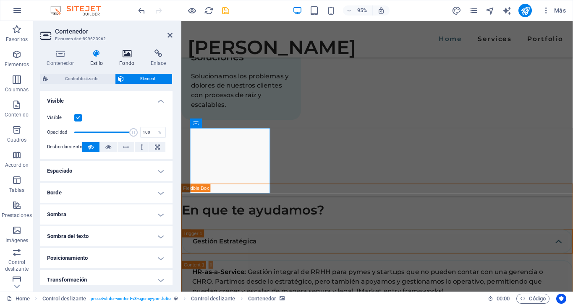
click at [128, 55] on icon at bounding box center [127, 54] width 28 height 8
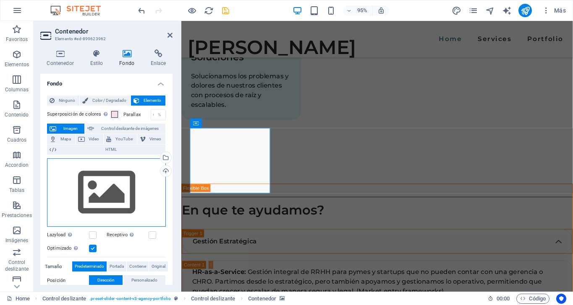
click at [108, 187] on div "Arrastra archivos aquí, haz clic para escoger archivos o selecciona archivos de…" at bounding box center [106, 193] width 119 height 69
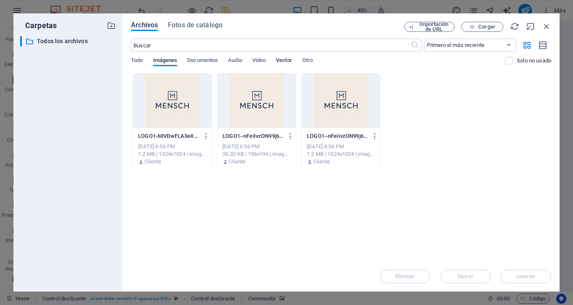
click at [290, 58] on span "Vector" at bounding box center [284, 61] width 16 height 12
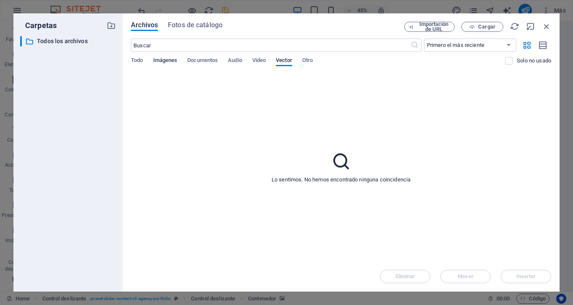
click at [170, 57] on span "Imágenes" at bounding box center [165, 61] width 24 height 12
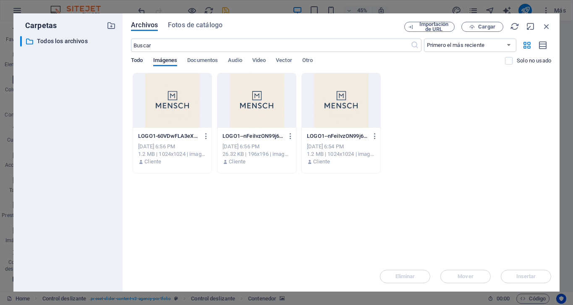
click at [141, 59] on span "Todo" at bounding box center [137, 61] width 12 height 12
click at [167, 61] on span "Imágenes" at bounding box center [165, 61] width 24 height 12
click at [503, 177] on div "Arrastra archivos aquí para cargarlos de inmediato LOGO1-60VDwFLA3eX5G6BIL4qDAQ…" at bounding box center [341, 167] width 420 height 189
click at [191, 20] on div "Archivos Fotos de catálogo Importación de URL Cargar ​ Primero el más reciente …" at bounding box center [341, 152] width 437 height 279
click at [191, 27] on span "Fotos de catálogo" at bounding box center [195, 25] width 55 height 10
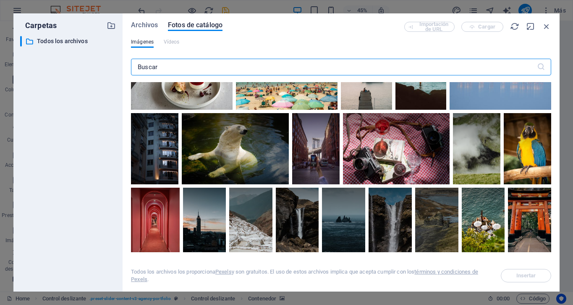
scroll to position [5438, 0]
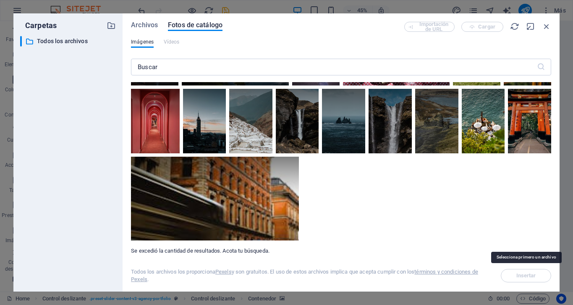
click at [516, 274] on span "Insertar" at bounding box center [526, 275] width 50 height 13
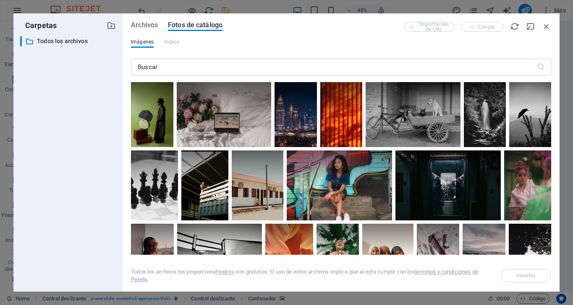
scroll to position [0, 0]
click at [547, 27] on icon "button" at bounding box center [546, 26] width 9 height 9
